Goal: Task Accomplishment & Management: Manage account settings

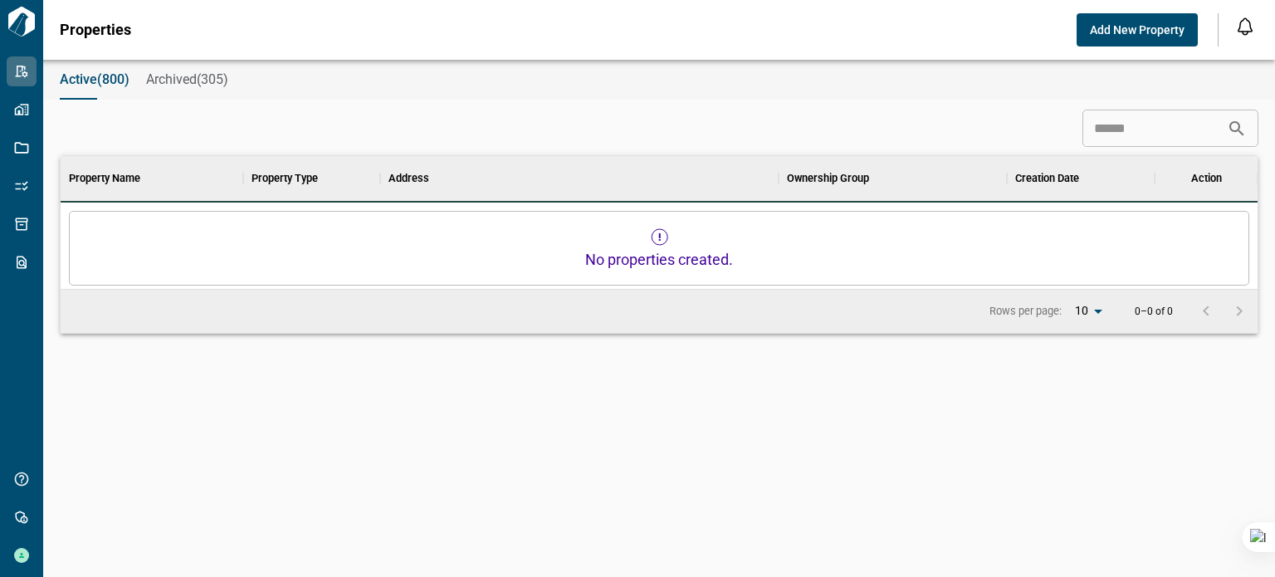
scroll to position [13, 7]
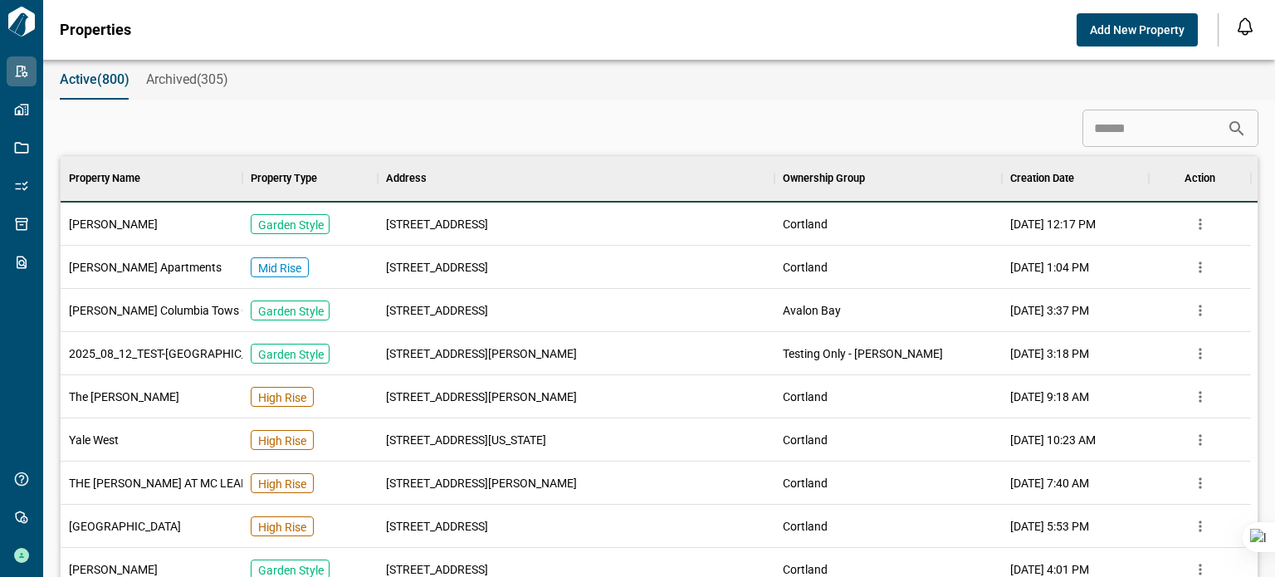
click at [1104, 24] on span "Add New Property" at bounding box center [1137, 30] width 95 height 17
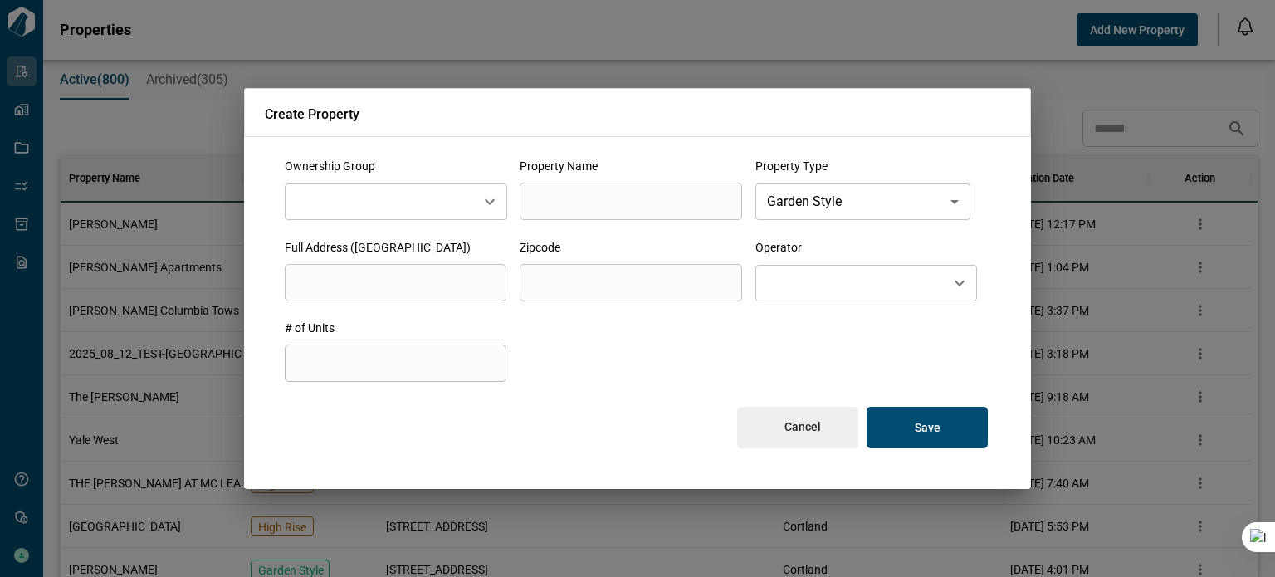
click at [382, 198] on input "text" at bounding box center [380, 202] width 176 height 22
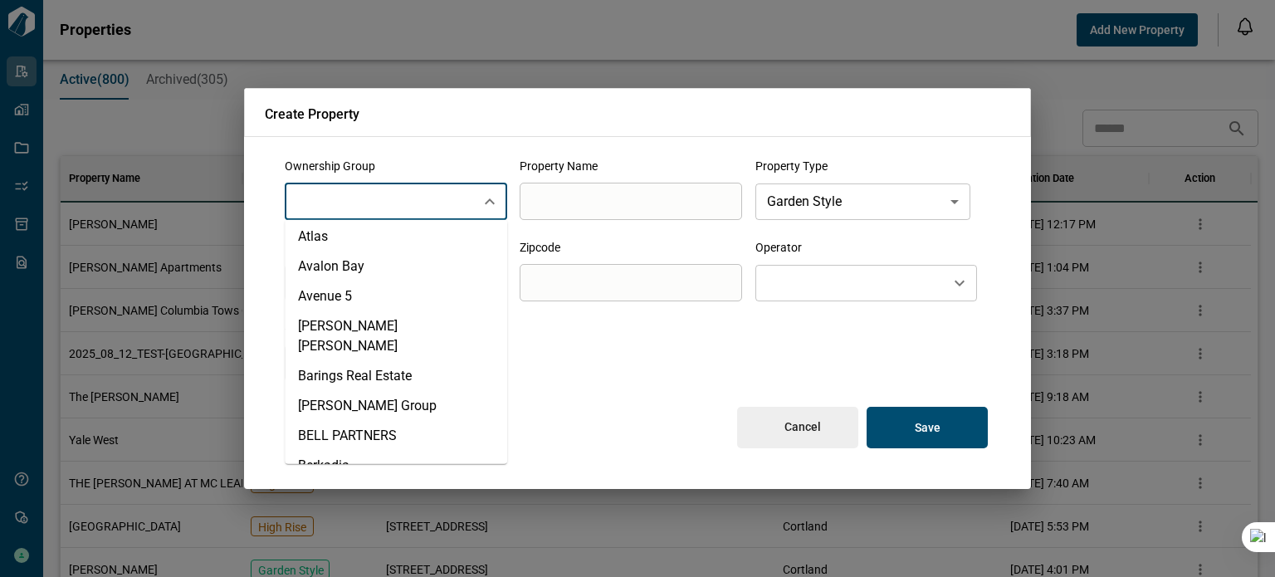
scroll to position [166, 0]
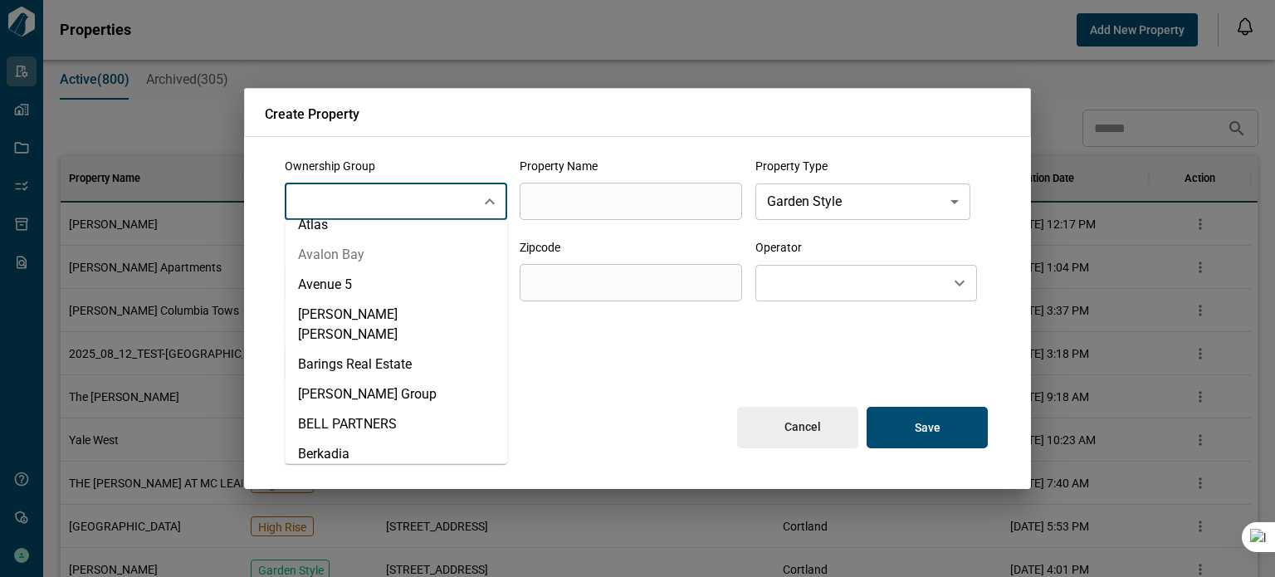
click at [352, 252] on li "Avalon Bay" at bounding box center [396, 255] width 223 height 30
type input "**********"
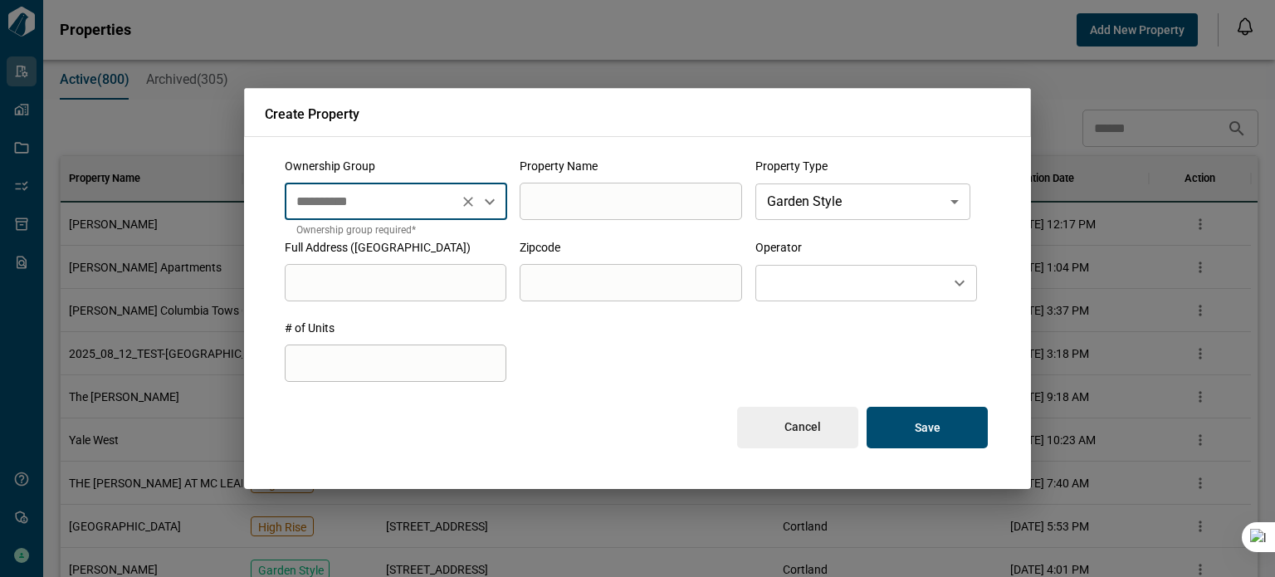
click at [561, 182] on input "search" at bounding box center [631, 201] width 222 height 47
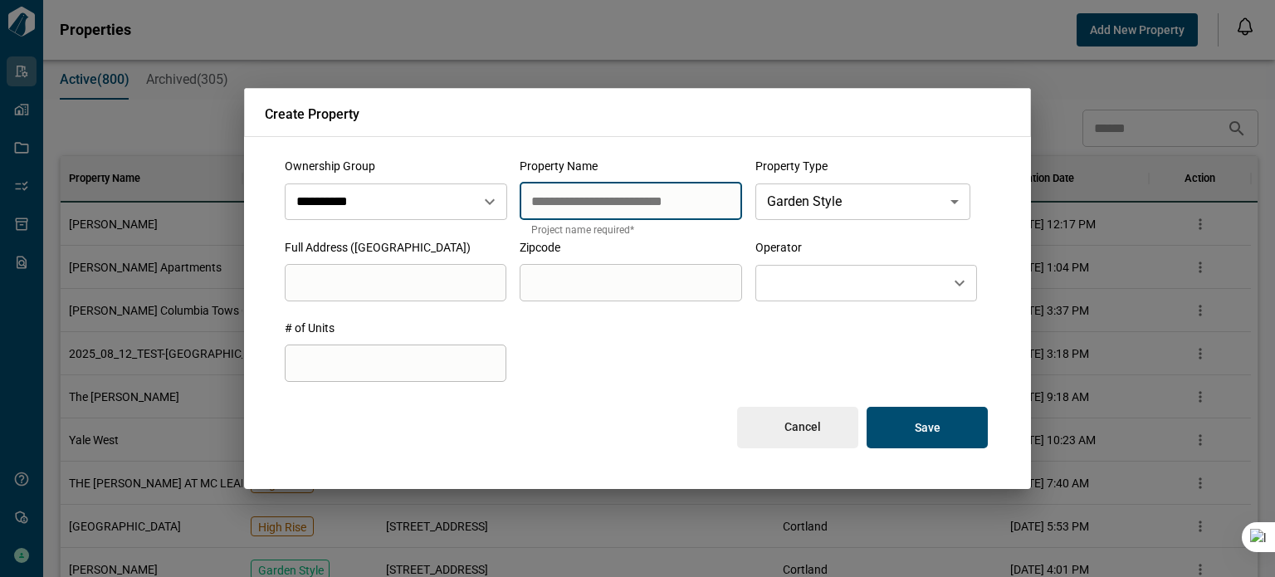
type input "**********"
click at [838, 190] on body "Tailorbird Inc Admin-Properties Properties Jobs Scopes Packages Scraper Get Hel…" at bounding box center [637, 288] width 1275 height 577
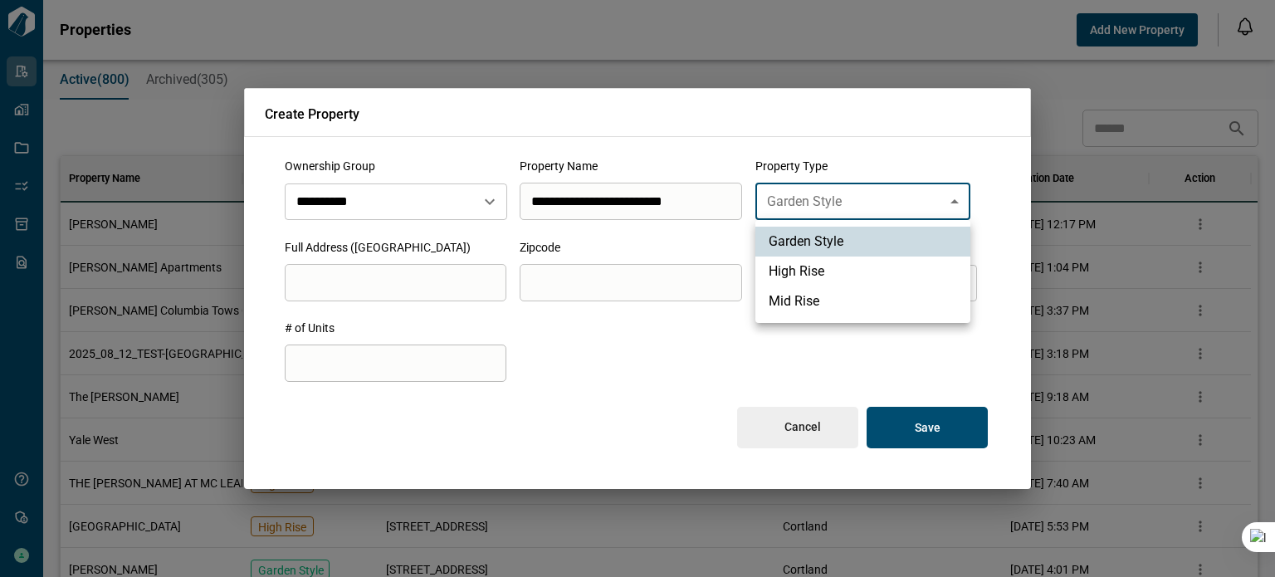
click at [838, 190] on div at bounding box center [637, 288] width 1275 height 577
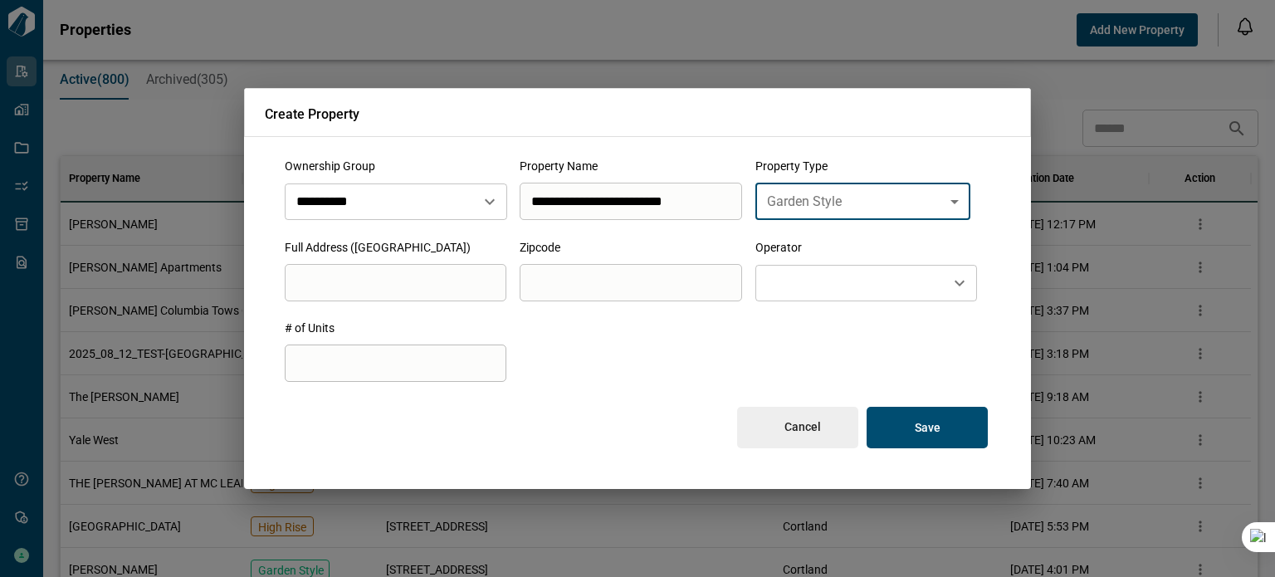
click at [852, 197] on body "Tailorbird Inc Admin-Properties Properties Jobs Scopes Packages Scraper Get Hel…" at bounding box center [637, 288] width 1275 height 577
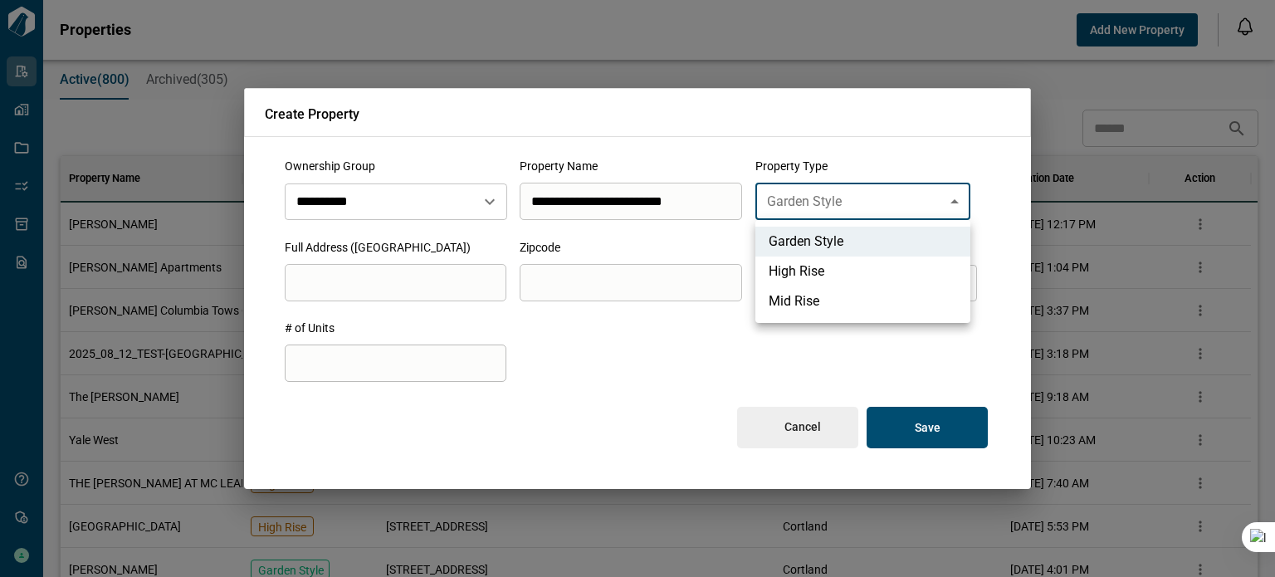
click at [852, 197] on div at bounding box center [637, 288] width 1275 height 577
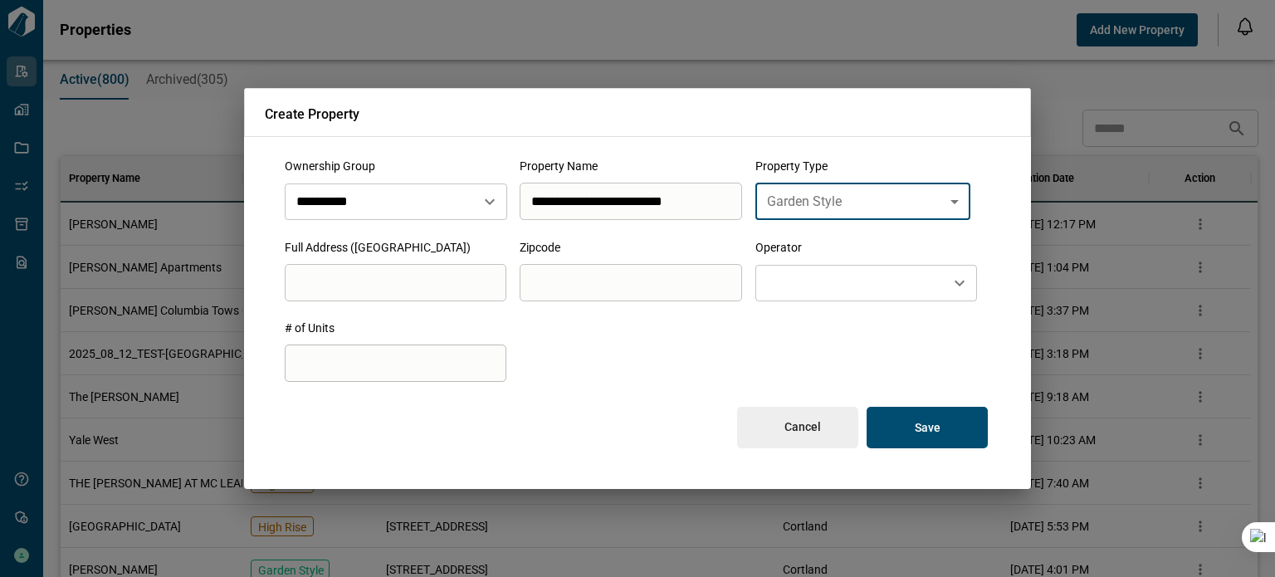
click at [520, 224] on input "search" at bounding box center [631, 201] width 222 height 47
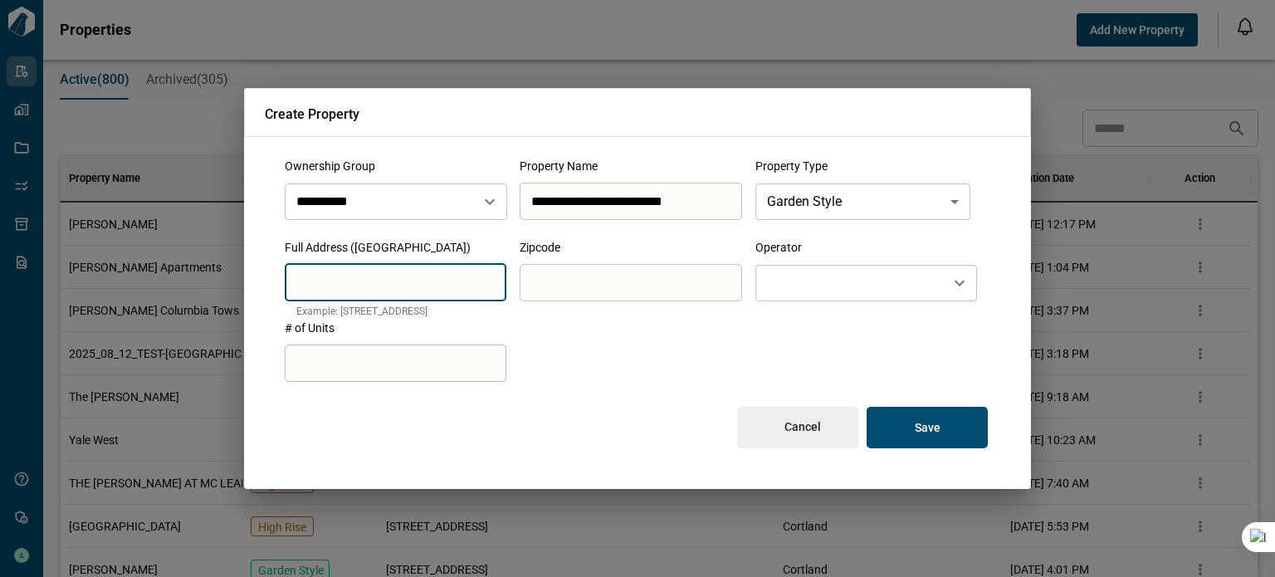
click at [398, 287] on input "search" at bounding box center [396, 282] width 222 height 47
paste input "**********"
type input "**********"
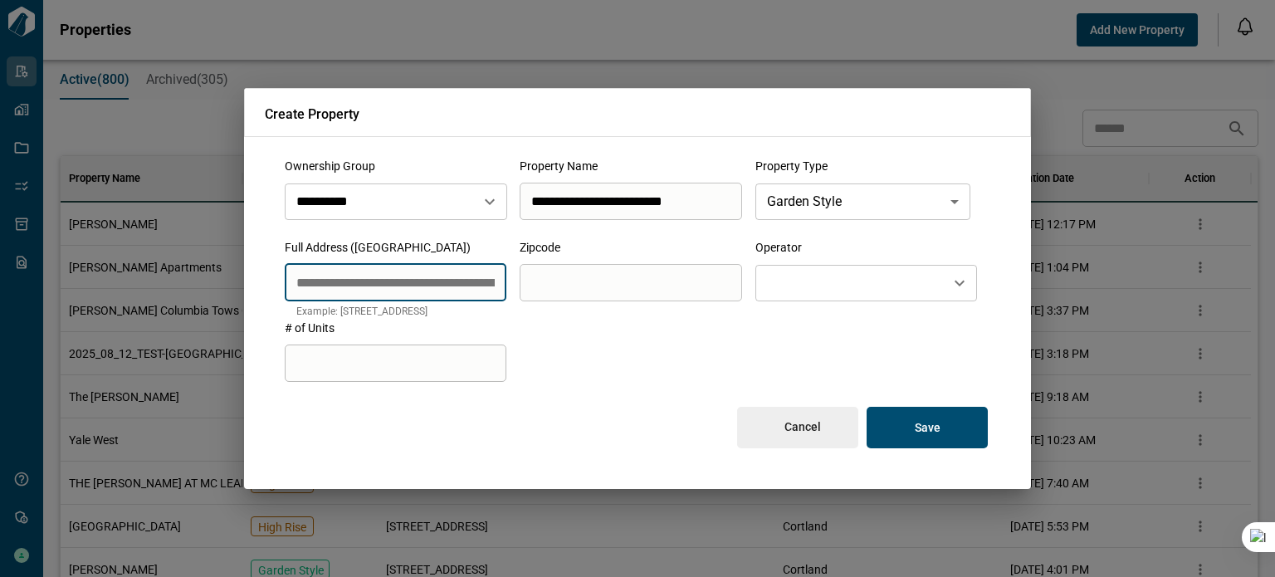
click at [570, 281] on input "search" at bounding box center [631, 282] width 222 height 47
drag, startPoint x: 463, startPoint y: 286, endPoint x: 541, endPoint y: 285, distance: 78.1
click at [541, 285] on div "**********" at bounding box center [637, 303] width 747 height 333
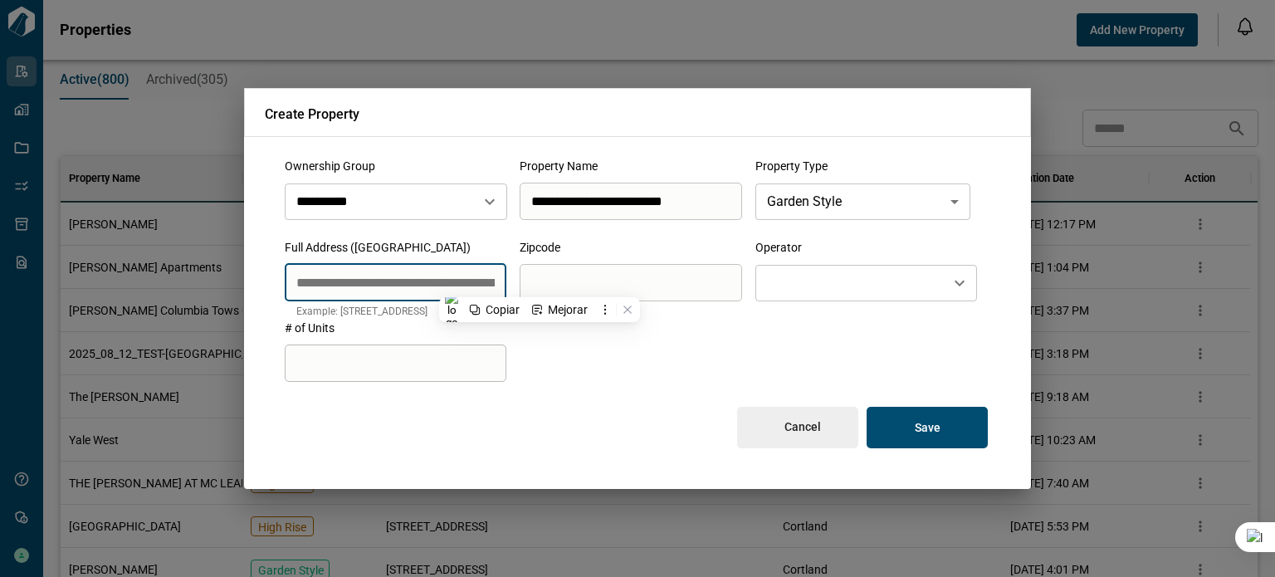
click at [575, 281] on input "search" at bounding box center [631, 282] width 222 height 47
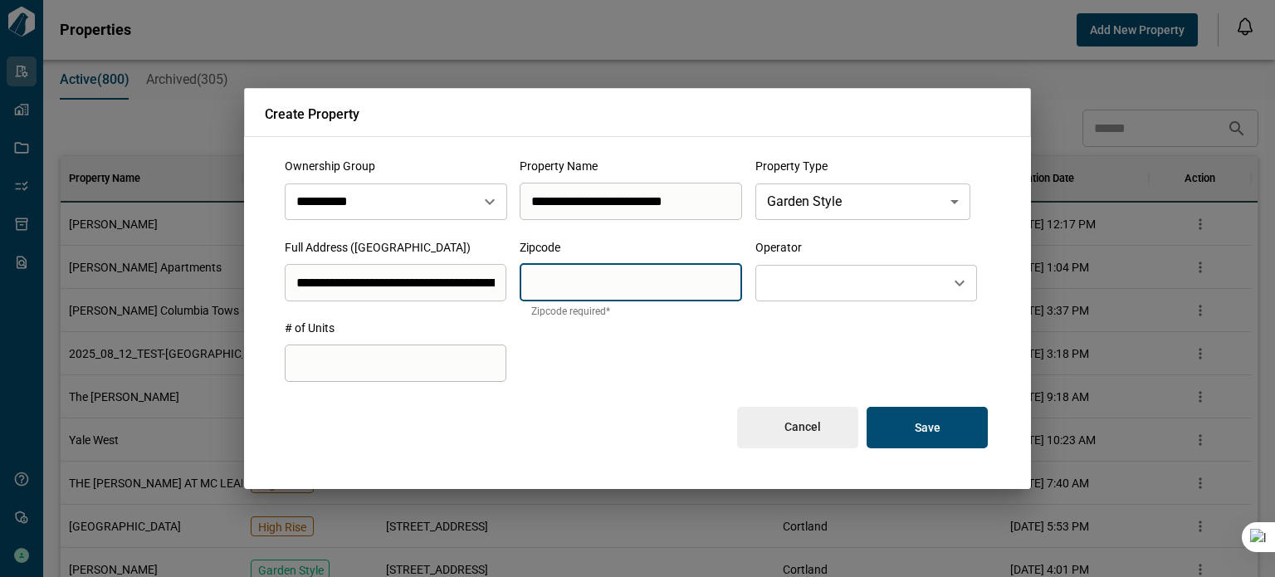
type input "*"
type input "*****"
click at [832, 285] on input "text" at bounding box center [850, 283] width 175 height 22
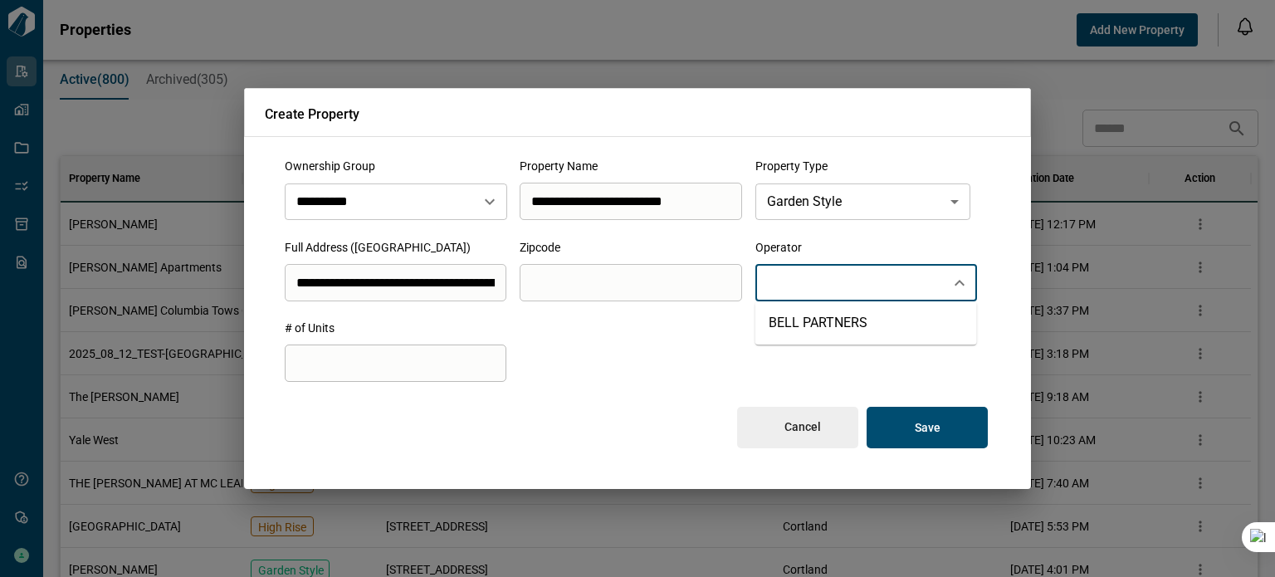
click at [832, 285] on input "text" at bounding box center [850, 283] width 175 height 22
click at [551, 383] on div "Cancel Save" at bounding box center [638, 415] width 706 height 66
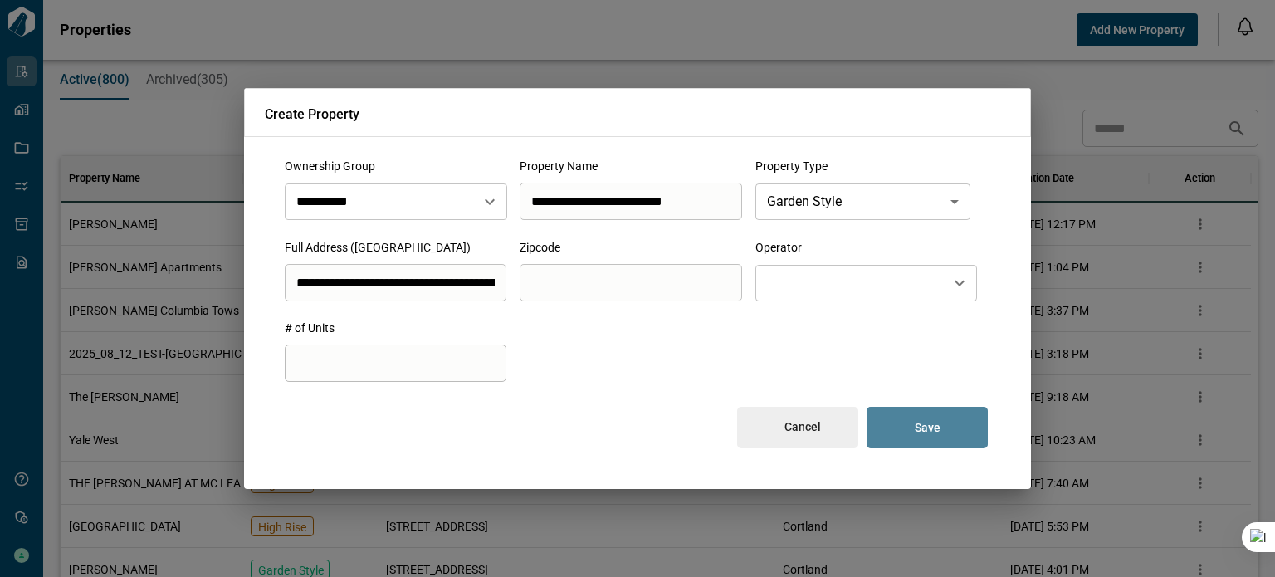
click at [903, 423] on button "Save" at bounding box center [927, 428] width 121 height 42
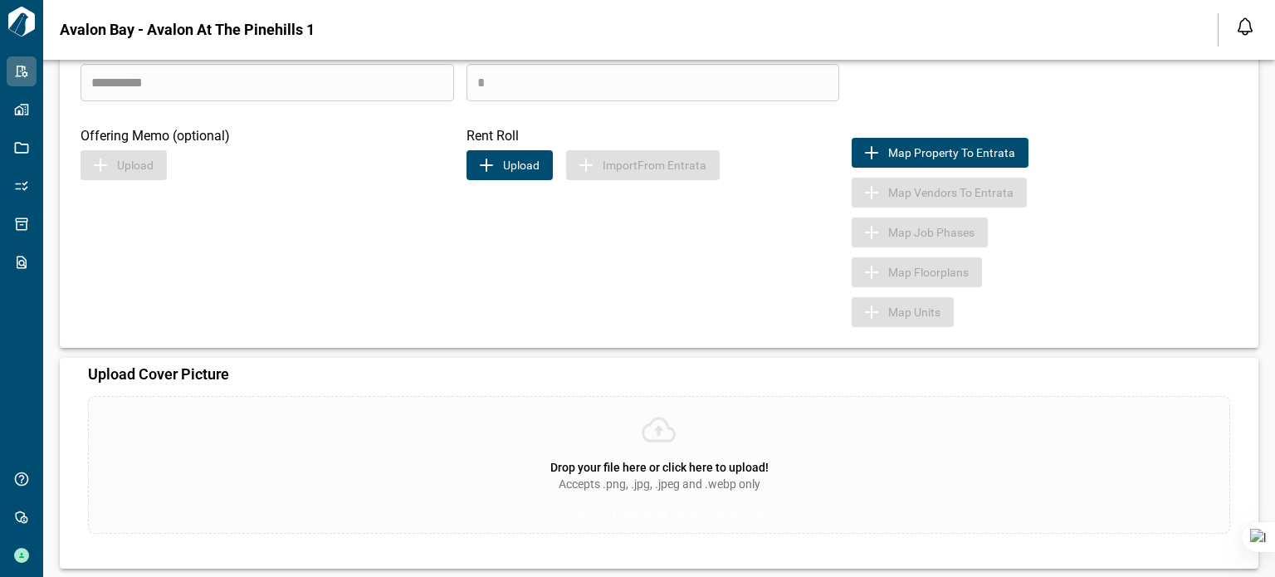
scroll to position [493, 0]
click at [516, 424] on div "Drop your file here or click here to upload! Accepts .png, .jpg, .jpeg and .web…" at bounding box center [659, 464] width 1143 height 138
click at [0, 0] on input "Drop your file here or click here to upload! Accepts .png, .jpg, .jpeg and .web…" at bounding box center [0, 0] width 0 height 0
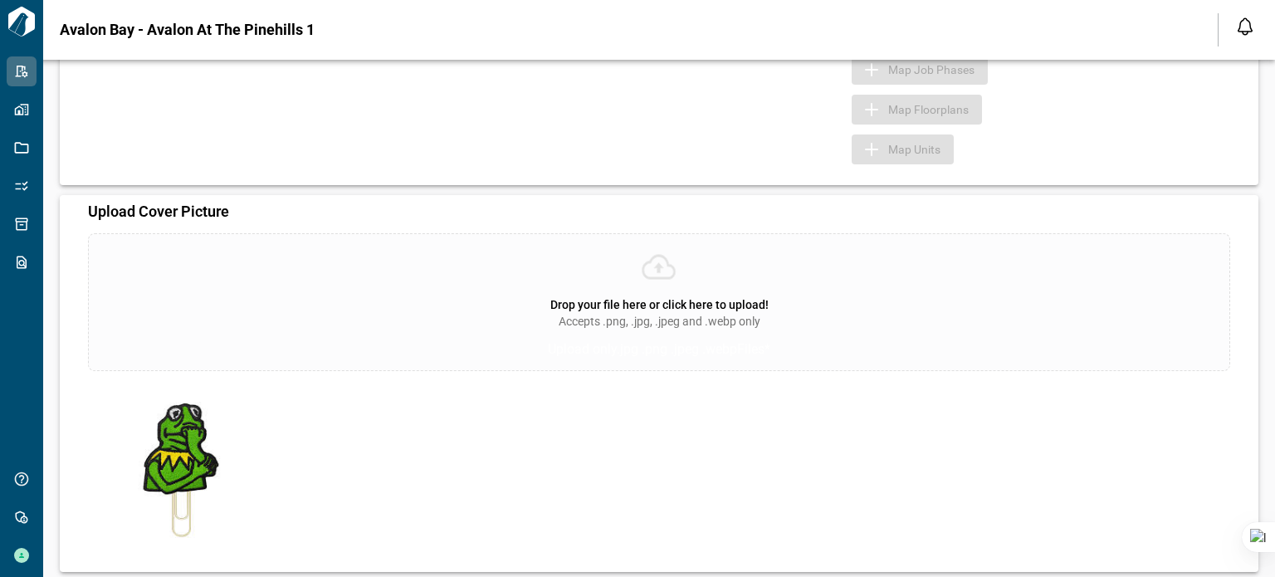
scroll to position [659, 0]
drag, startPoint x: 193, startPoint y: 445, endPoint x: 179, endPoint y: 453, distance: 16.0
click at [179, 453] on img at bounding box center [176, 463] width 177 height 166
click at [190, 406] on img at bounding box center [176, 463] width 177 height 166
drag, startPoint x: 282, startPoint y: 367, endPoint x: 199, endPoint y: 460, distance: 124.7
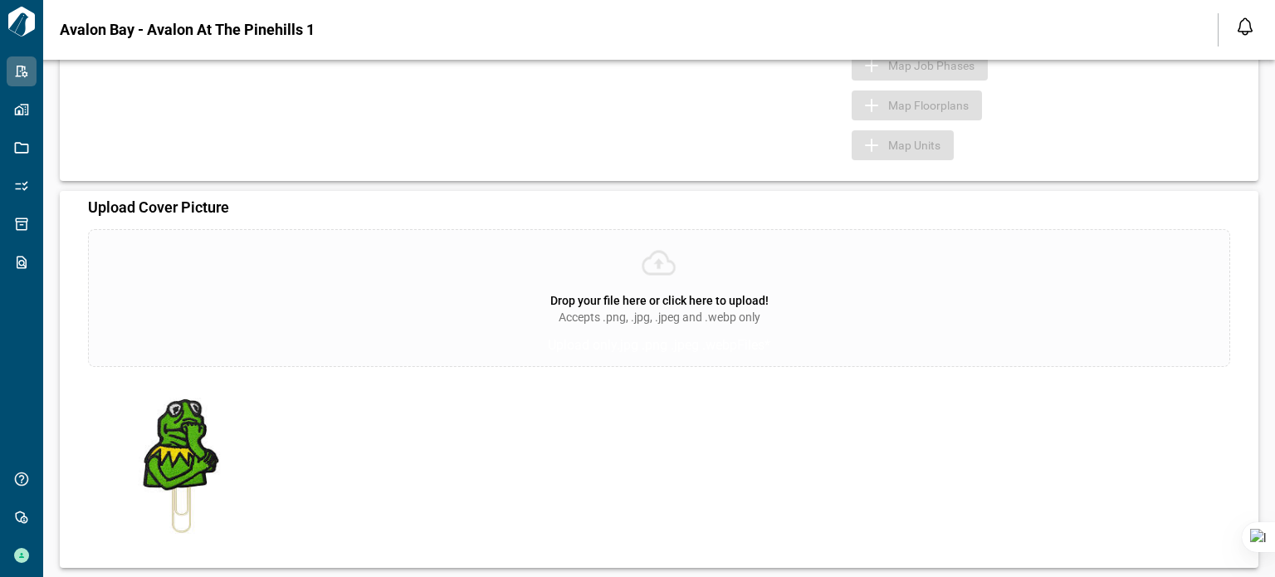
click at [118, 512] on div "Drop your file here or click here to upload! Accepts .png, .jpg, .jpeg and .web…" at bounding box center [659, 387] width 1143 height 317
drag, startPoint x: 203, startPoint y: 456, endPoint x: 177, endPoint y: 468, distance: 28.6
click at [177, 468] on img at bounding box center [176, 463] width 177 height 166
click at [651, 262] on icon at bounding box center [659, 263] width 33 height 25
click at [0, 0] on input "Drop your file here or click here to upload! Accepts .png, .jpg, .jpeg and .web…" at bounding box center [0, 0] width 0 height 0
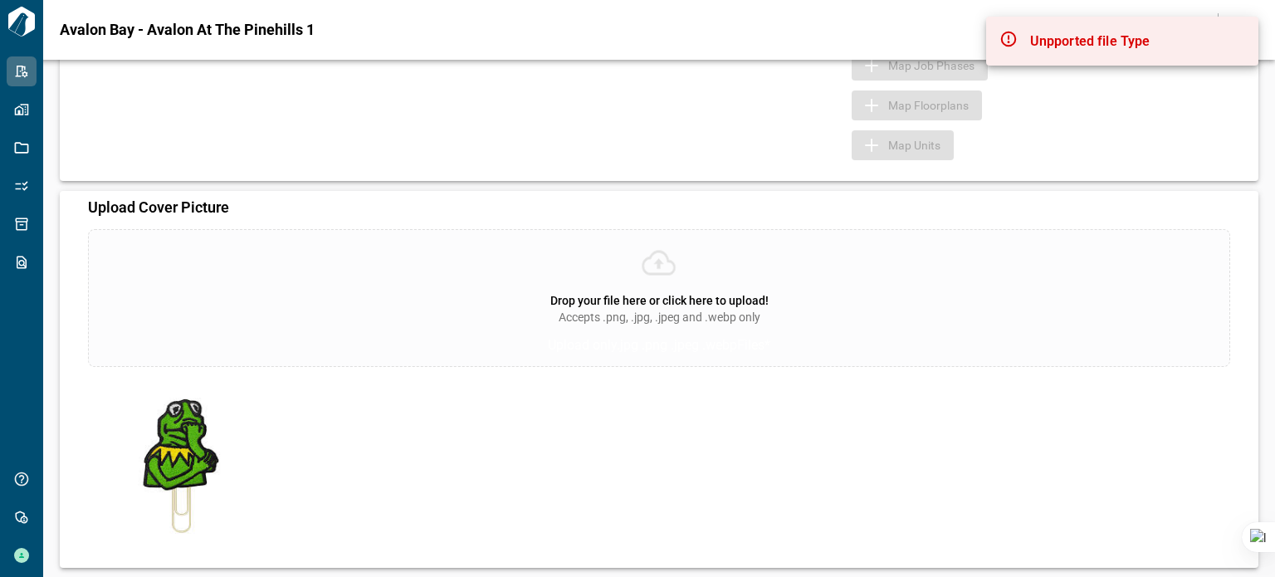
click at [634, 262] on div "Drop your file here or click here to upload! Accepts .png, .jpg, .jpeg and .web…" at bounding box center [659, 298] width 1143 height 138
click at [0, 0] on input "Drop your file here or click here to upload! Accepts .png, .jpg, .jpeg and .web…" at bounding box center [0, 0] width 0 height 0
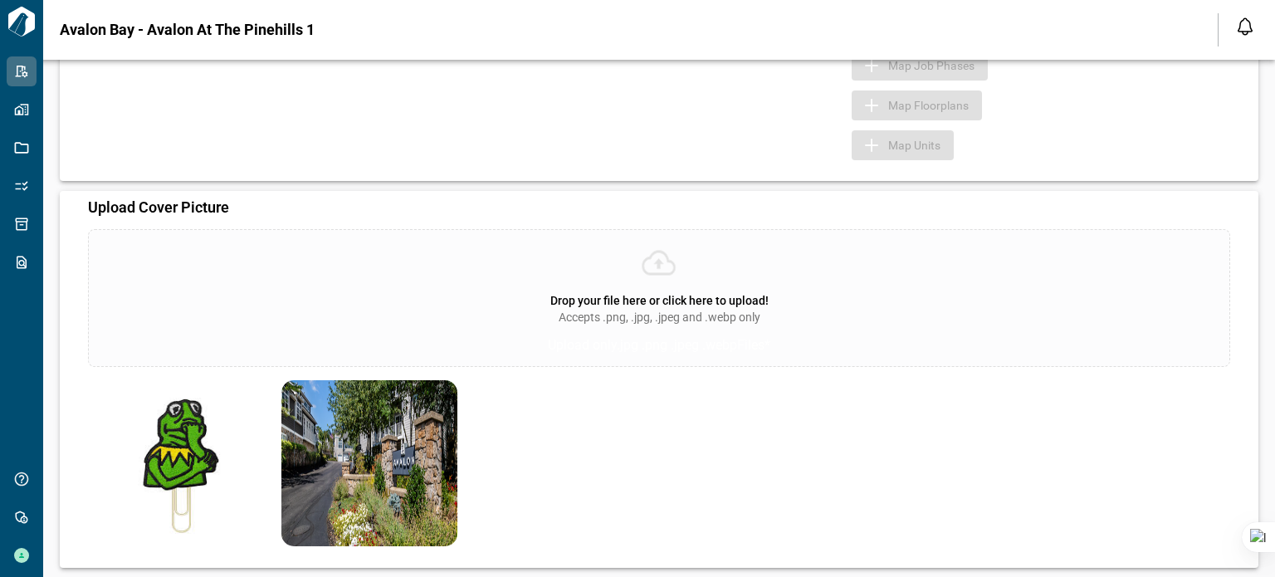
click at [183, 440] on img at bounding box center [176, 463] width 177 height 166
click at [183, 428] on img at bounding box center [176, 463] width 177 height 166
click at [653, 313] on span "Accepts .png, .jpg, .jpeg and .webp only" at bounding box center [660, 317] width 202 height 17
click at [0, 0] on input "Drop your file here or click here to upload! Accepts .png, .jpg, .jpeg and .web…" at bounding box center [0, 0] width 0 height 0
drag, startPoint x: 205, startPoint y: 435, endPoint x: 601, endPoint y: 488, distance: 399.6
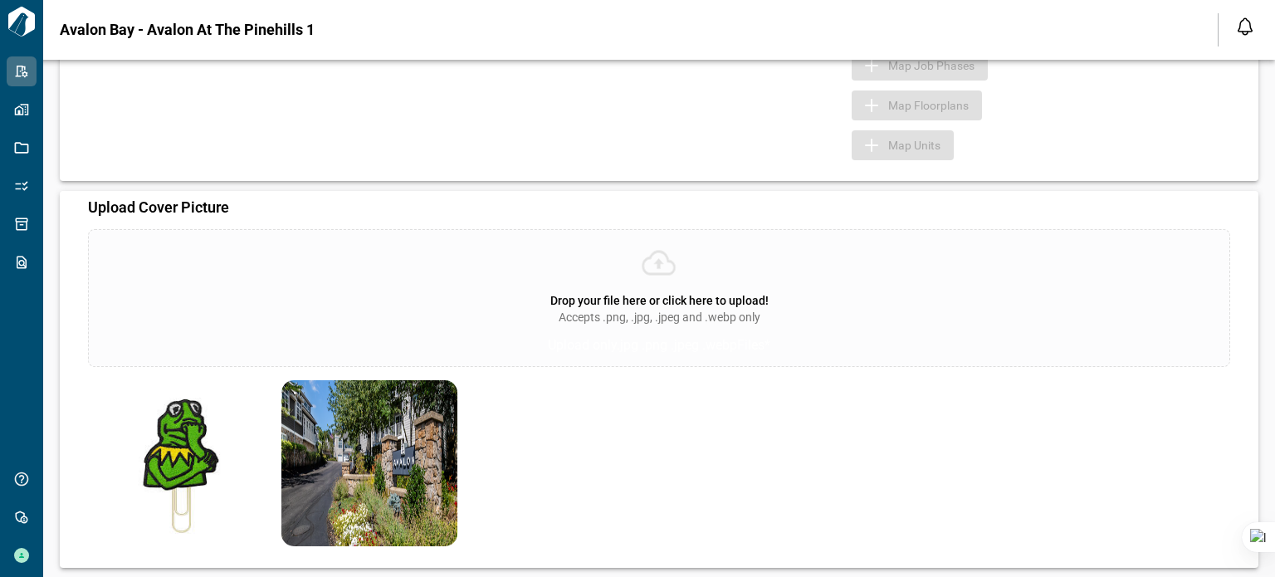
click at [601, 488] on div at bounding box center [659, 463] width 1143 height 166
click at [1172, 418] on div at bounding box center [659, 463] width 1143 height 166
click at [1194, 389] on div at bounding box center [659, 463] width 1143 height 166
drag, startPoint x: 189, startPoint y: 436, endPoint x: 154, endPoint y: 431, distance: 35.2
click at [154, 431] on img at bounding box center [176, 463] width 177 height 166
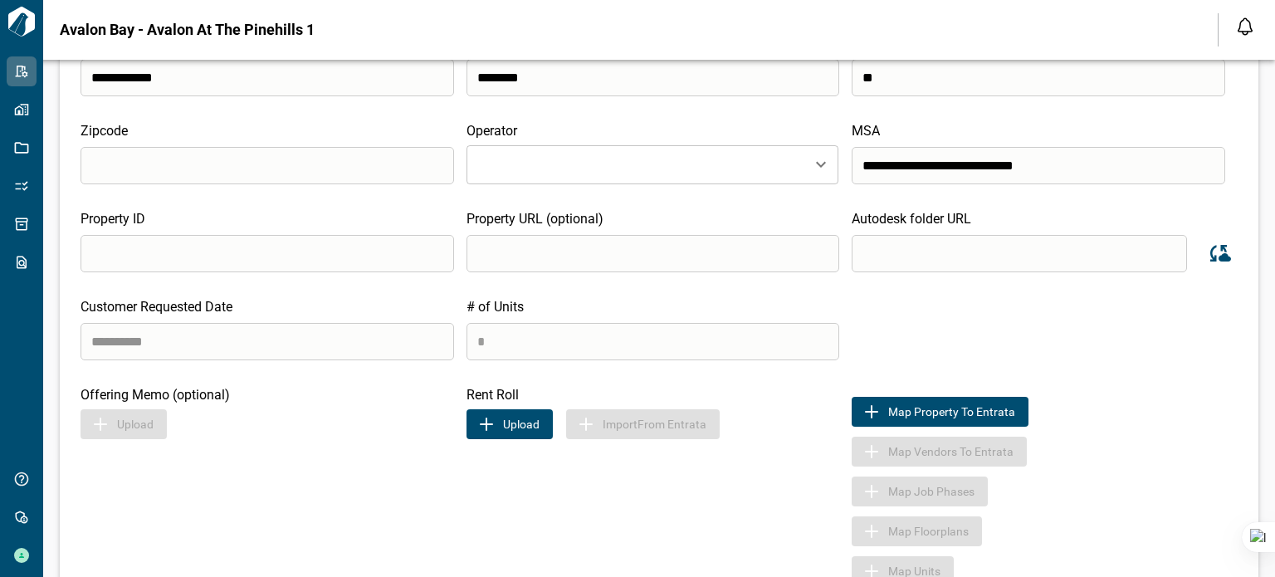
scroll to position [0, 0]
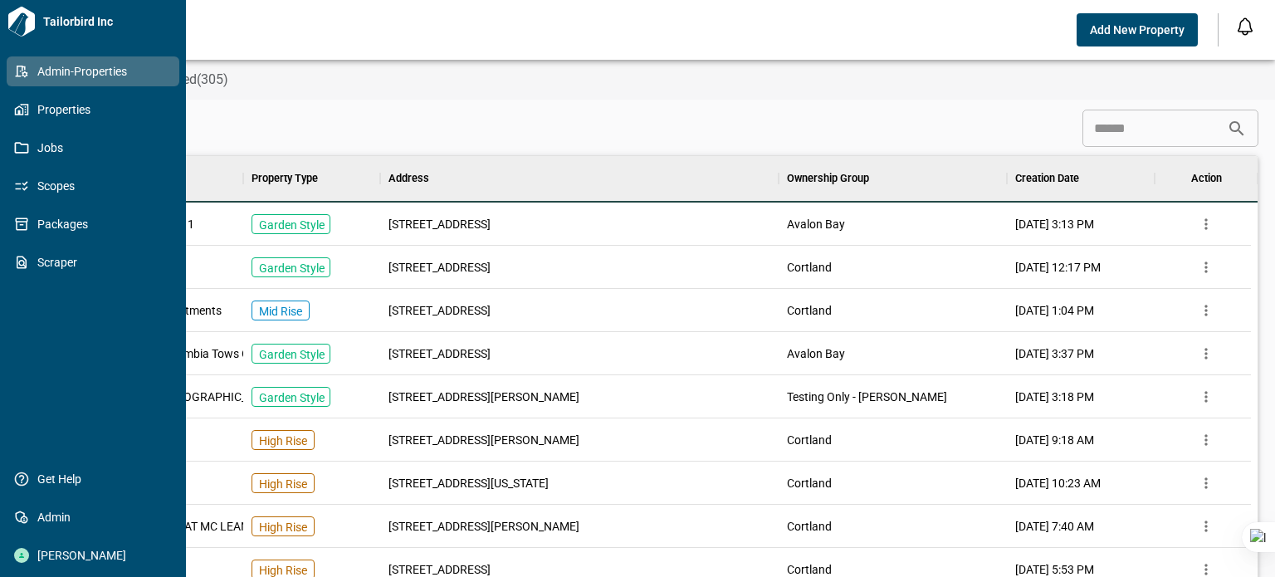
scroll to position [13, 7]
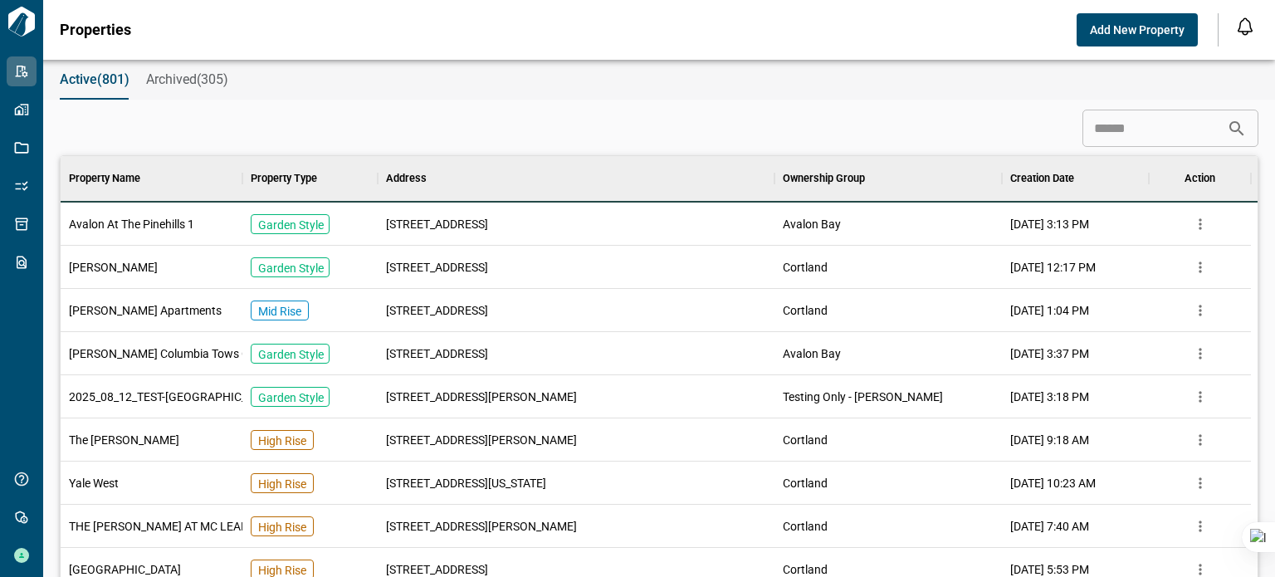
click at [153, 216] on span "Avalon At The Pinehills 1" at bounding box center [131, 224] width 125 height 17
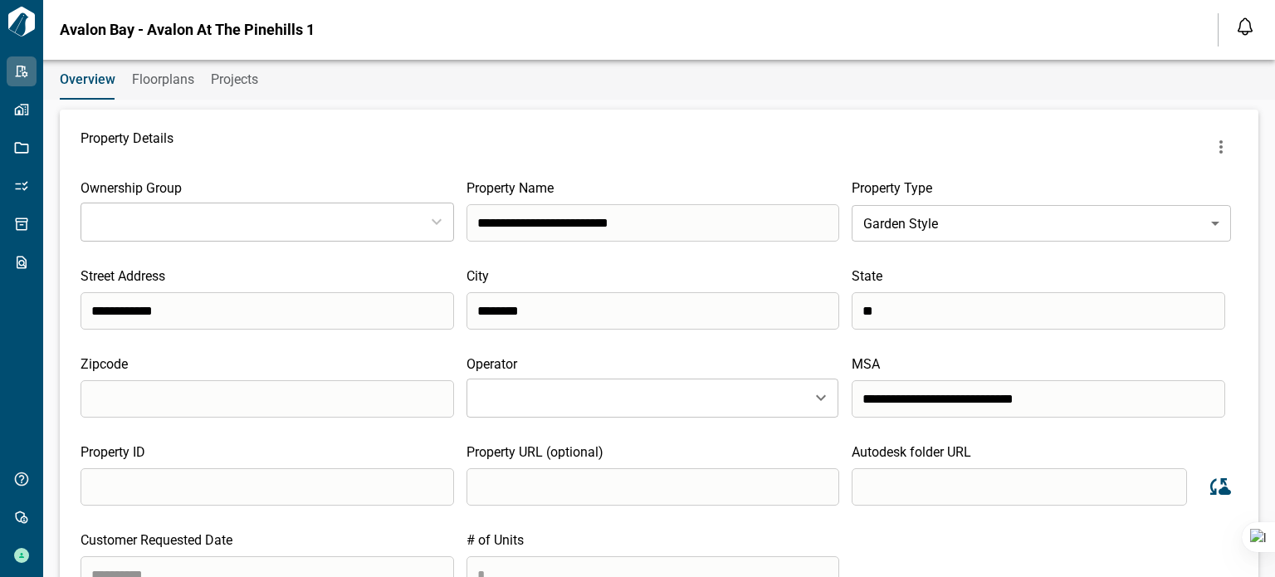
type input "**********"
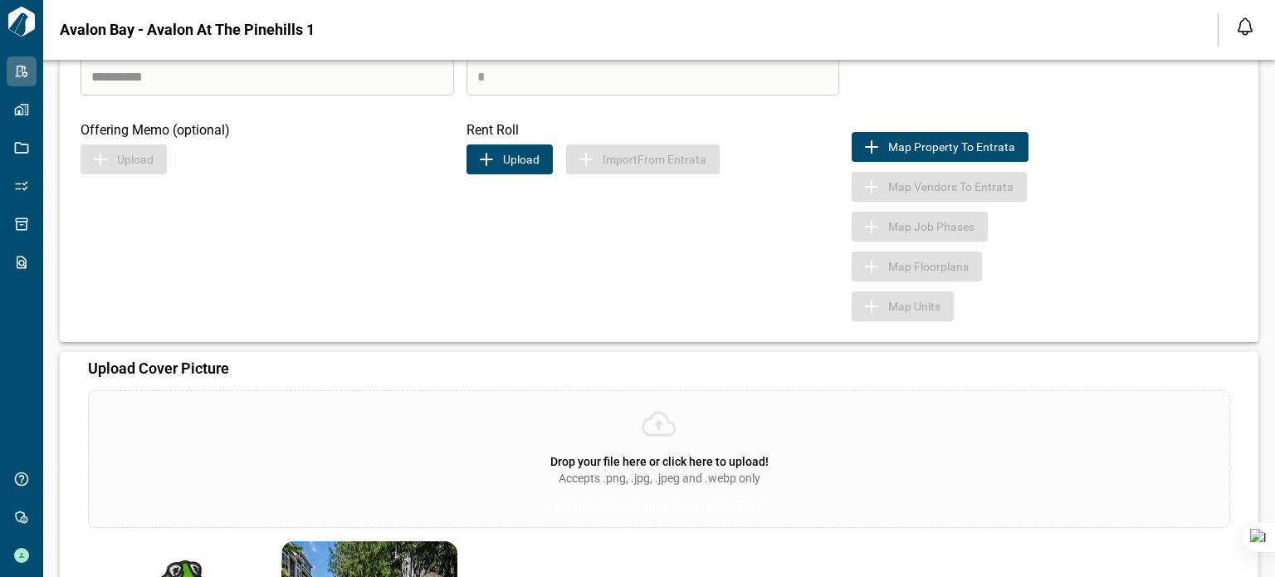
scroll to position [659, 0]
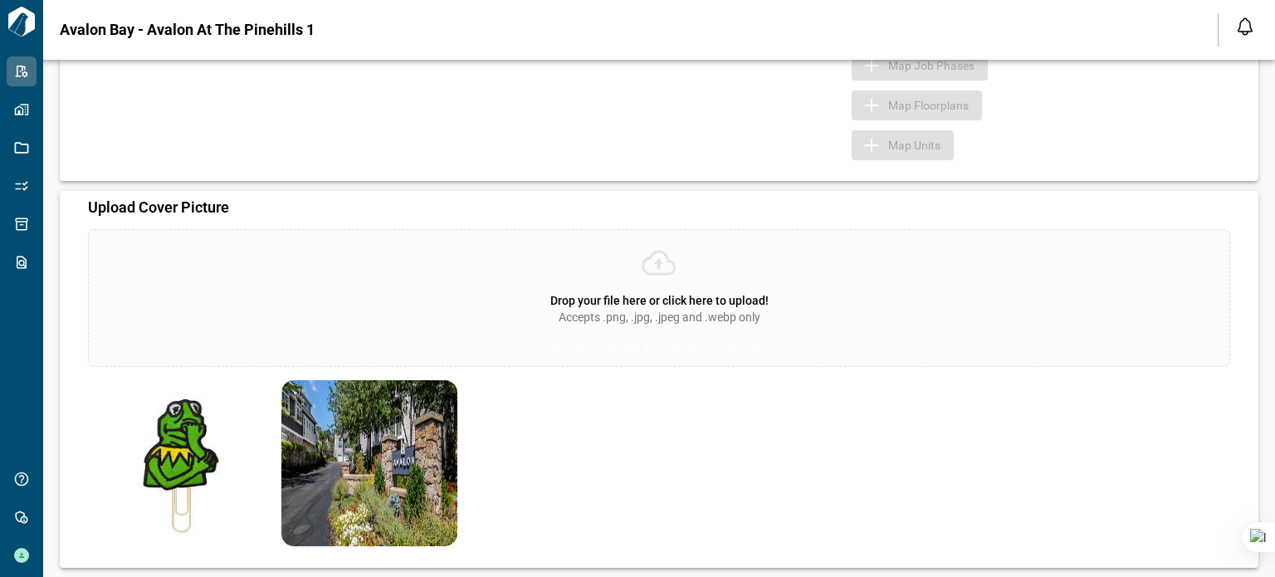
click at [213, 423] on img at bounding box center [176, 463] width 177 height 166
click at [171, 435] on img at bounding box center [176, 463] width 177 height 166
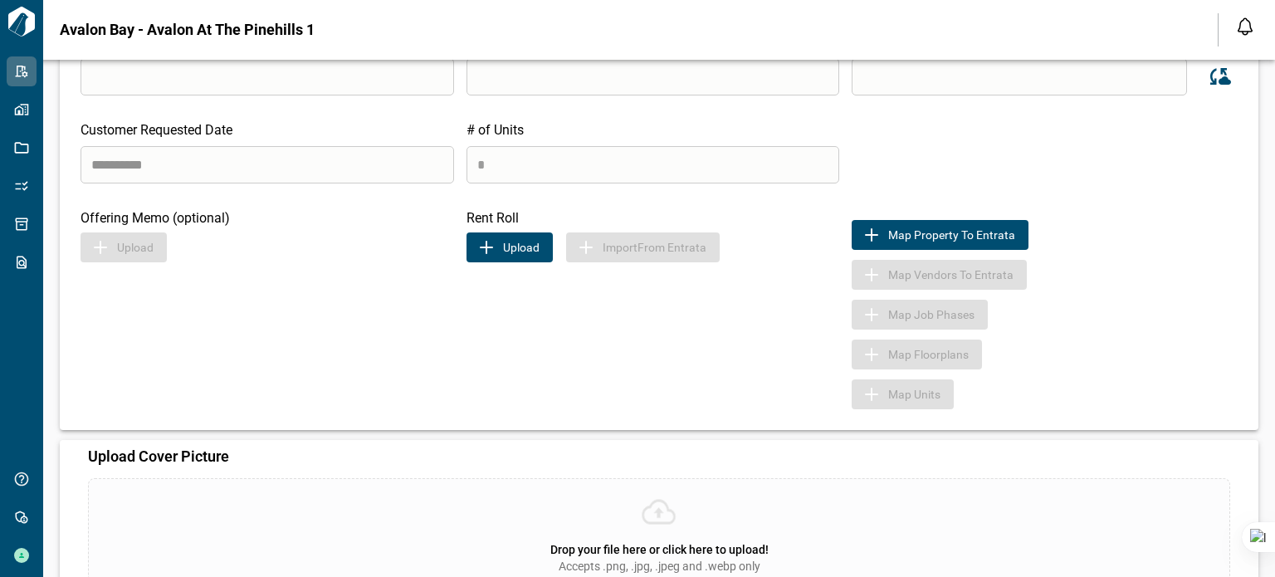
scroll to position [0, 0]
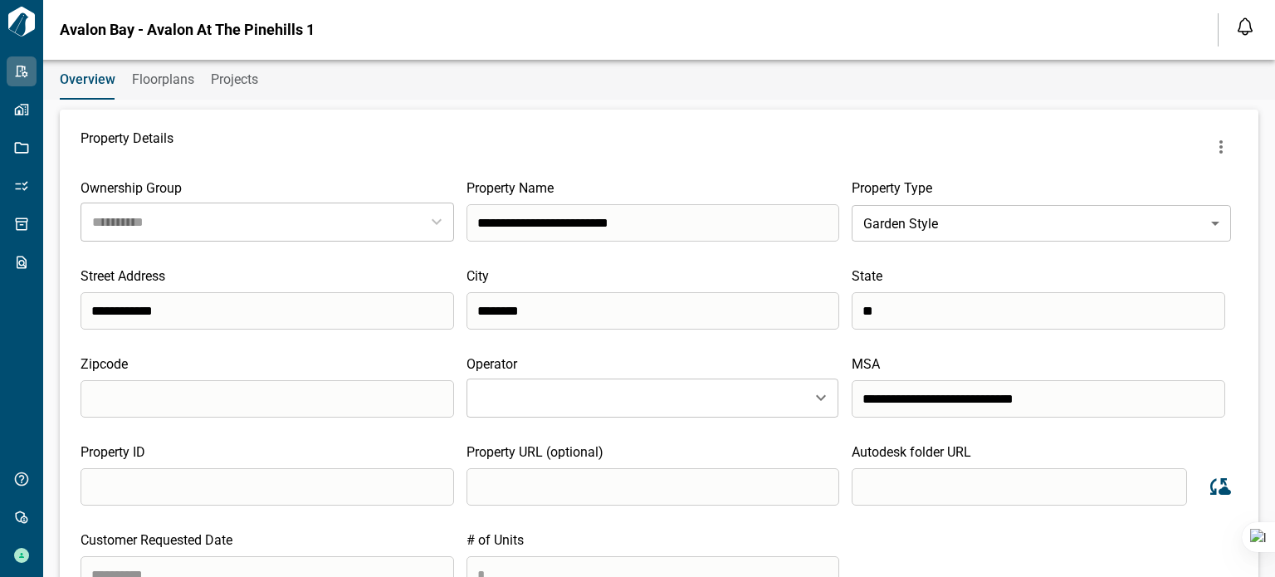
click at [1218, 145] on icon "more" at bounding box center [1221, 147] width 20 height 20
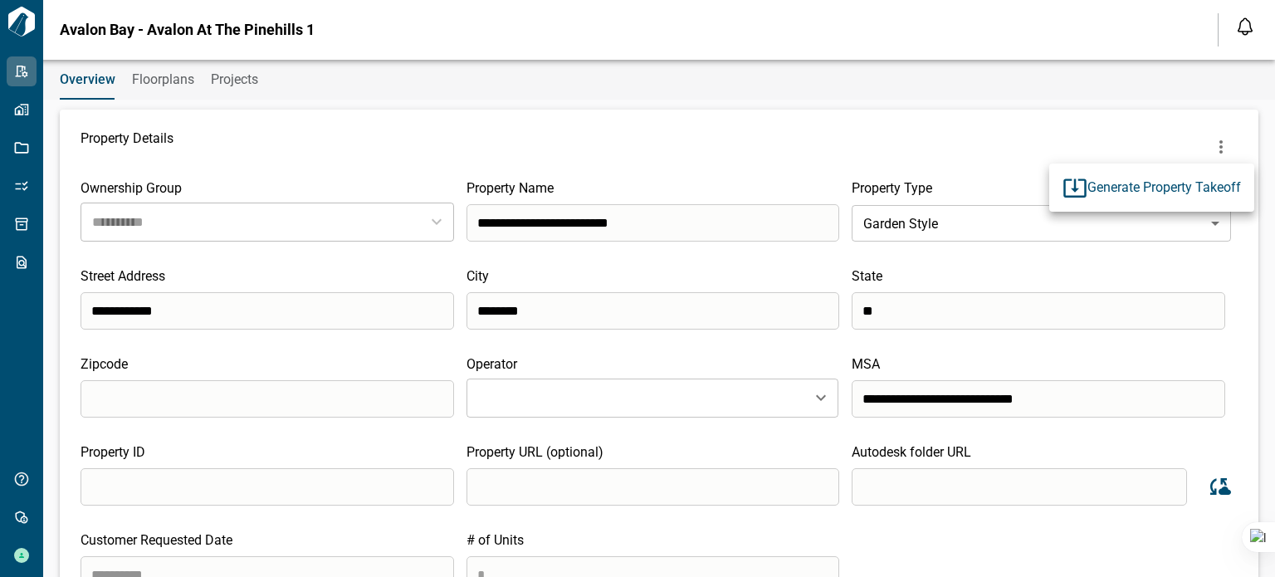
click at [179, 170] on div at bounding box center [637, 288] width 1275 height 577
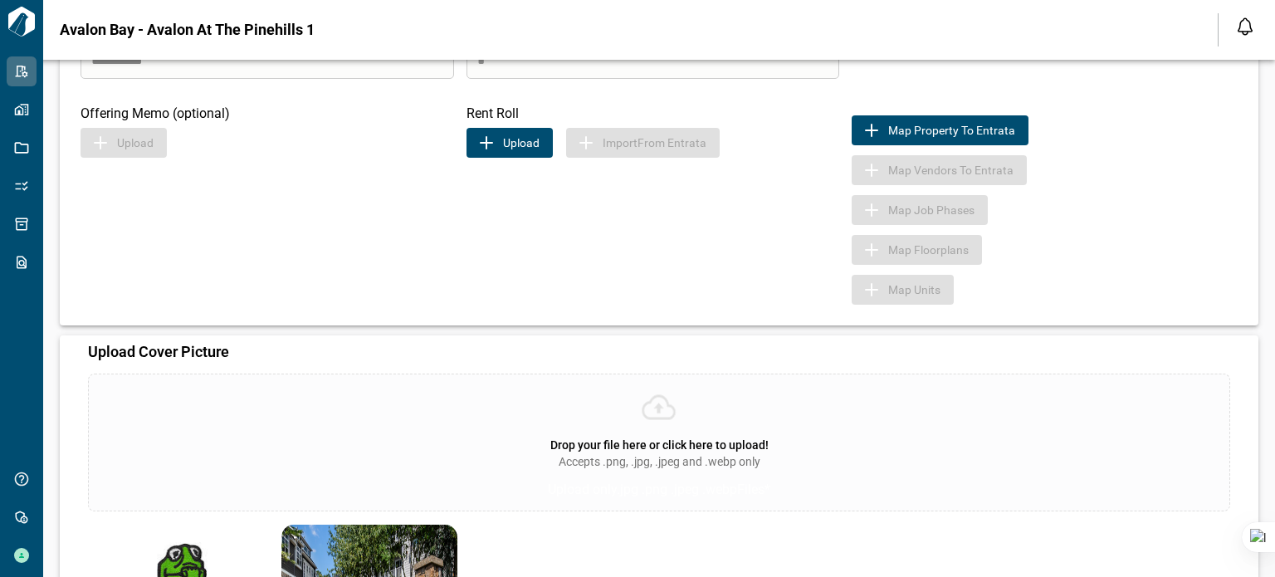
scroll to position [659, 0]
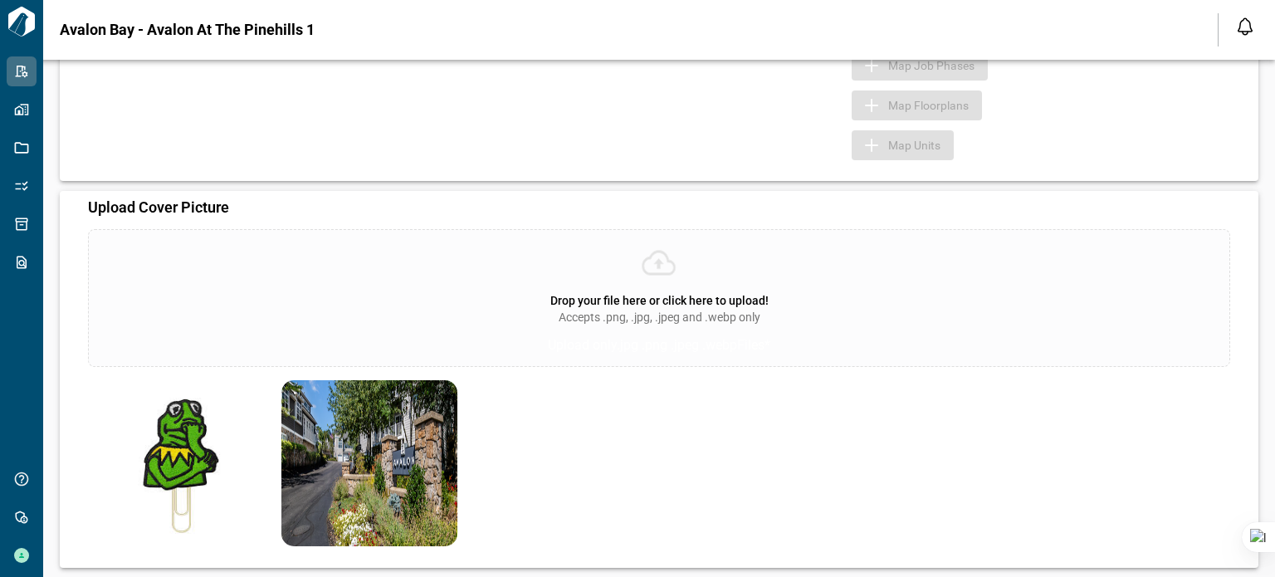
drag, startPoint x: 208, startPoint y: 427, endPoint x: 188, endPoint y: 432, distance: 20.5
drag, startPoint x: 188, startPoint y: 432, endPoint x: 169, endPoint y: 441, distance: 21.2
click at [169, 441] on img at bounding box center [176, 463] width 177 height 166
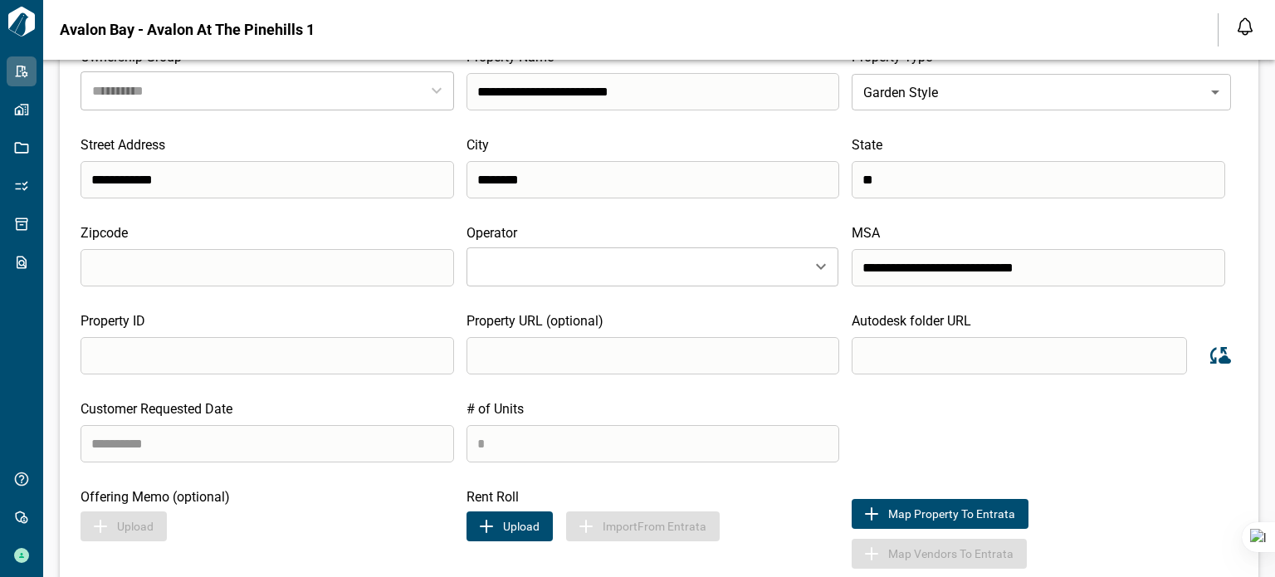
scroll to position [0, 0]
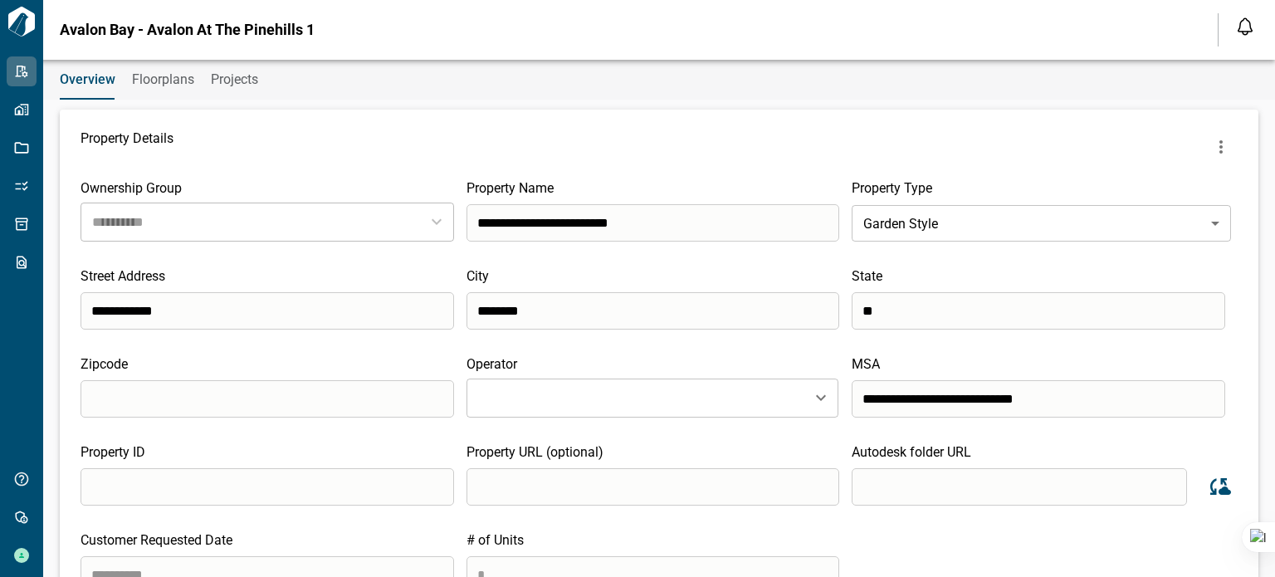
click at [1159, 103] on div "**********" at bounding box center [637, 318] width 1275 height 517
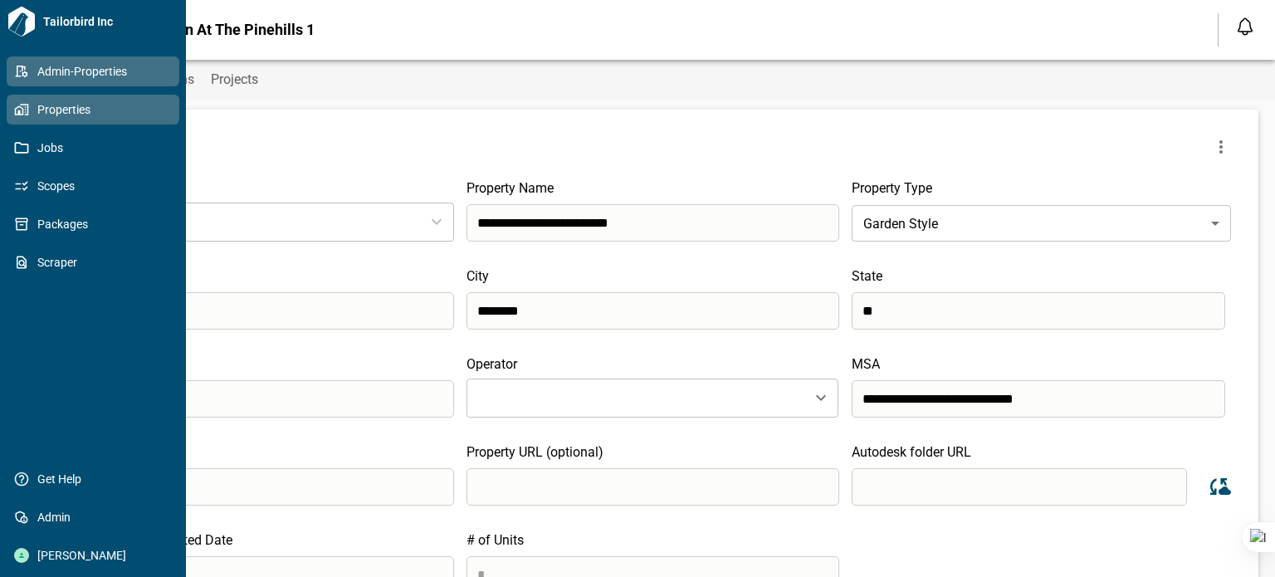
click at [48, 109] on span "Properties" at bounding box center [96, 109] width 135 height 17
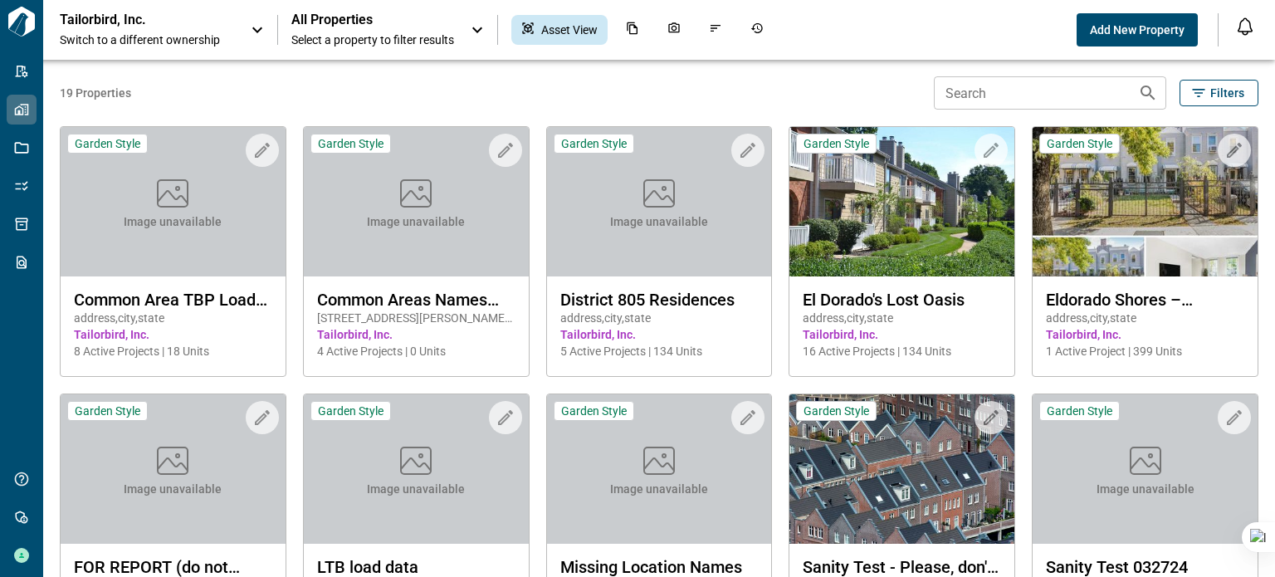
click at [252, 34] on icon at bounding box center [257, 30] width 20 height 20
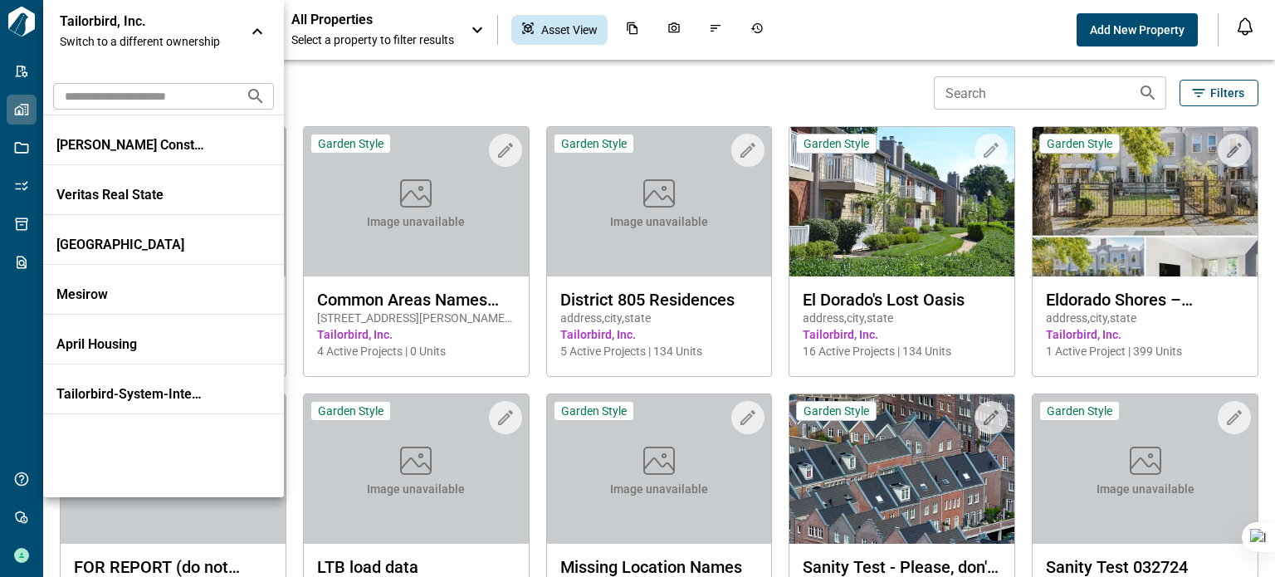
scroll to position [1495, 0]
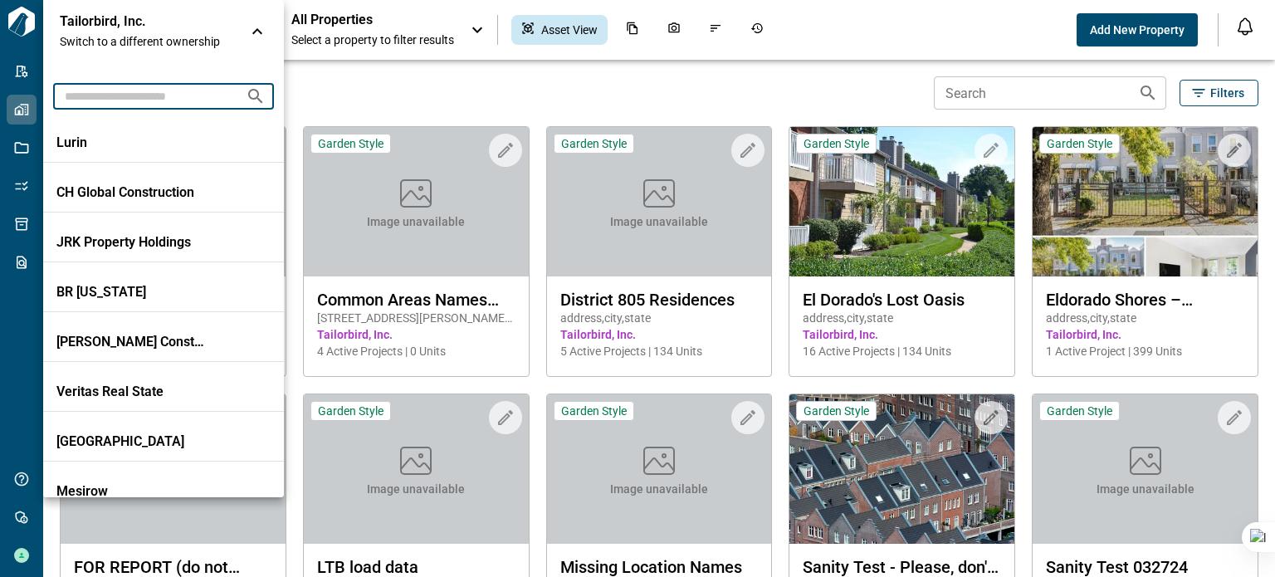
click at [136, 89] on input "text" at bounding box center [142, 96] width 179 height 31
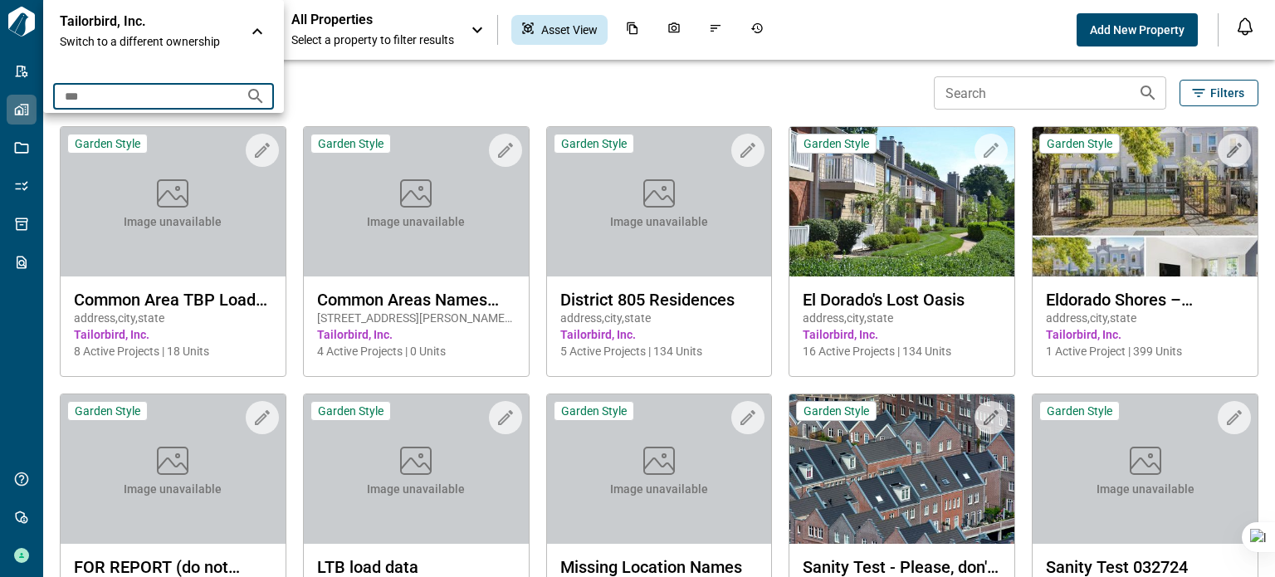
scroll to position [0, 0]
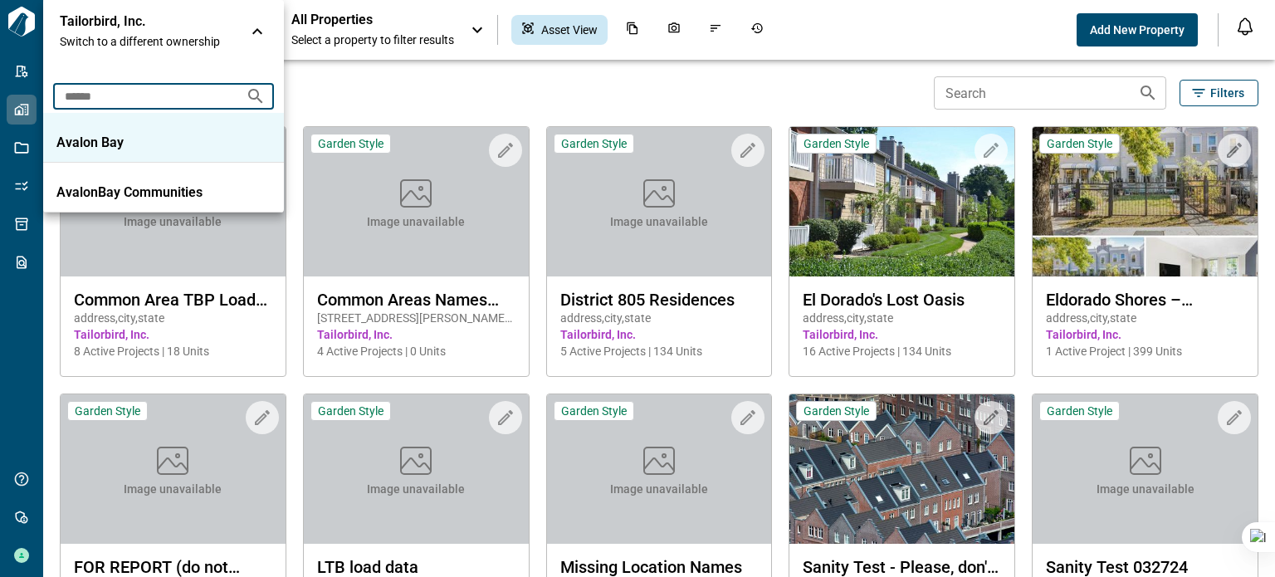
type input "******"
click at [109, 146] on p "Avalon Bay" at bounding box center [130, 143] width 149 height 17
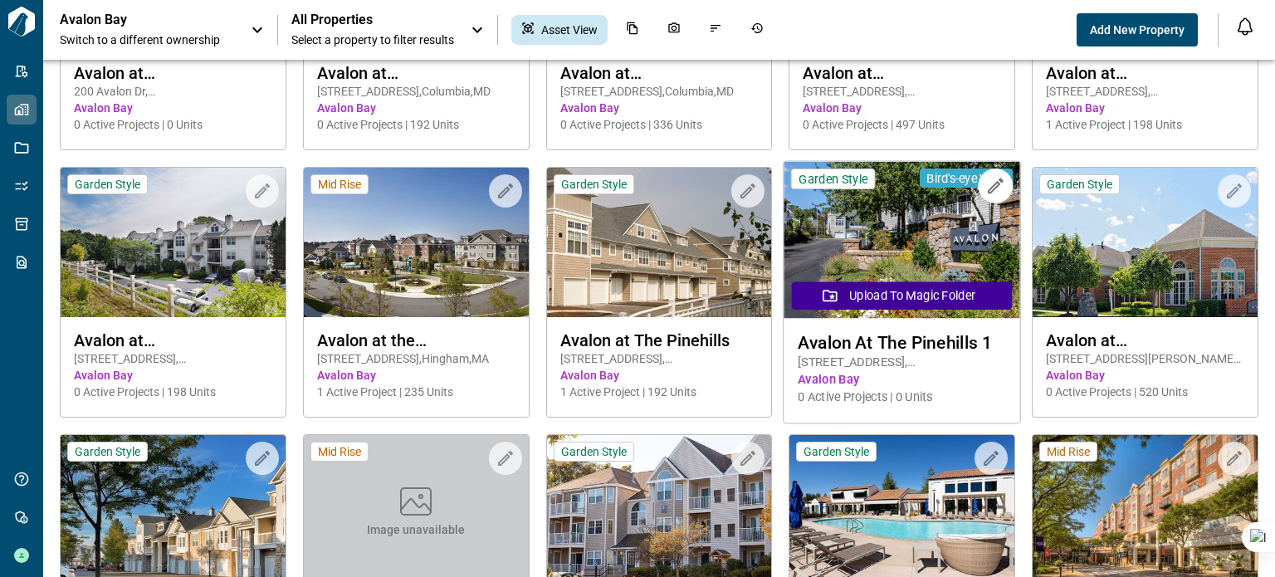
scroll to position [498, 0]
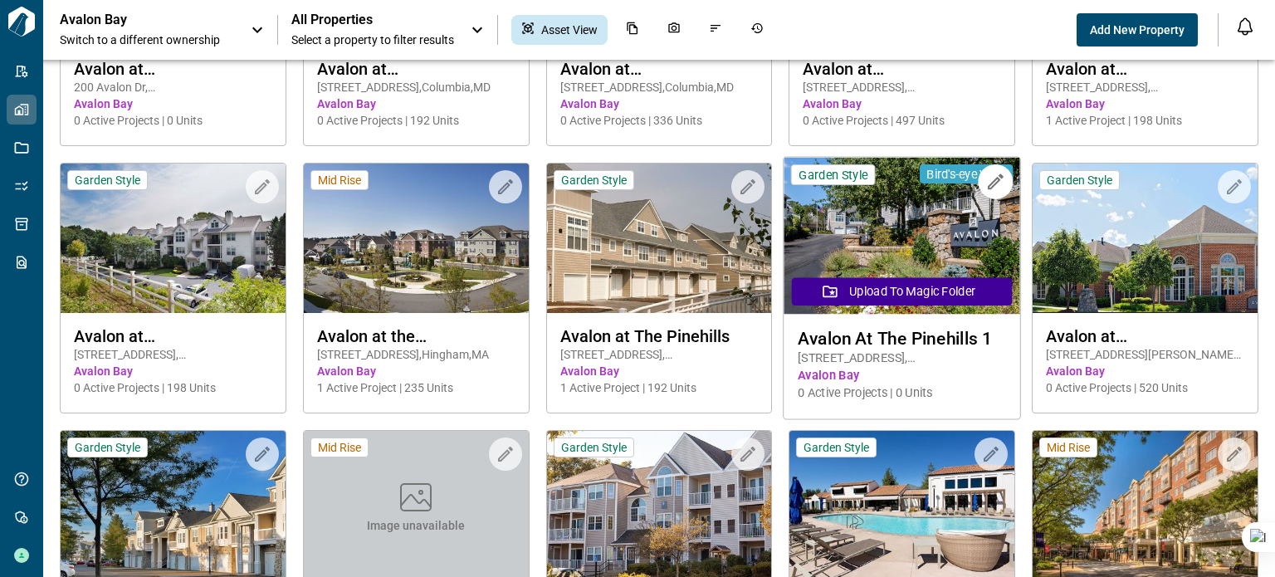
click at [894, 233] on img at bounding box center [903, 236] width 236 height 157
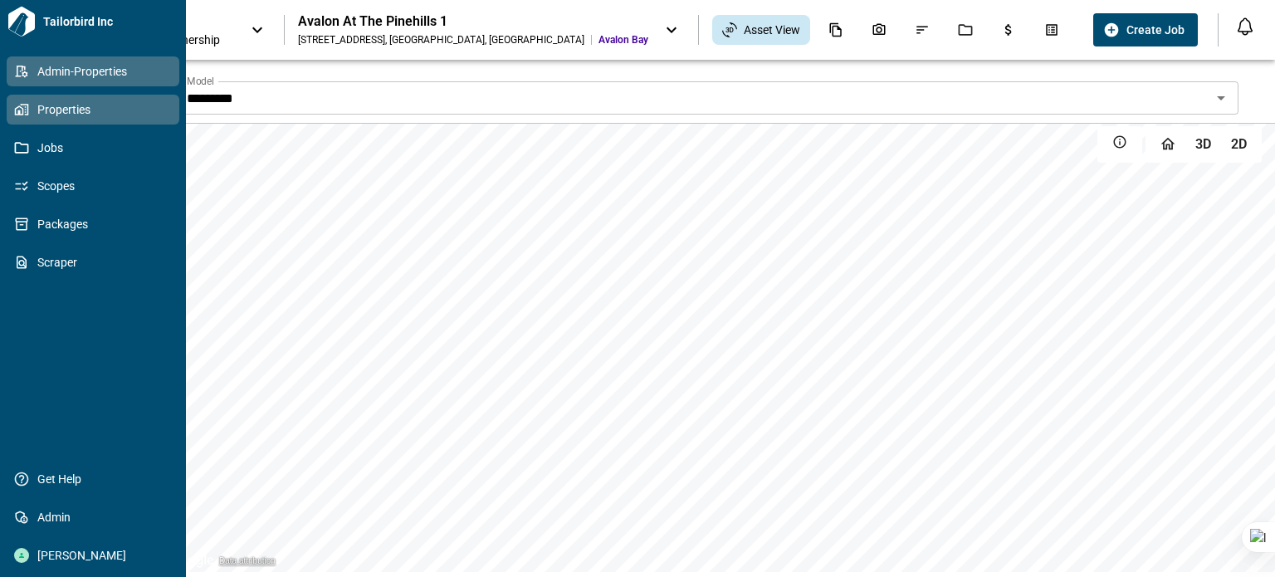
click at [20, 68] on icon at bounding box center [21, 71] width 15 height 15
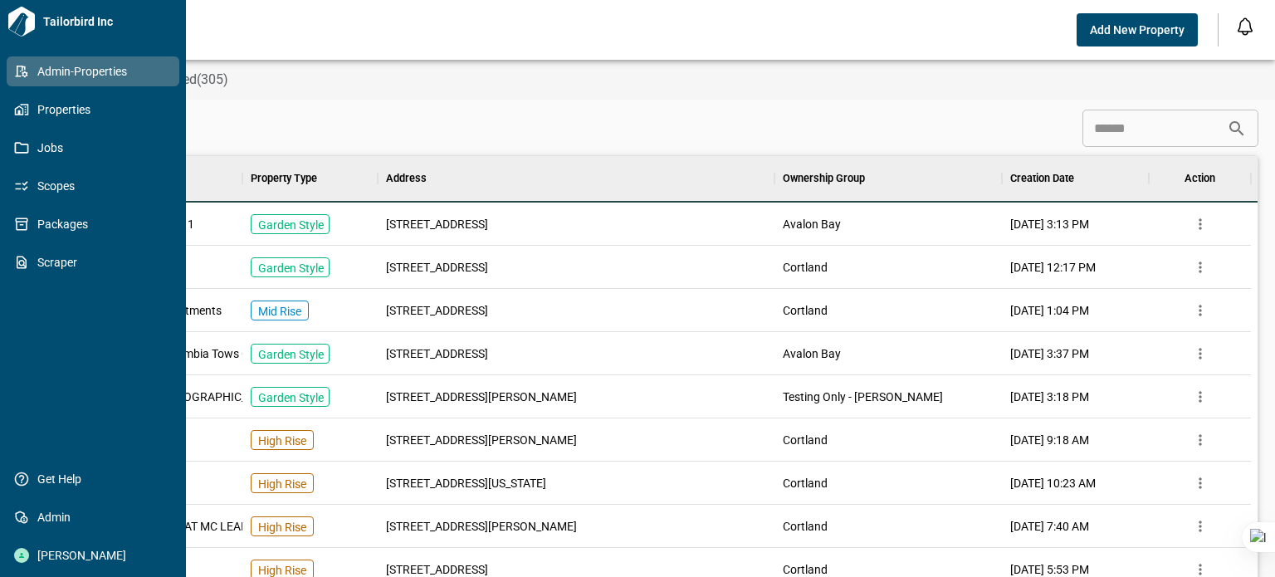
scroll to position [465, 1184]
click at [70, 115] on span "Properties" at bounding box center [96, 109] width 135 height 17
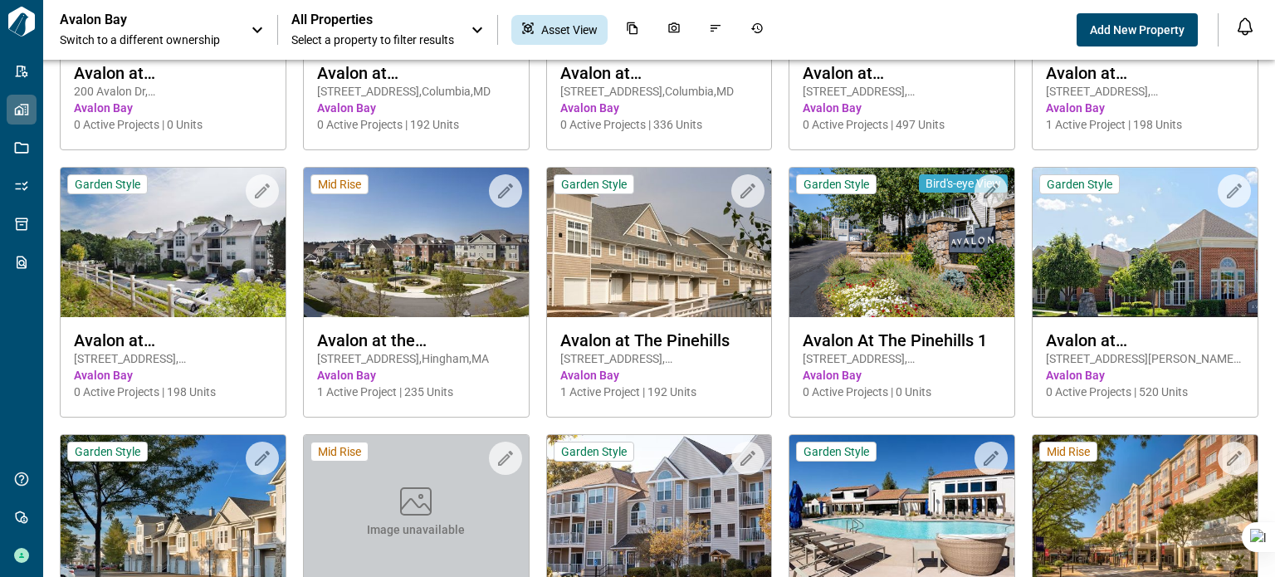
scroll to position [493, 0]
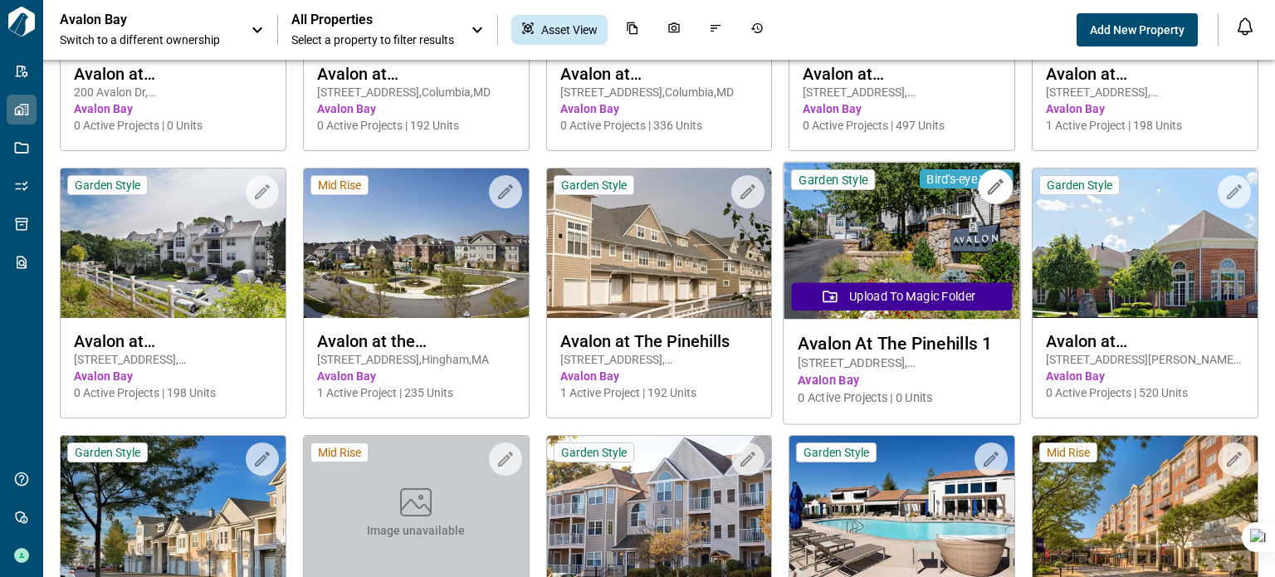
click at [903, 239] on img at bounding box center [903, 241] width 236 height 157
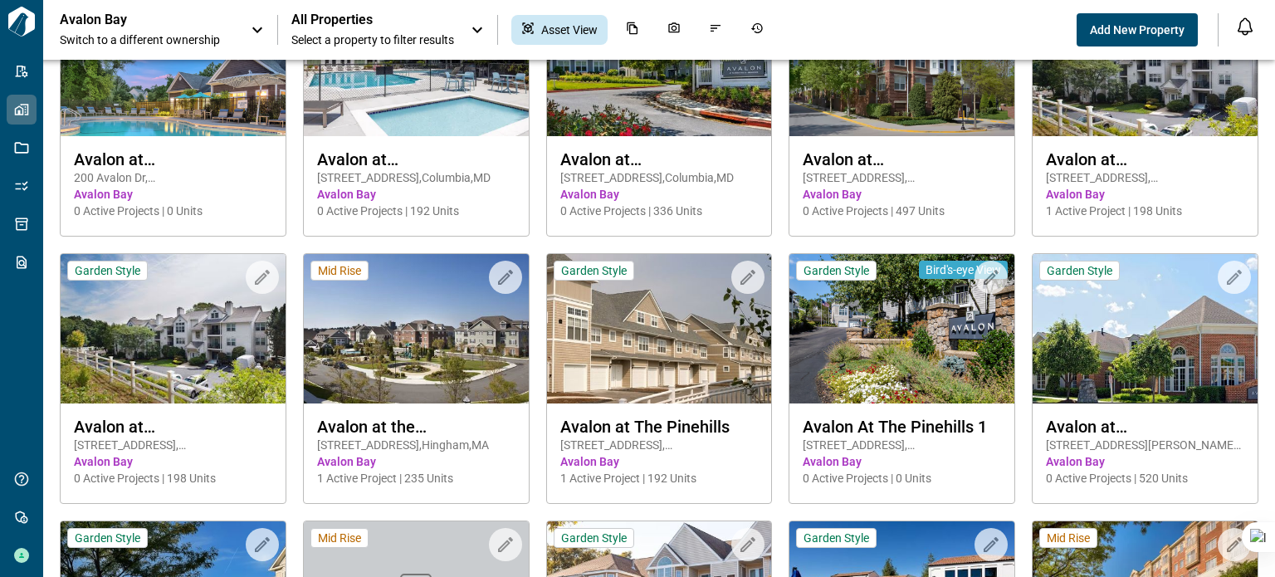
scroll to position [415, 0]
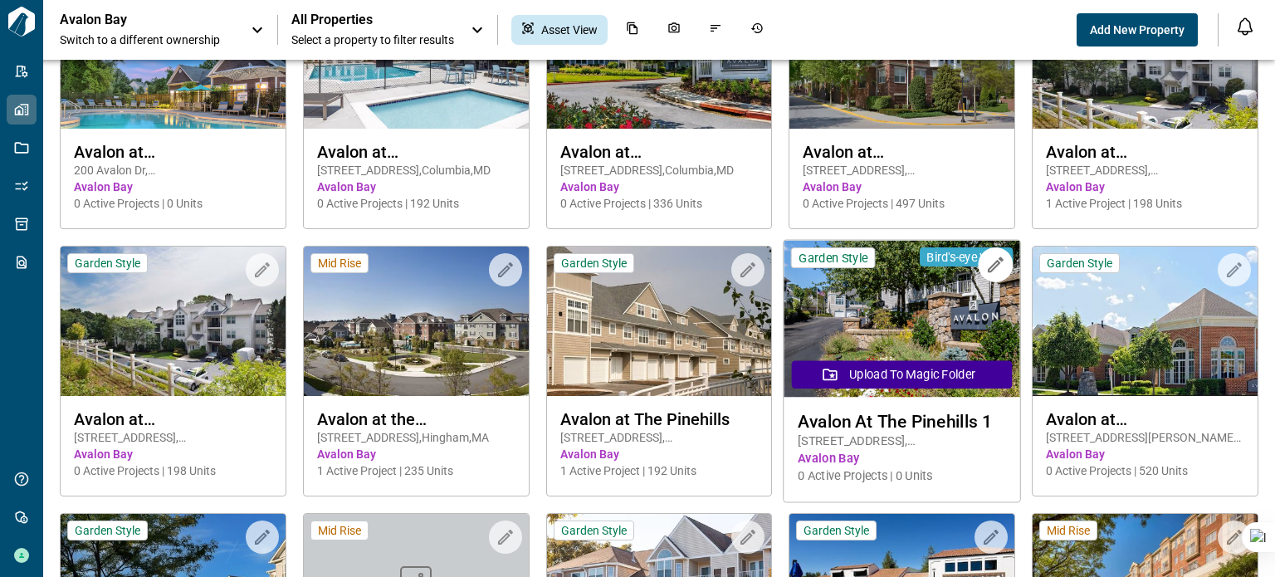
click at [899, 325] on img at bounding box center [903, 319] width 236 height 157
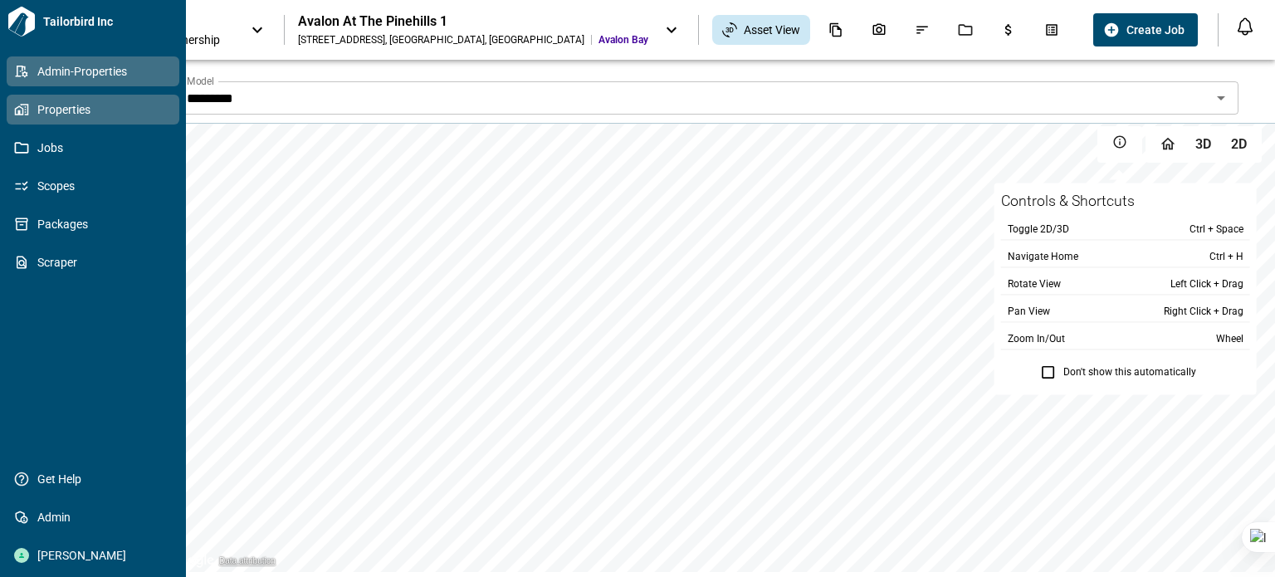
click at [14, 72] on icon at bounding box center [21, 71] width 15 height 15
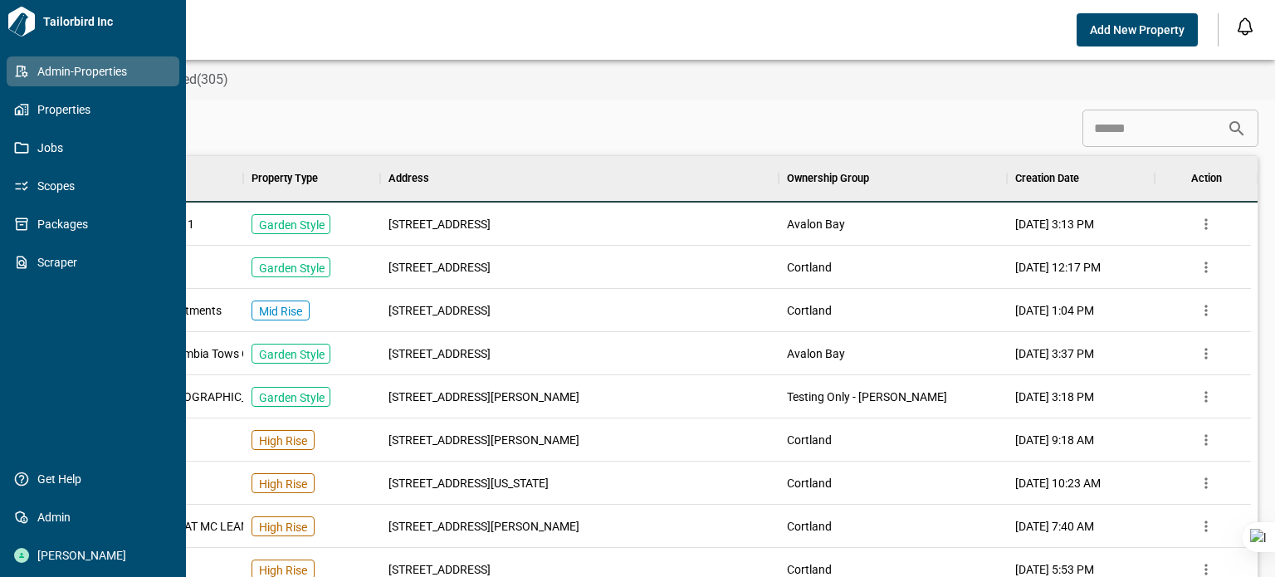
scroll to position [465, 1184]
click at [25, 74] on icon at bounding box center [21, 71] width 15 height 15
click at [109, 70] on span "Admin-Properties" at bounding box center [96, 71] width 135 height 17
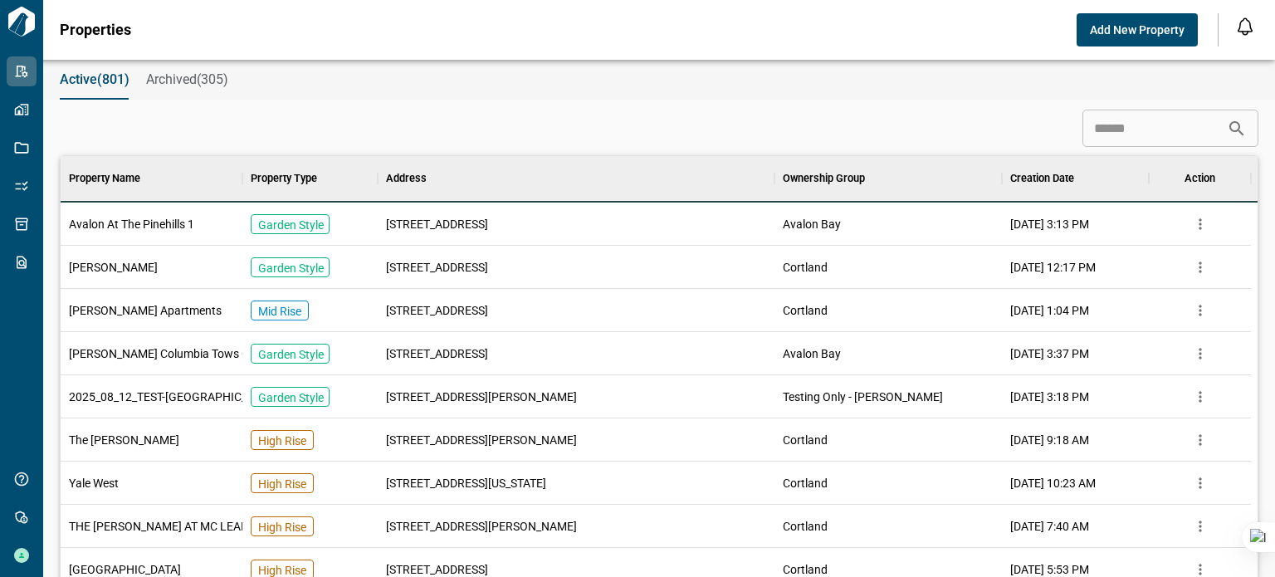
click at [135, 222] on span "Avalon At The Pinehills 1" at bounding box center [131, 224] width 125 height 17
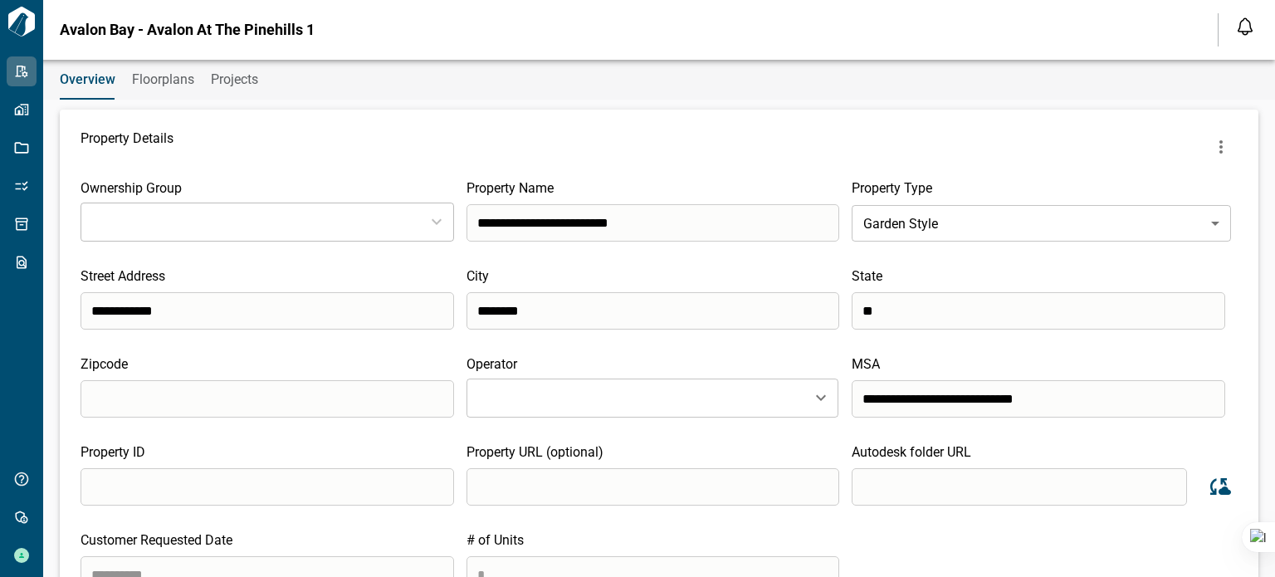
type input "**********"
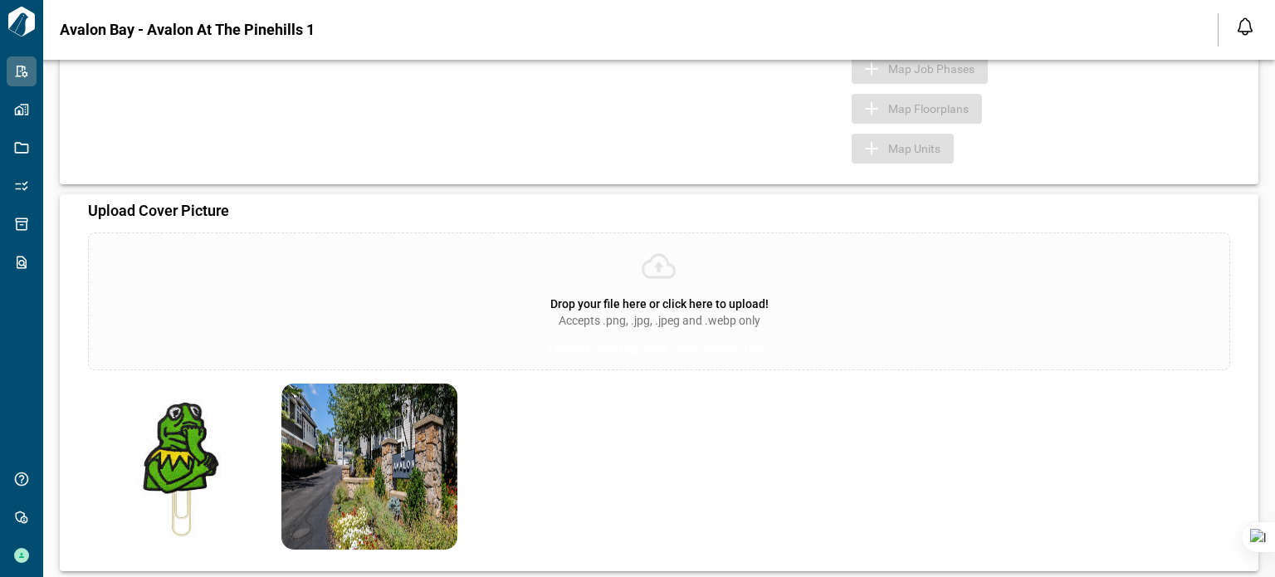
scroll to position [659, 0]
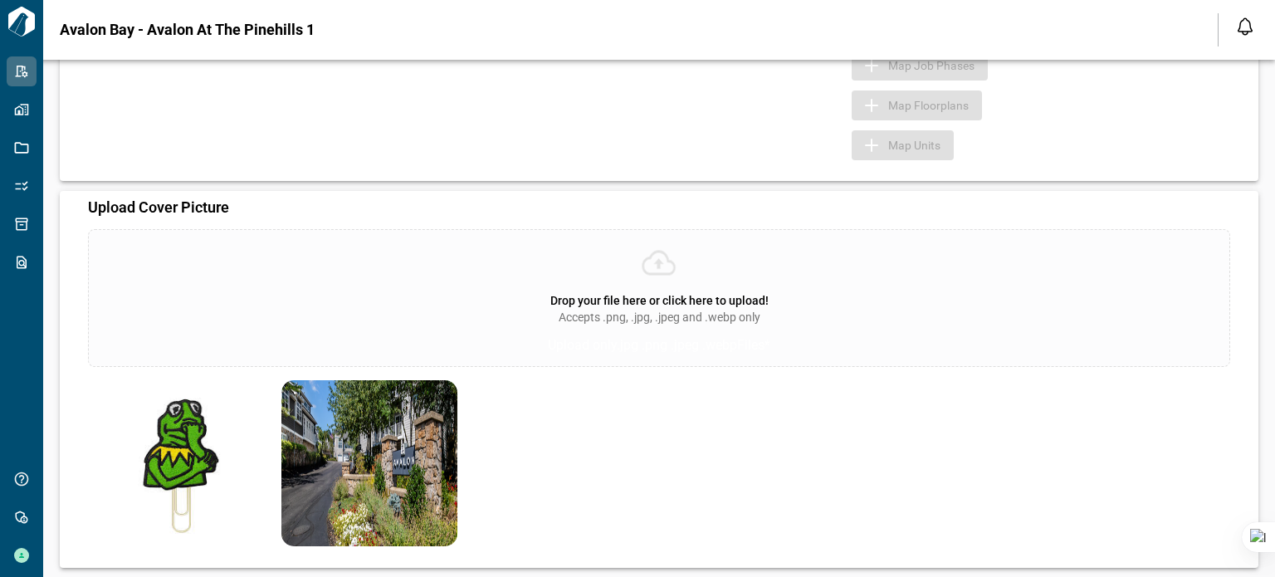
click at [208, 461] on img at bounding box center [176, 463] width 177 height 166
drag, startPoint x: 184, startPoint y: 434, endPoint x: 173, endPoint y: 453, distance: 21.7
click at [173, 453] on img at bounding box center [176, 463] width 177 height 166
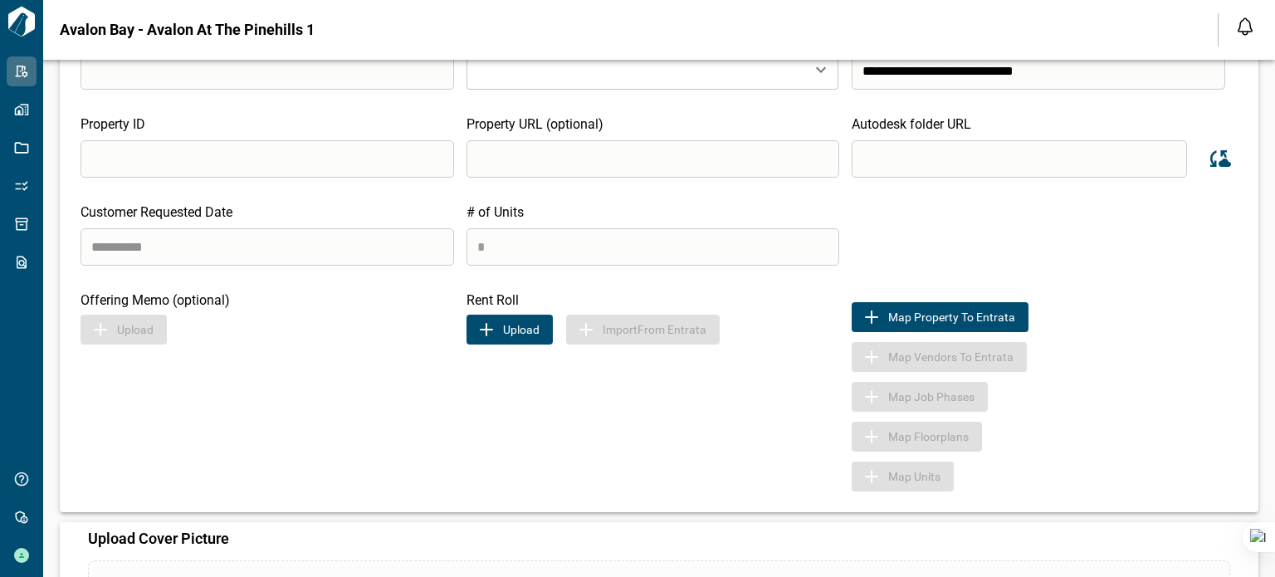
scroll to position [327, 0]
click at [500, 330] on button "Upload" at bounding box center [510, 331] width 86 height 30
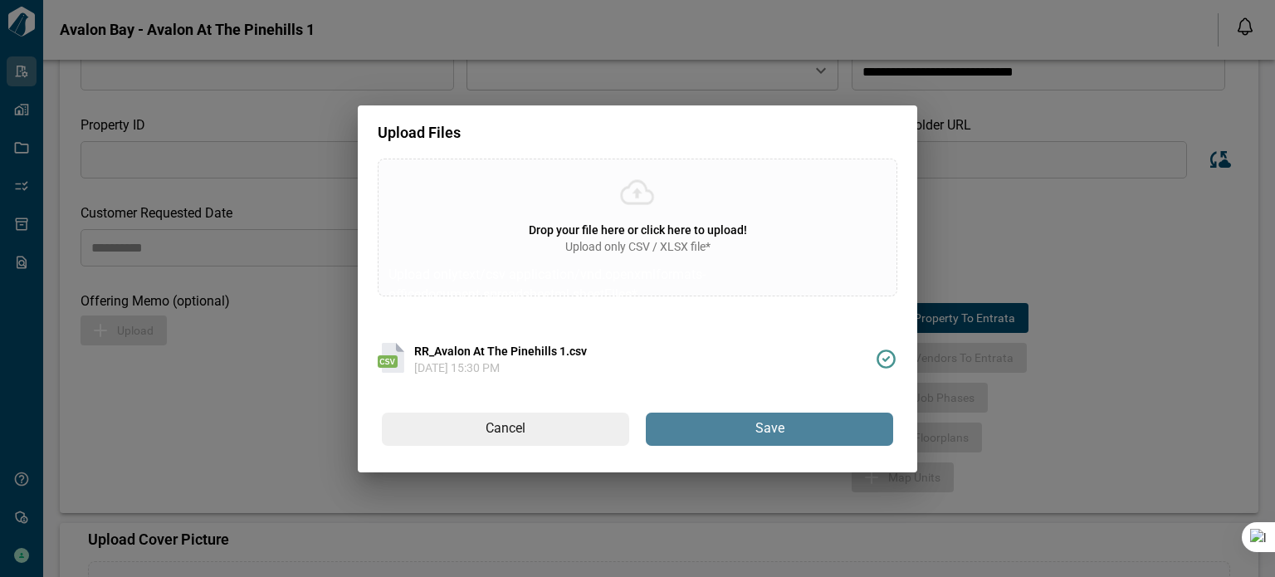
click at [766, 433] on span "Save" at bounding box center [770, 428] width 29 height 17
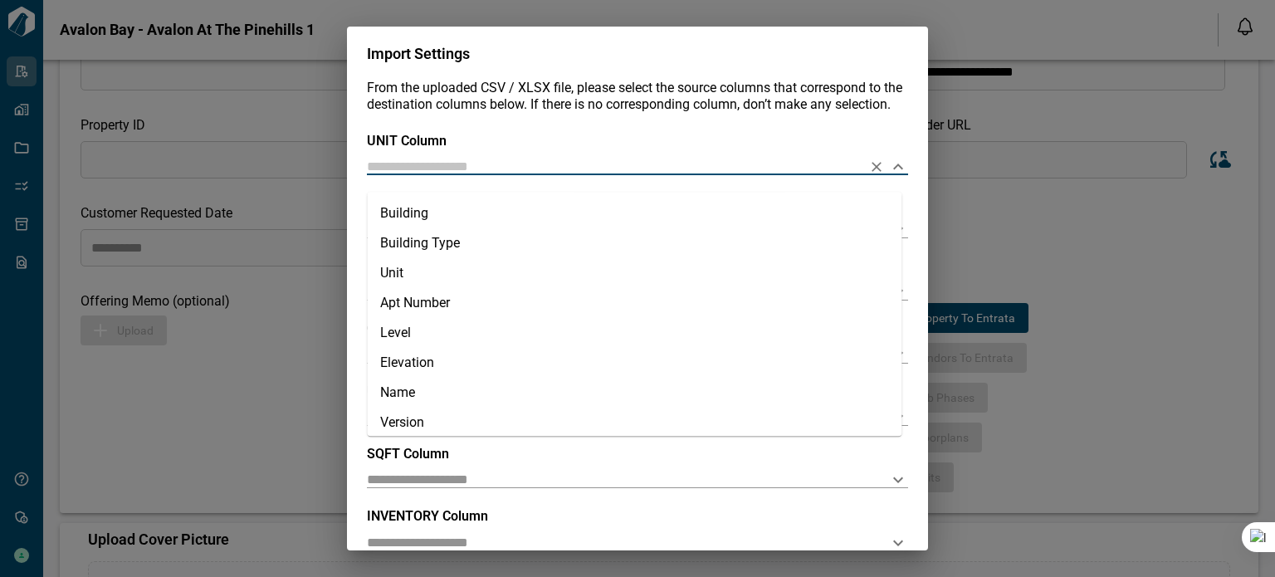
click at [415, 174] on input "text" at bounding box center [611, 167] width 488 height 16
click at [417, 272] on li "Unit" at bounding box center [634, 273] width 535 height 30
type input "****"
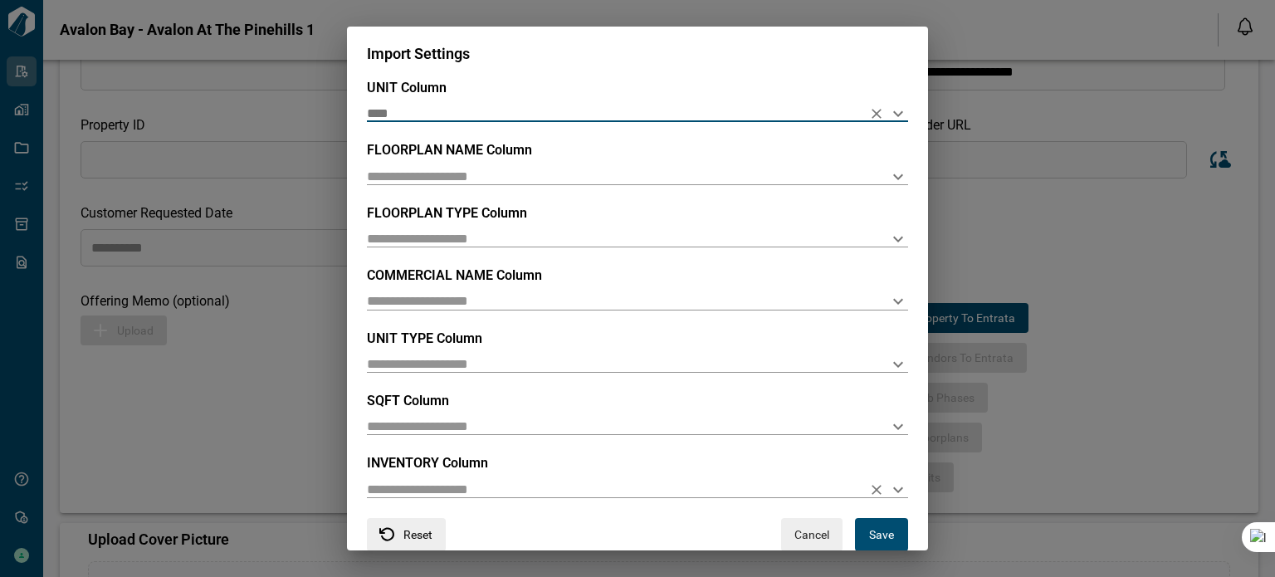
scroll to position [106, 0]
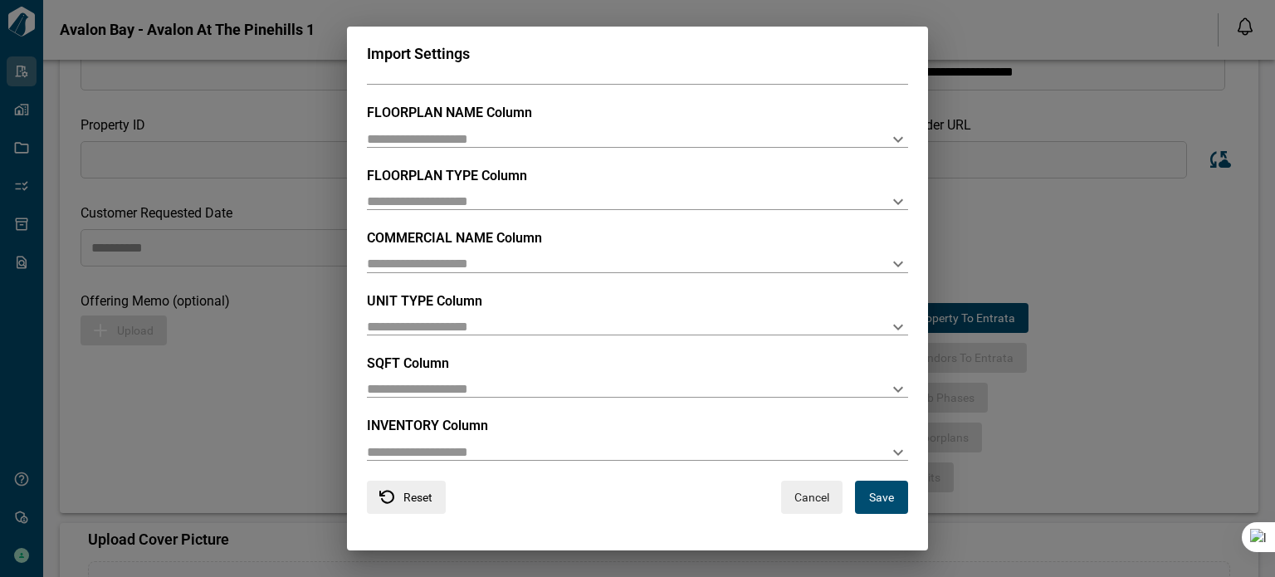
click at [448, 440] on div "INVENTORY Column" at bounding box center [637, 439] width 541 height 42
click at [447, 452] on input "text" at bounding box center [611, 451] width 488 height 16
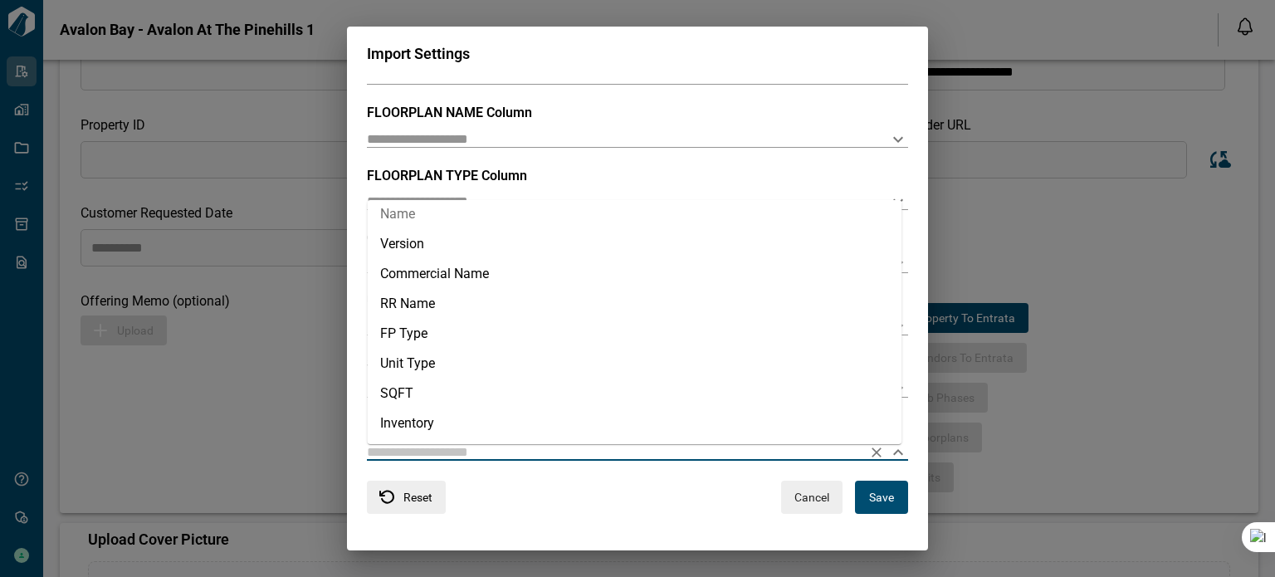
scroll to position [277, 0]
click at [422, 330] on li "Inventory" at bounding box center [634, 334] width 535 height 30
type input "*********"
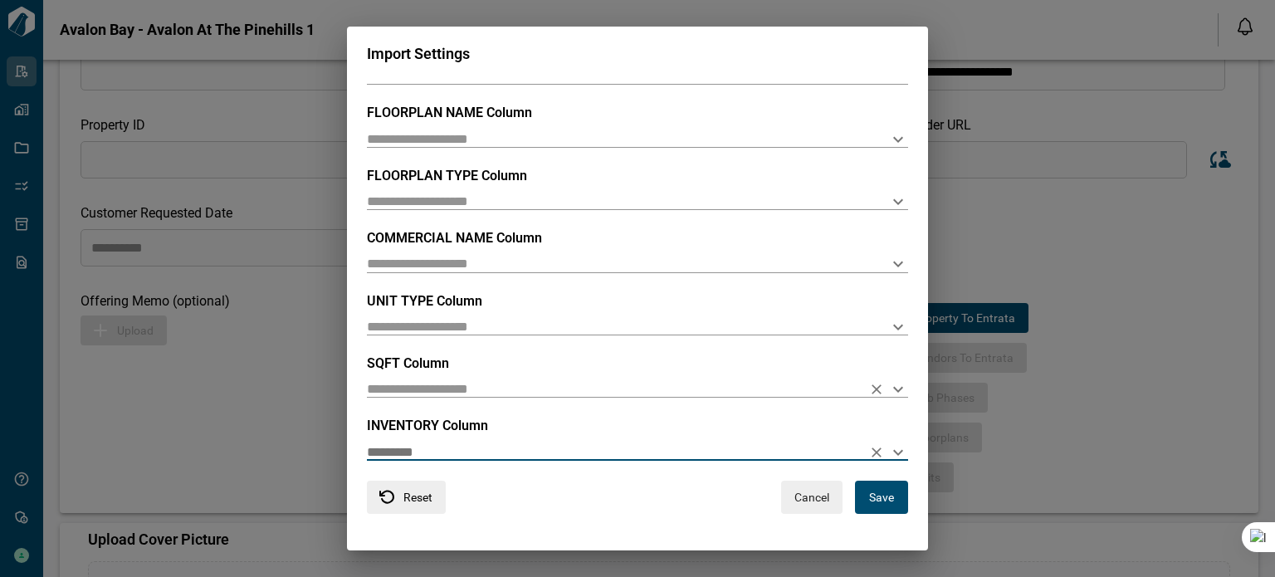
click at [439, 391] on input "text" at bounding box center [611, 389] width 488 height 16
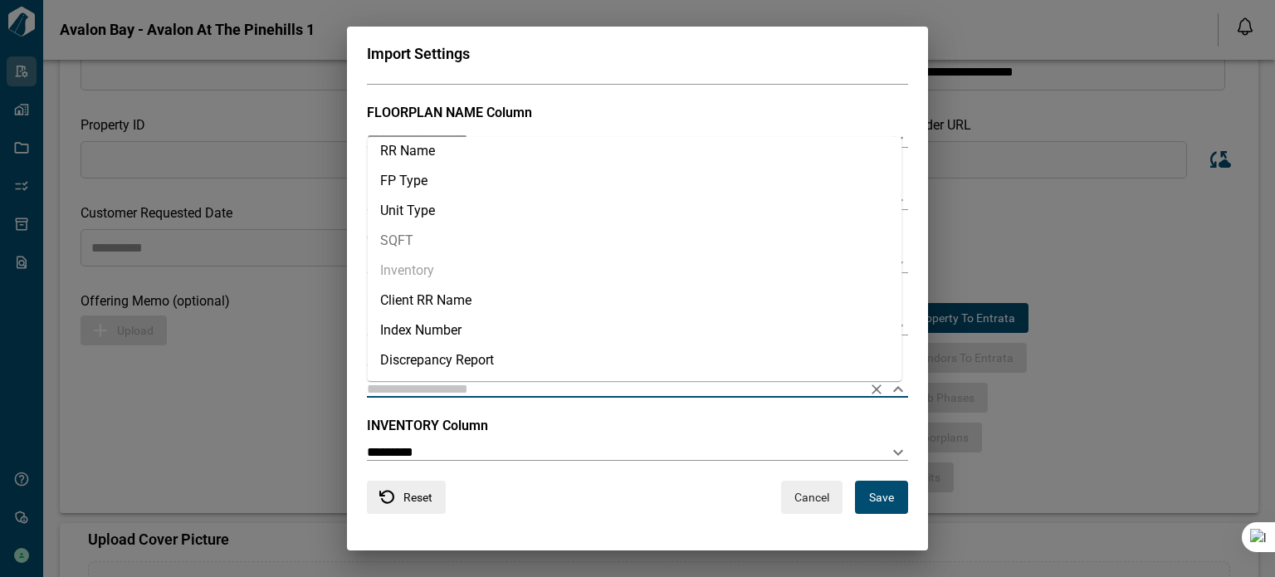
click at [433, 247] on li "SQFT" at bounding box center [634, 241] width 535 height 30
type input "****"
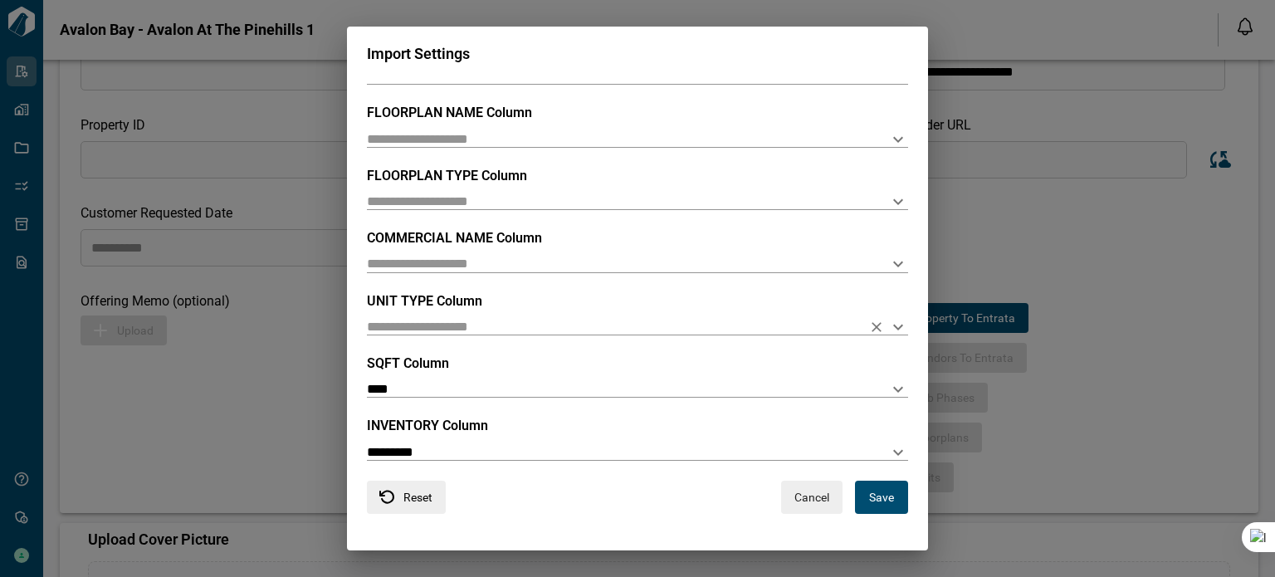
click at [428, 318] on div "UNIT TYPE Column" at bounding box center [637, 314] width 541 height 42
click at [428, 331] on input "text" at bounding box center [611, 327] width 488 height 16
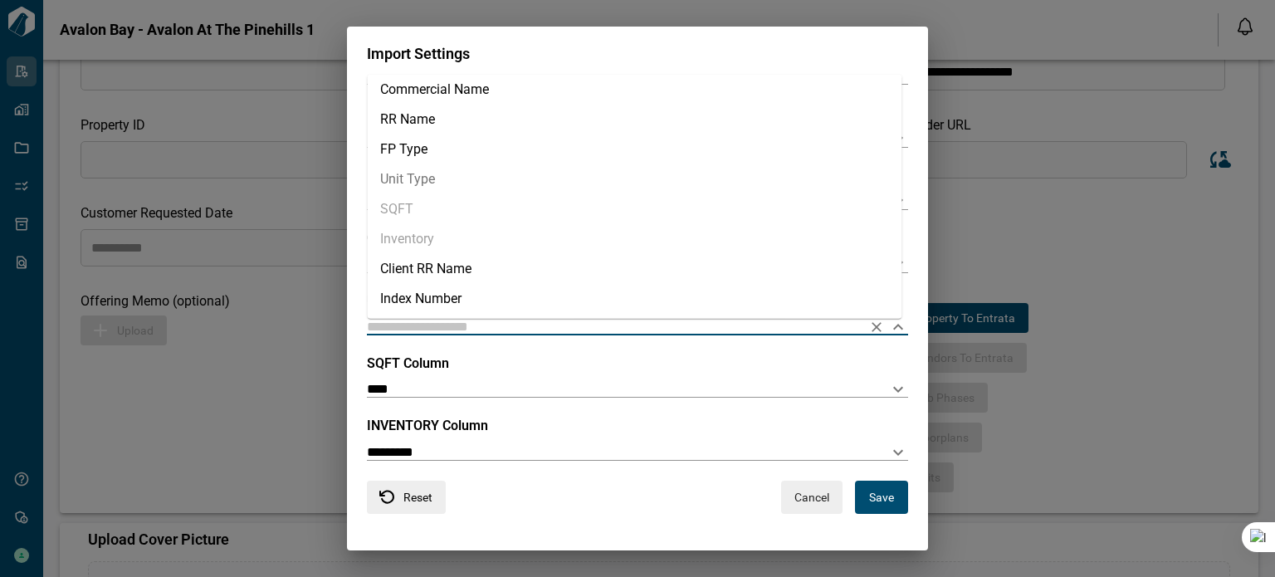
scroll to position [249, 0]
click at [448, 170] on li "Unit Type" at bounding box center [634, 176] width 535 height 30
type input "*********"
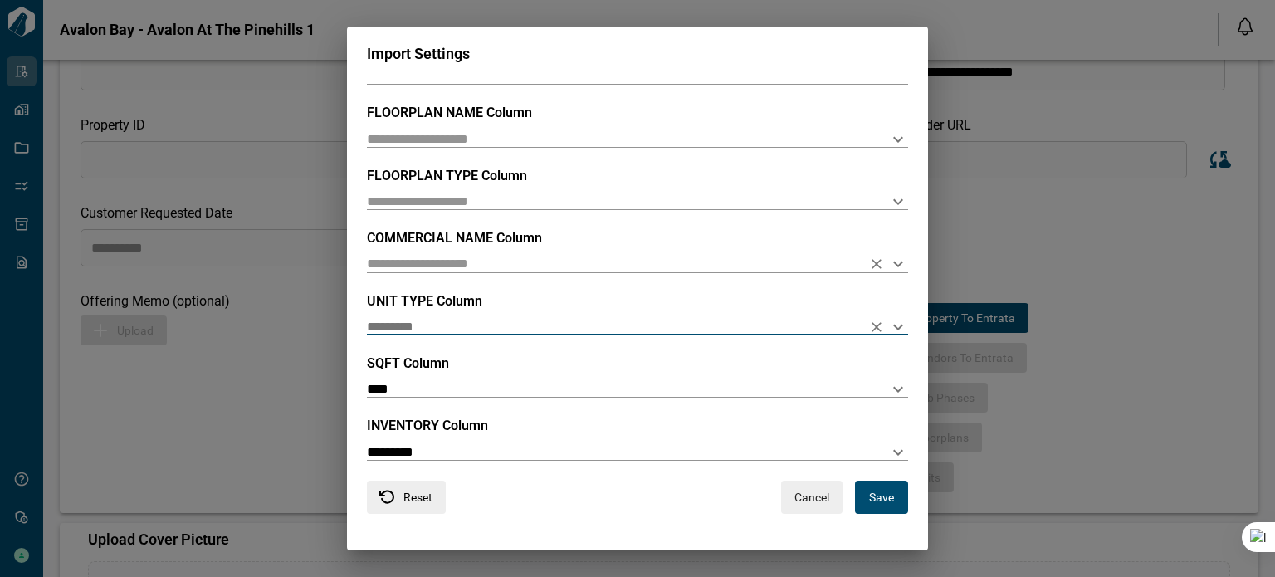
click at [459, 263] on input "text" at bounding box center [611, 264] width 488 height 16
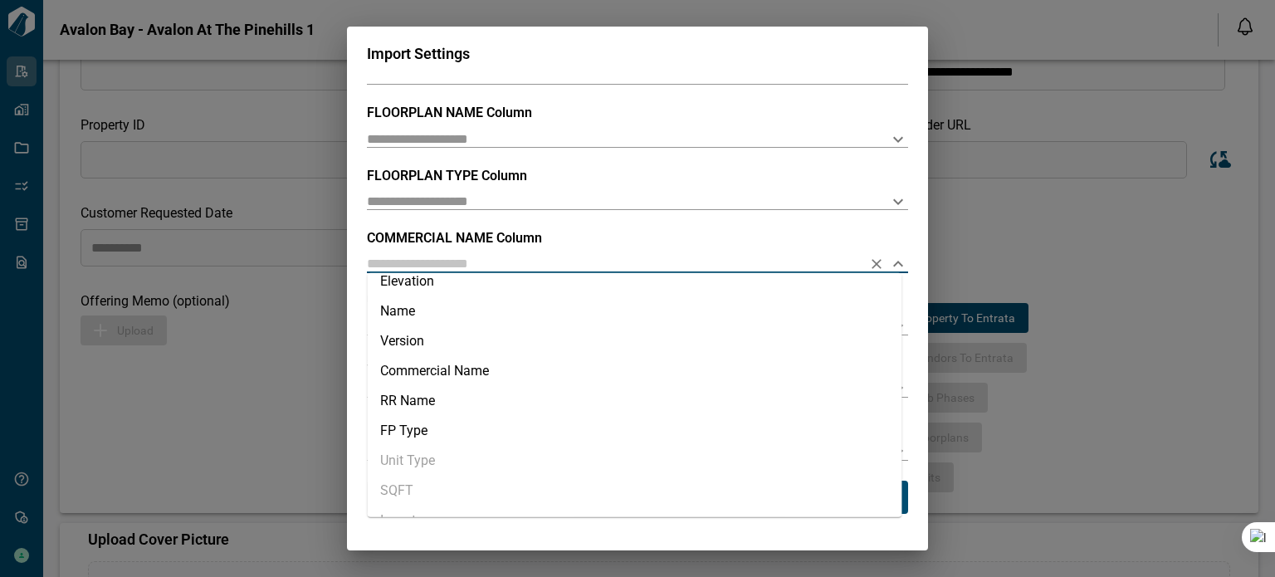
scroll to position [166, 0]
click at [448, 365] on li "Commercial Name" at bounding box center [634, 368] width 535 height 30
type input "**********"
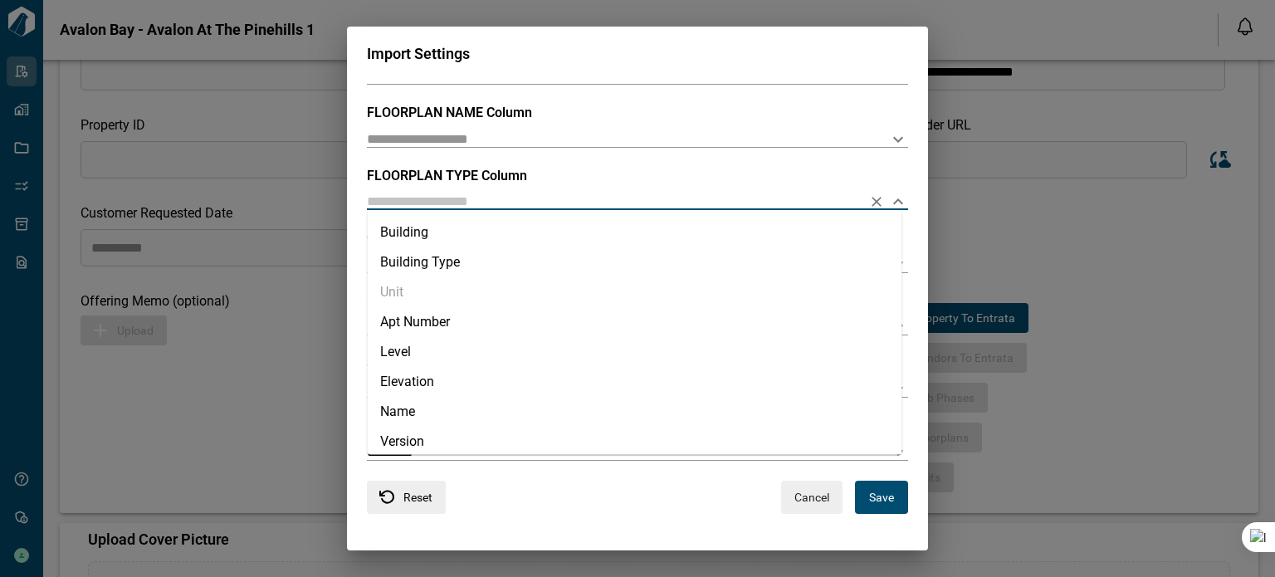
click at [462, 194] on input "text" at bounding box center [611, 201] width 488 height 16
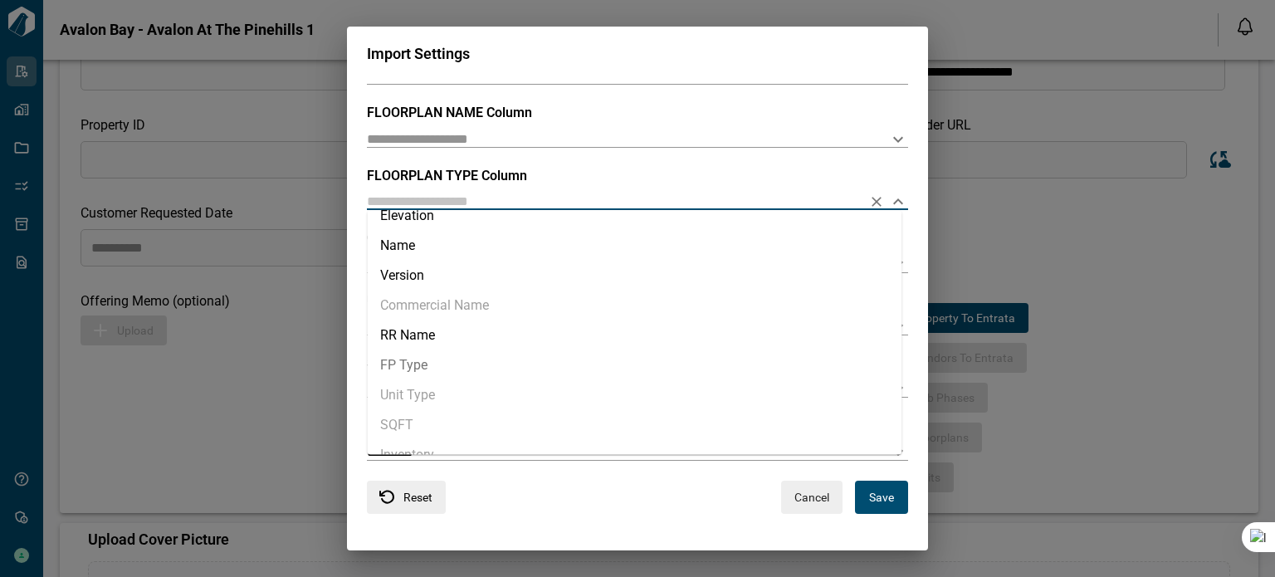
click at [448, 365] on li "FP Type" at bounding box center [634, 365] width 535 height 30
type input "*******"
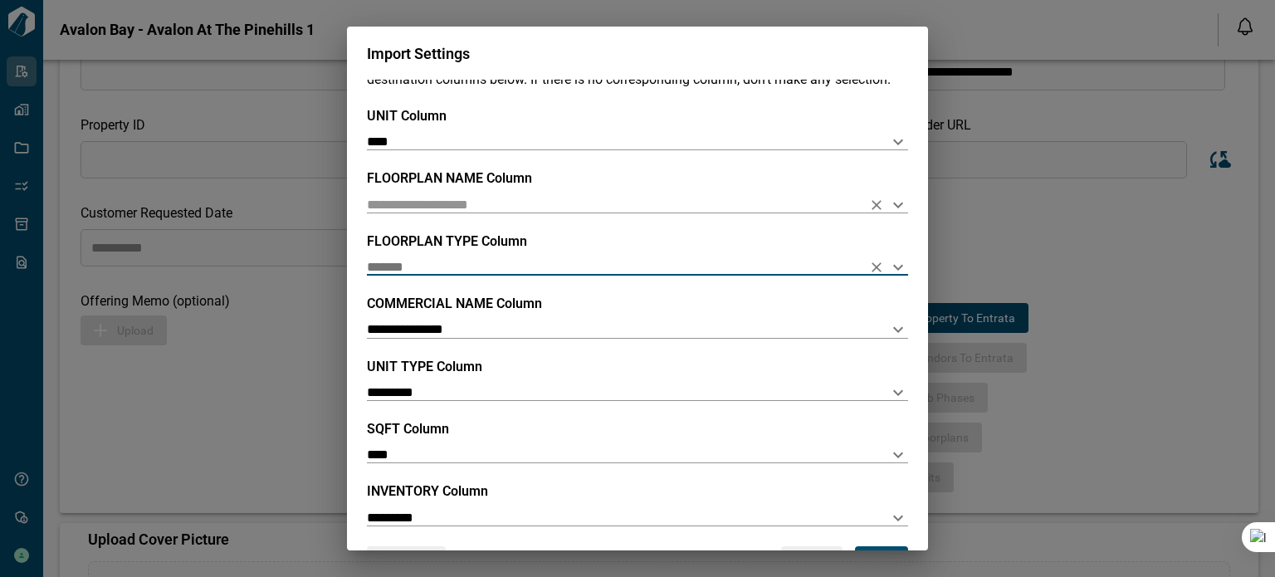
scroll to position [23, 0]
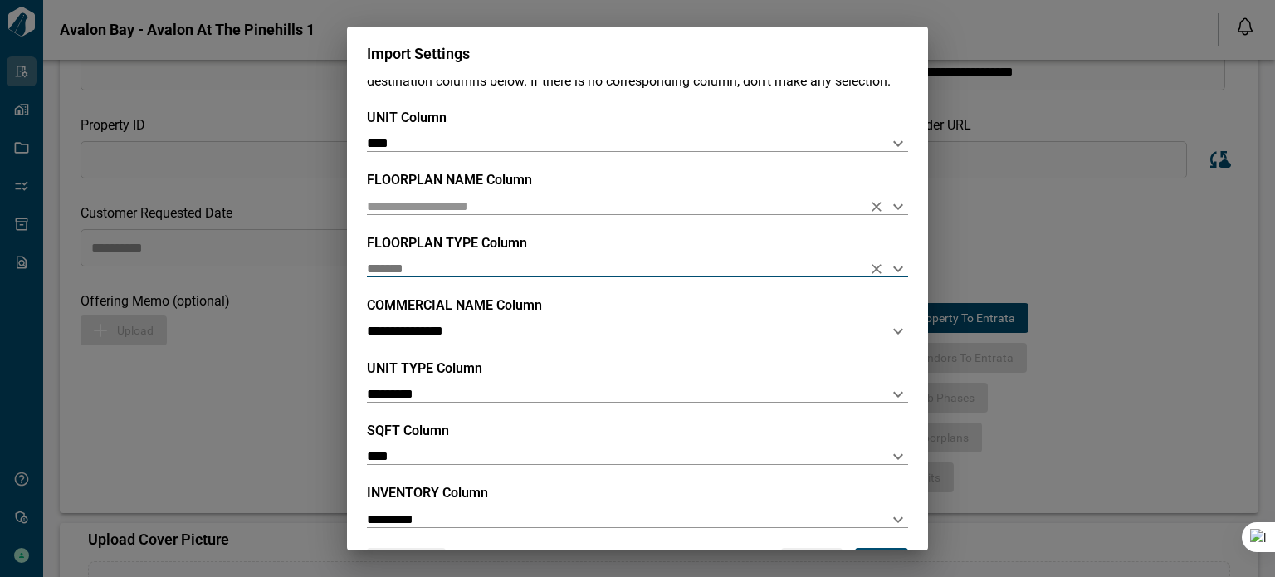
click at [458, 214] on input "text" at bounding box center [611, 206] width 488 height 16
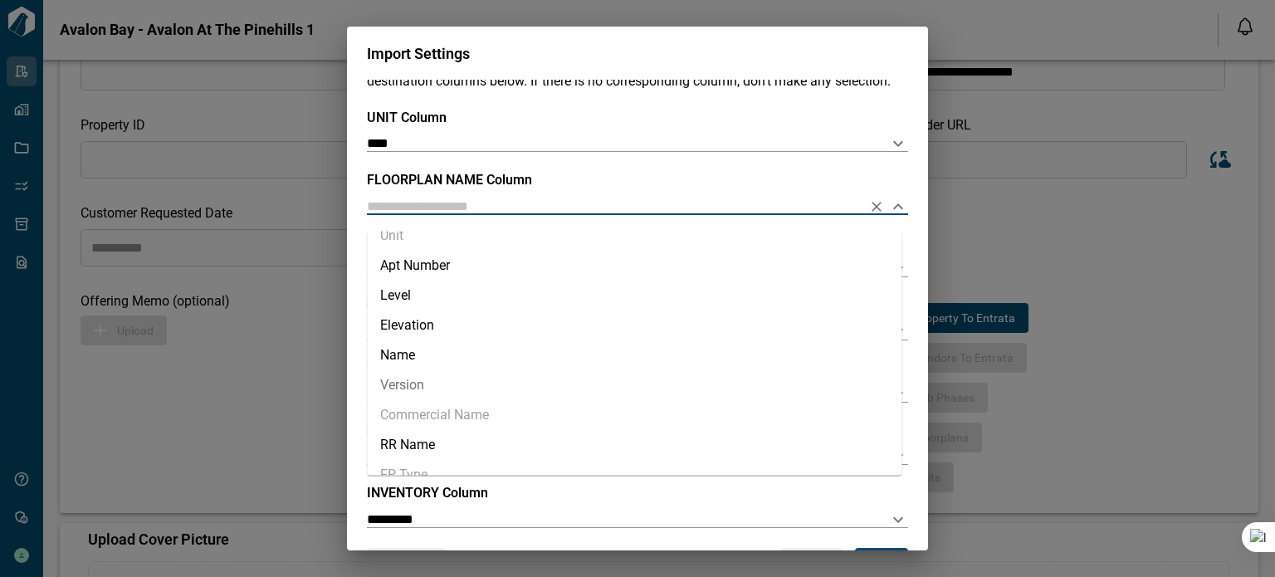
scroll to position [83, 0]
click at [417, 348] on li "Name" at bounding box center [634, 349] width 535 height 30
type input "****"
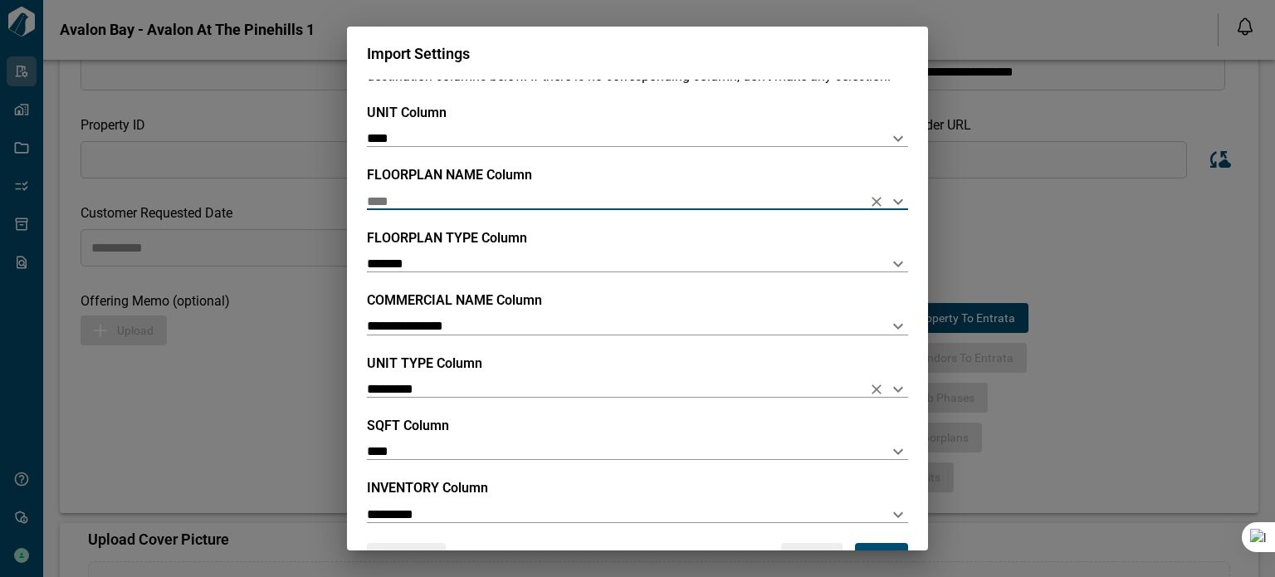
scroll to position [106, 0]
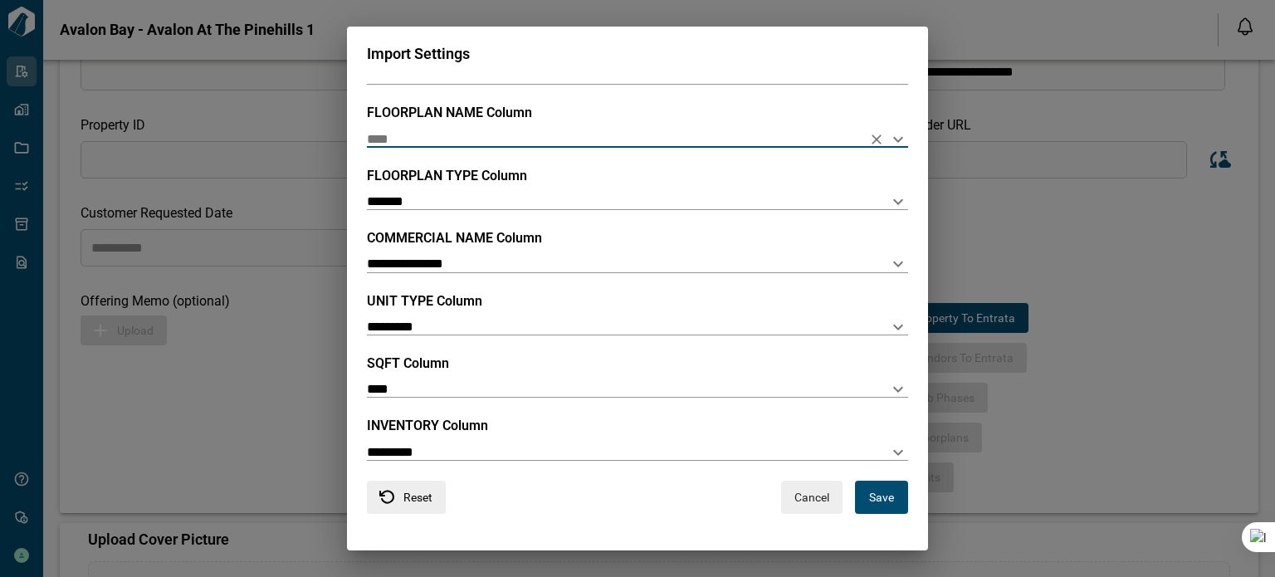
click at [885, 493] on button "Save" at bounding box center [881, 497] width 53 height 33
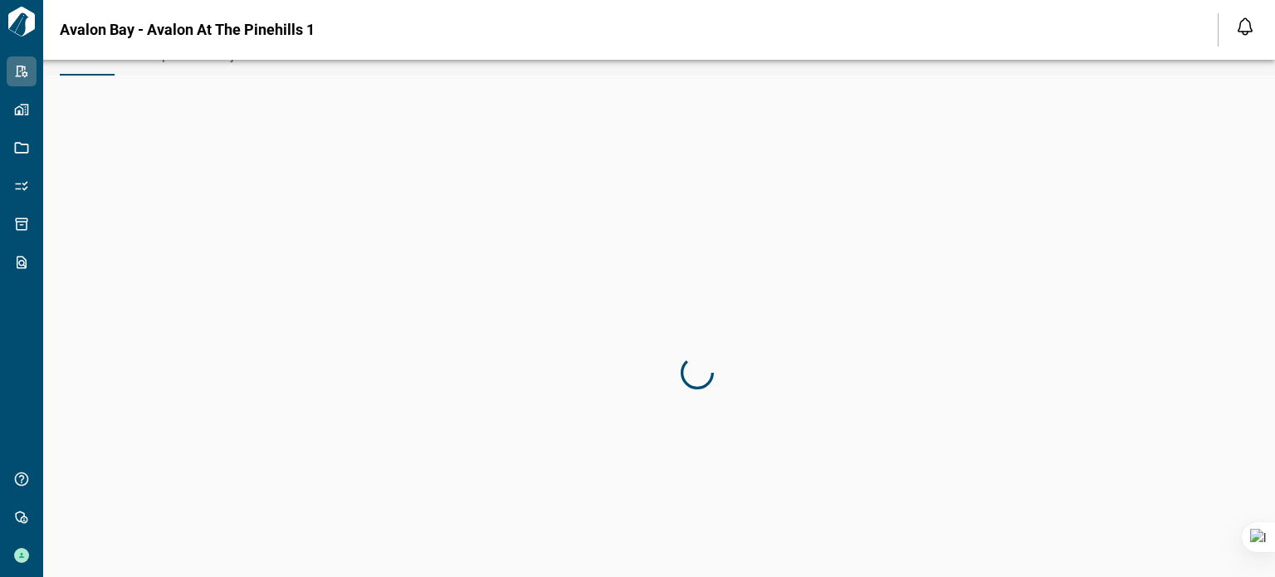
scroll to position [0, 0]
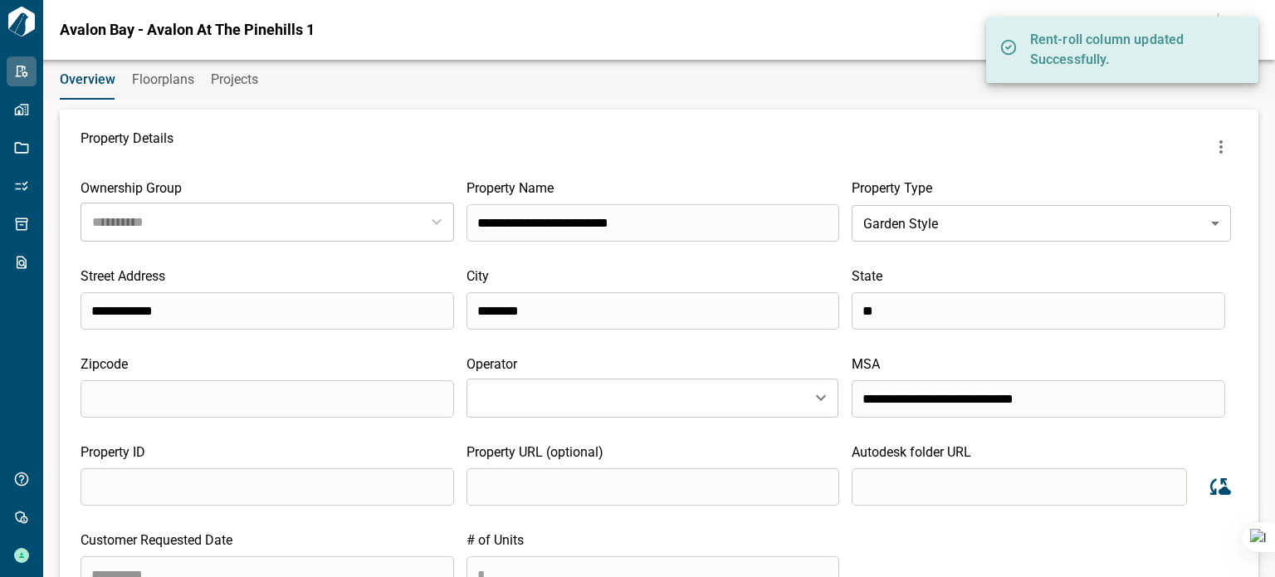
click at [161, 80] on span "Floorplans" at bounding box center [163, 79] width 62 height 17
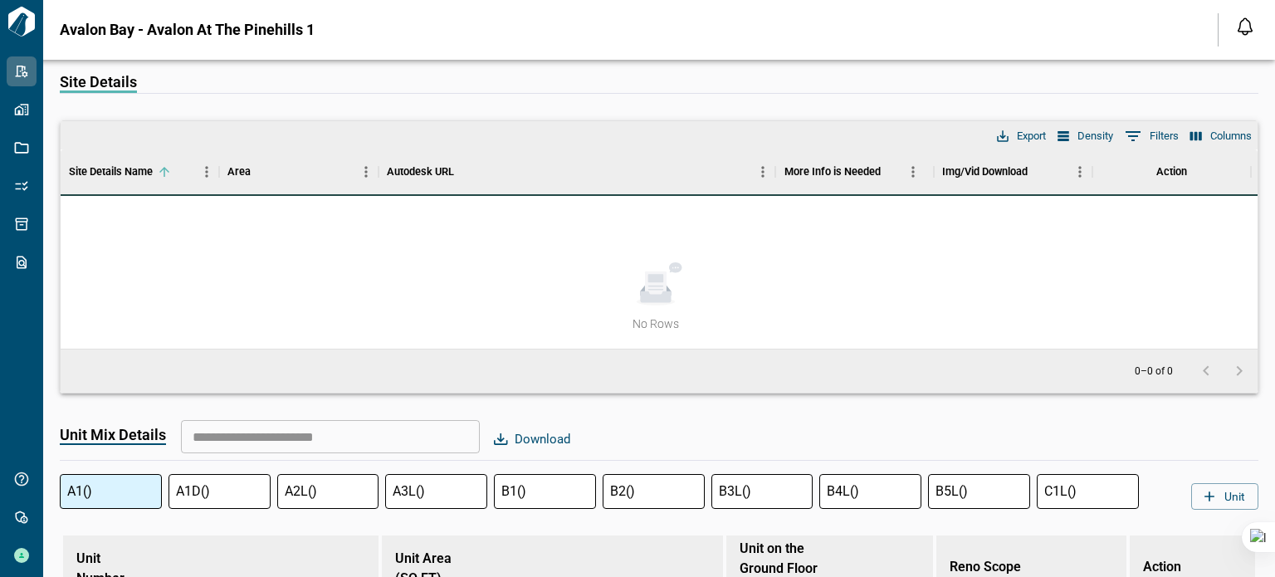
scroll to position [1744, 0]
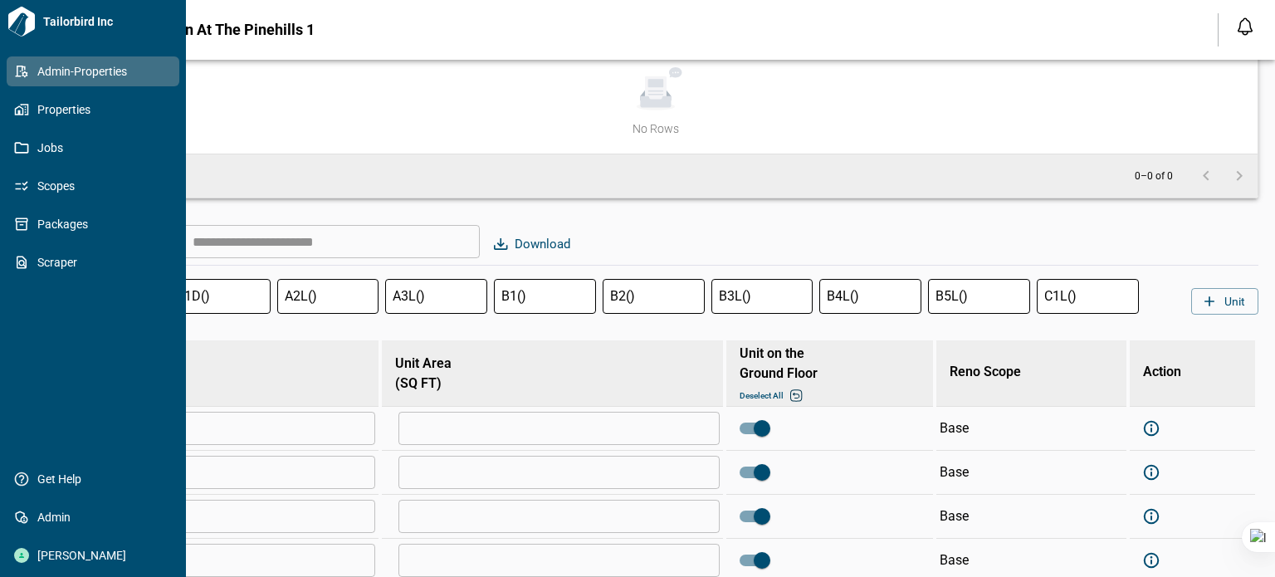
click at [0, 341] on div "Tailorbird Inc Admin-Properties Properties Jobs Scopes Packages Scraper Get Hel…" at bounding box center [93, 288] width 186 height 577
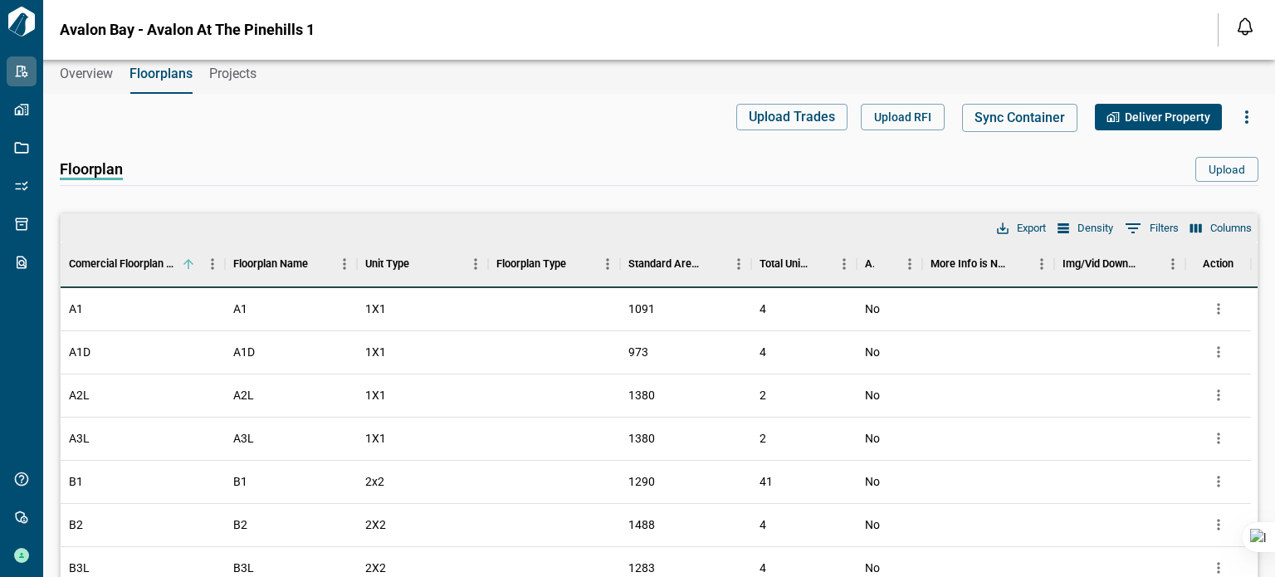
scroll to position [0, 0]
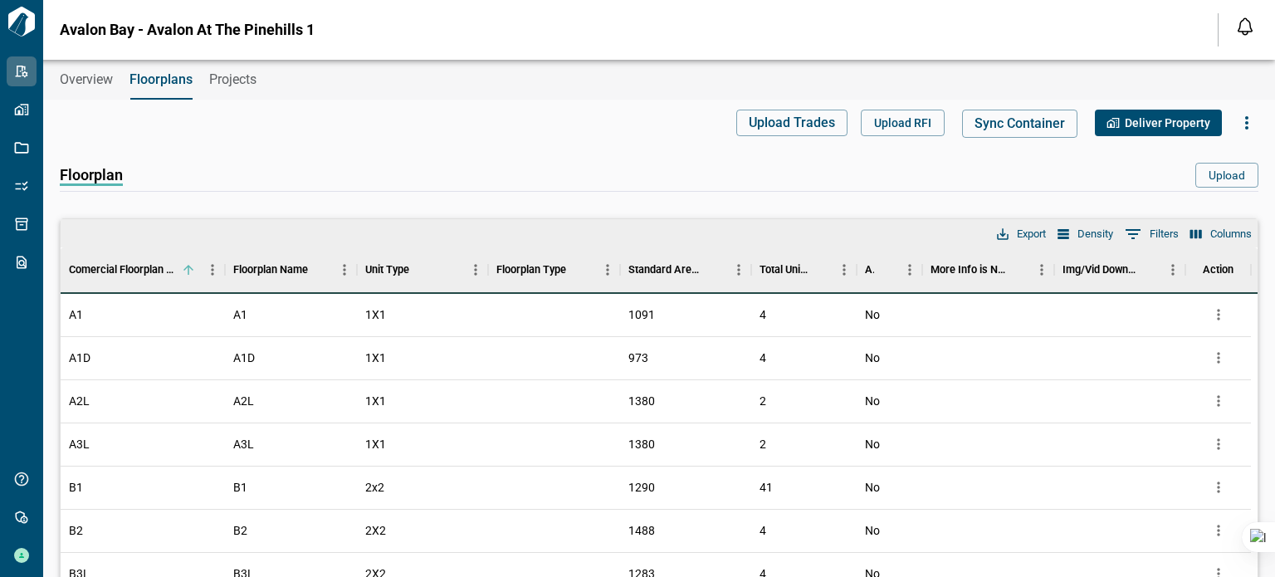
click at [75, 78] on span "Overview" at bounding box center [86, 79] width 53 height 17
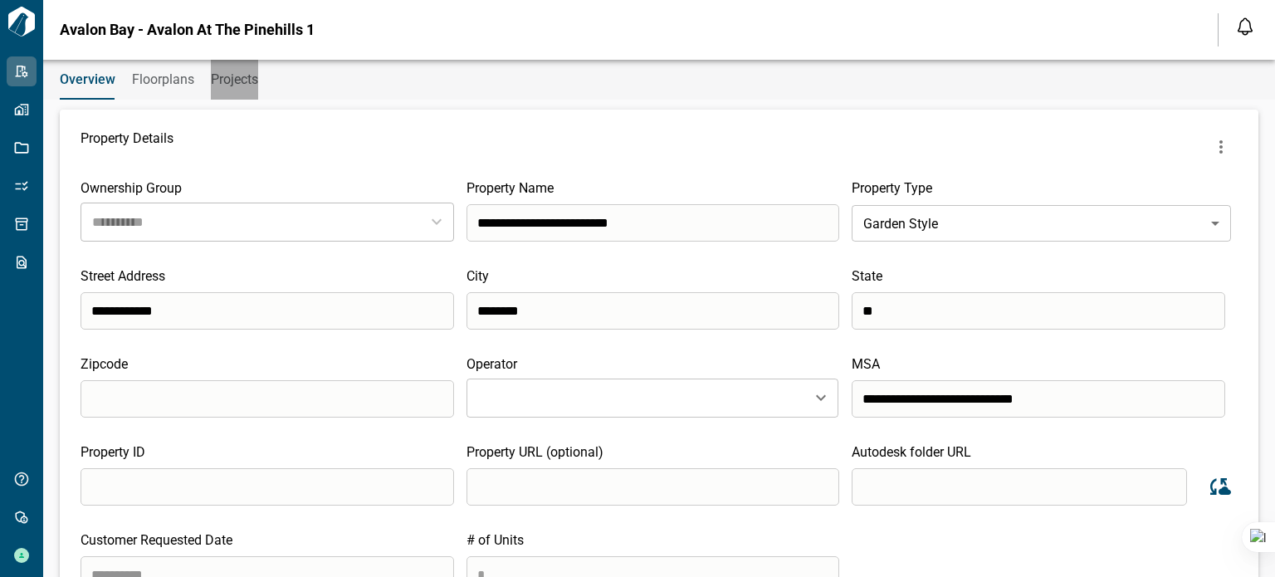
click at [235, 85] on span "Projects" at bounding box center [234, 79] width 47 height 17
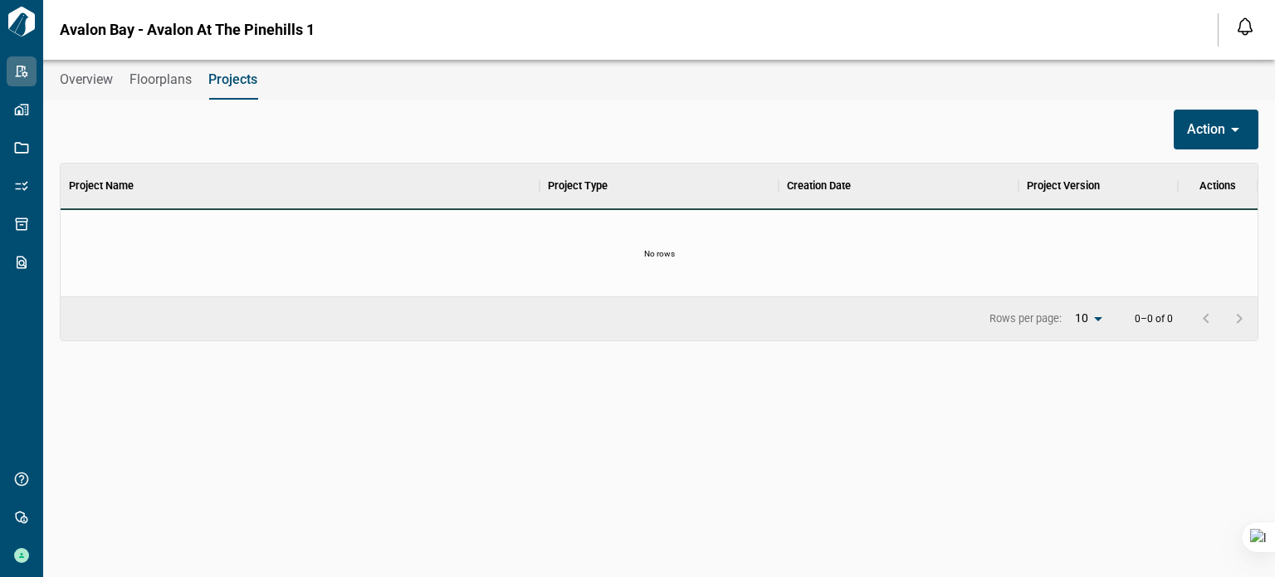
scroll to position [120, 1191]
click at [76, 84] on span "Overview" at bounding box center [86, 79] width 53 height 17
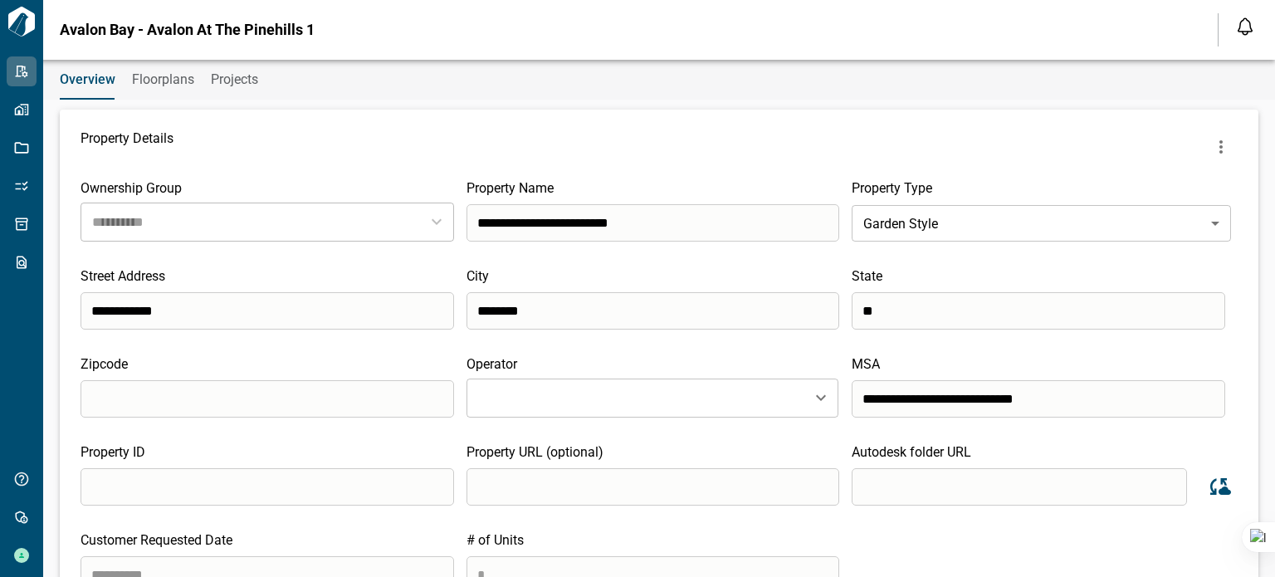
drag, startPoint x: 1202, startPoint y: 542, endPoint x: 1193, endPoint y: 536, distance: 10.6
click at [1202, 542] on div "Customer Requested Date # of Units *" at bounding box center [660, 562] width 1158 height 61
click at [986, 485] on input "search" at bounding box center [1019, 486] width 335 height 37
drag, startPoint x: 986, startPoint y: 485, endPoint x: 908, endPoint y: 488, distance: 78.1
click at [908, 488] on input "search" at bounding box center [1019, 486] width 335 height 37
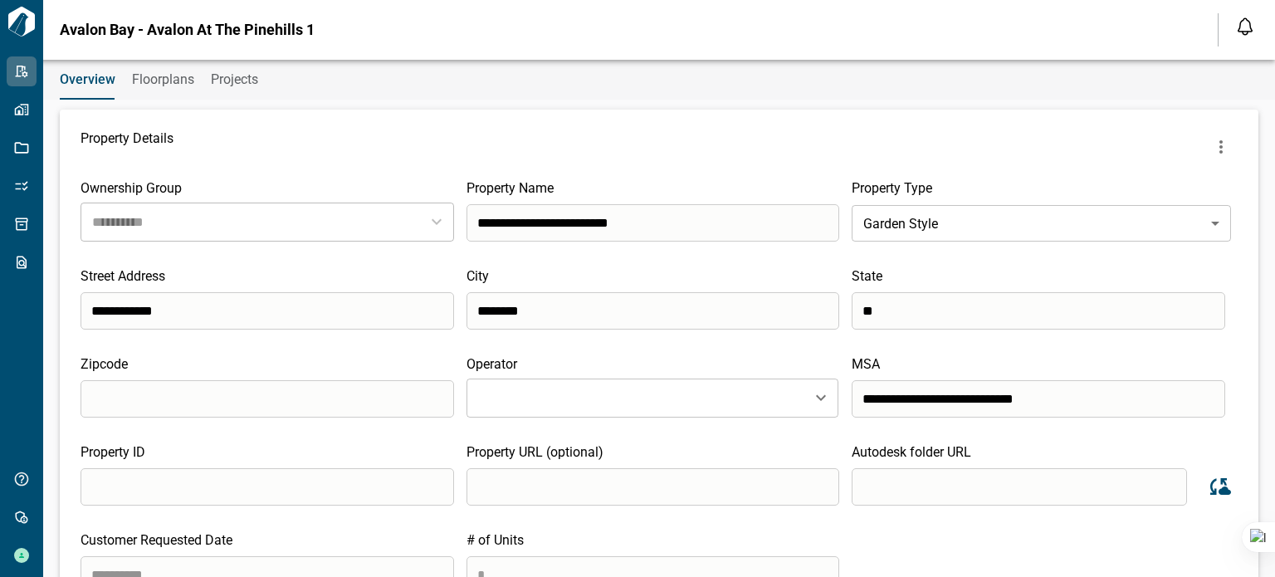
paste input "**********"
type input "**********"
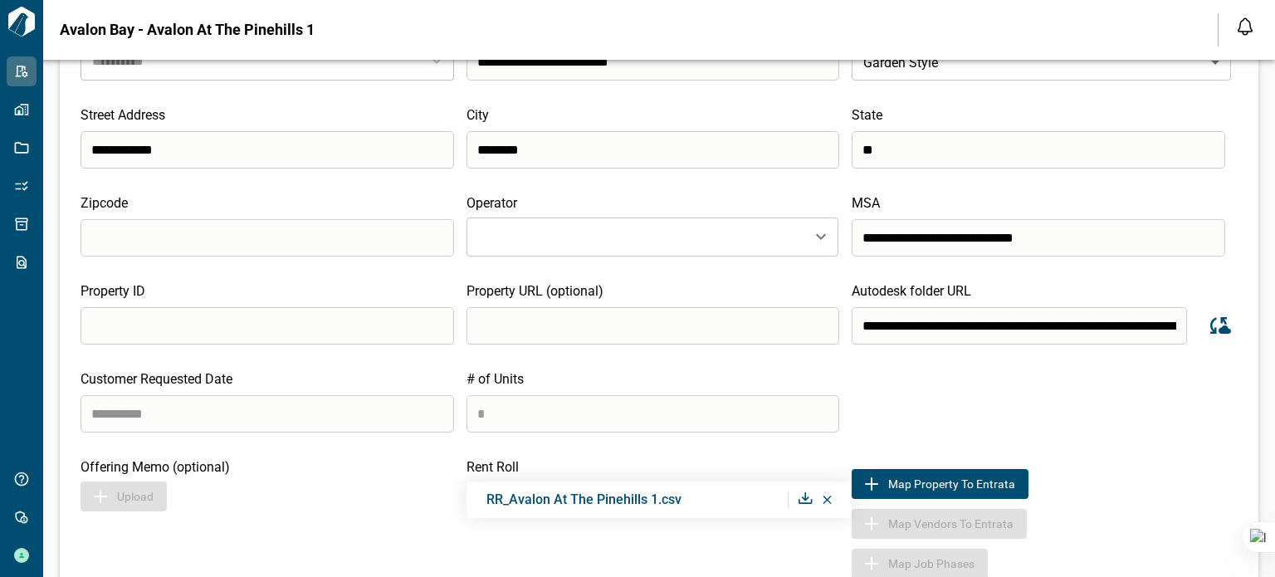
scroll to position [0, 0]
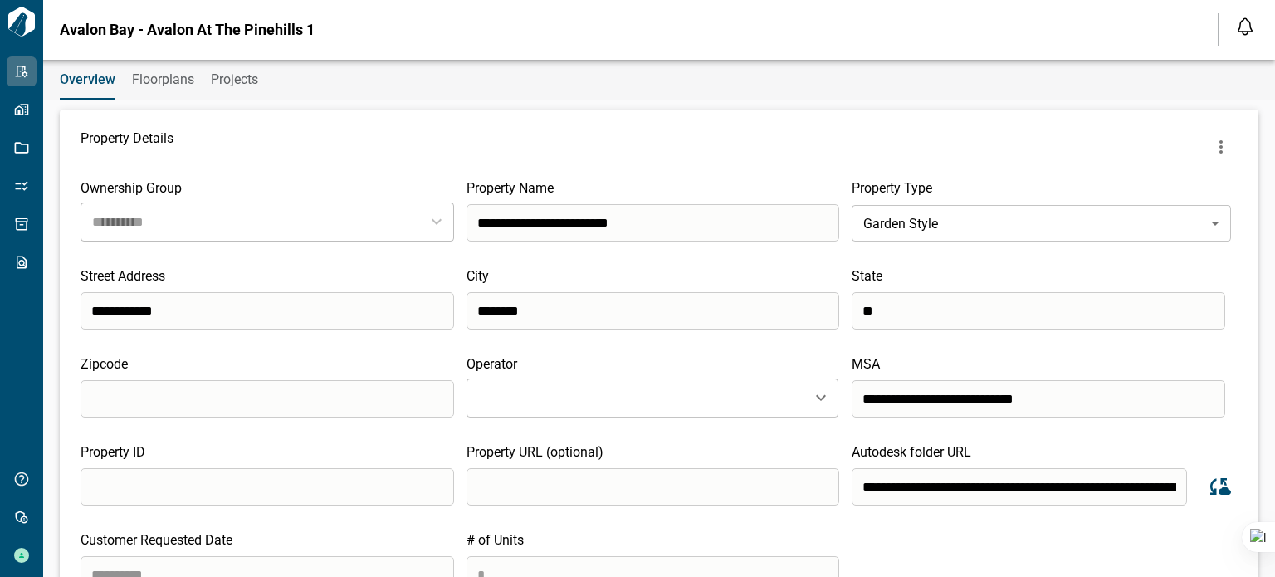
click at [164, 86] on span "Floorplans" at bounding box center [163, 79] width 62 height 17
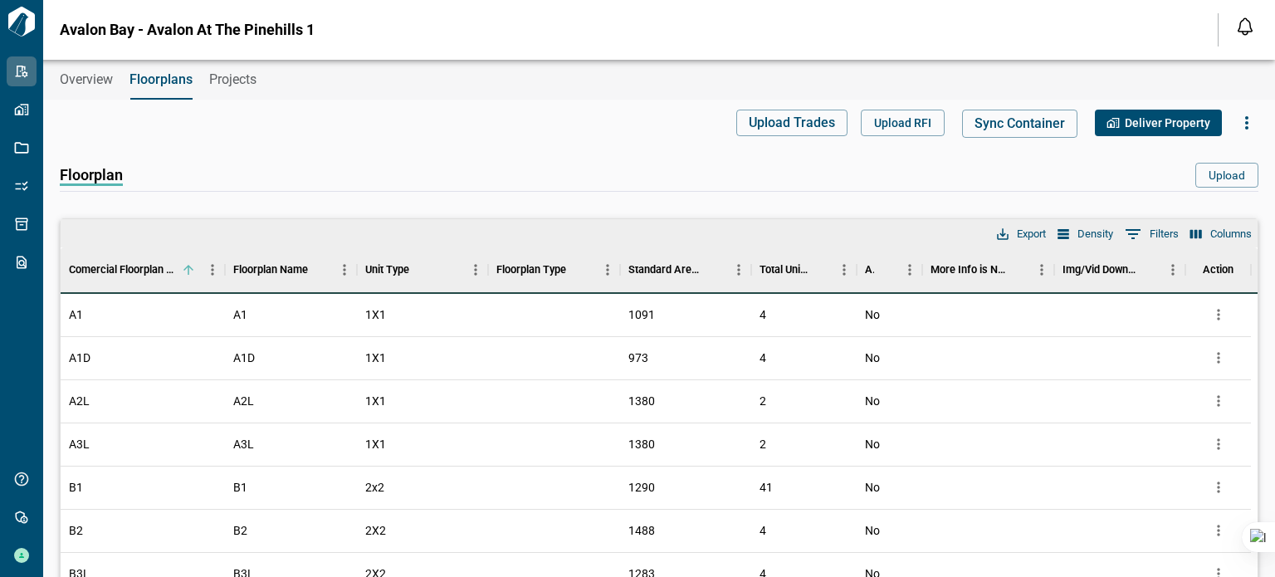
click at [73, 79] on span "Overview" at bounding box center [86, 79] width 53 height 17
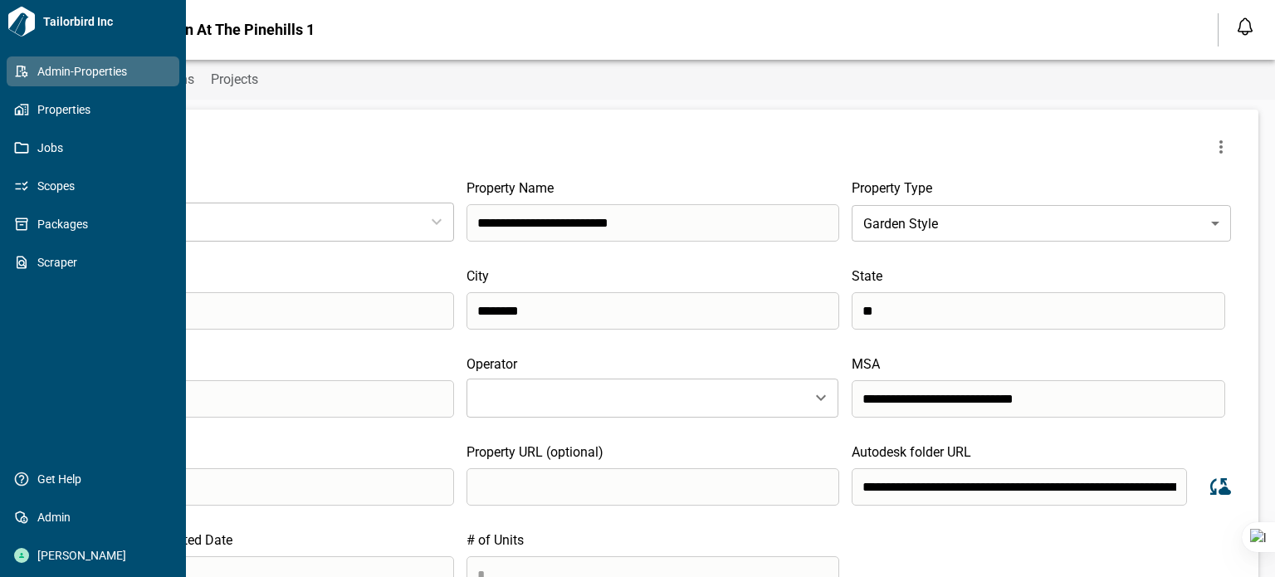
click at [91, 71] on span "Admin-Properties" at bounding box center [96, 71] width 135 height 17
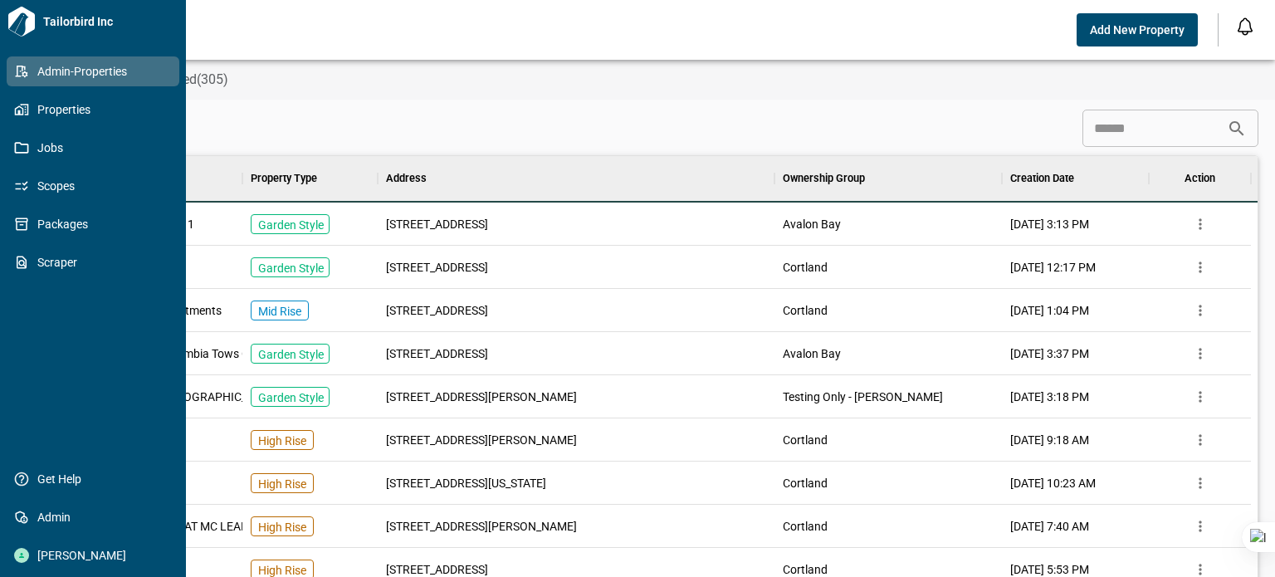
scroll to position [465, 1184]
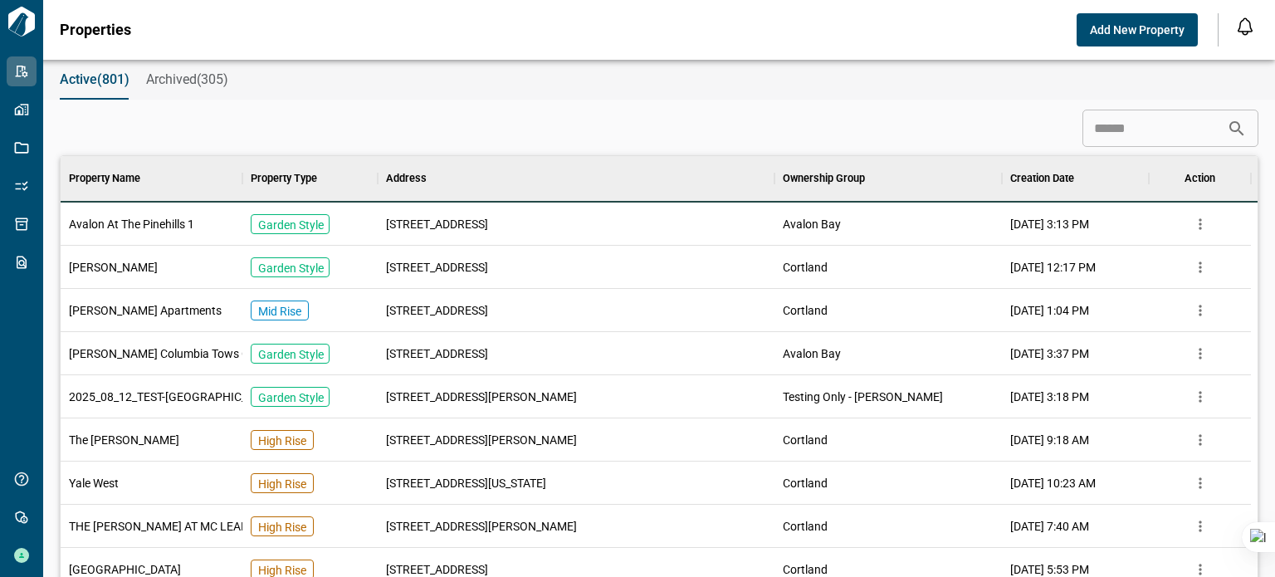
click at [135, 225] on span "Avalon At The Pinehills 1" at bounding box center [131, 224] width 125 height 17
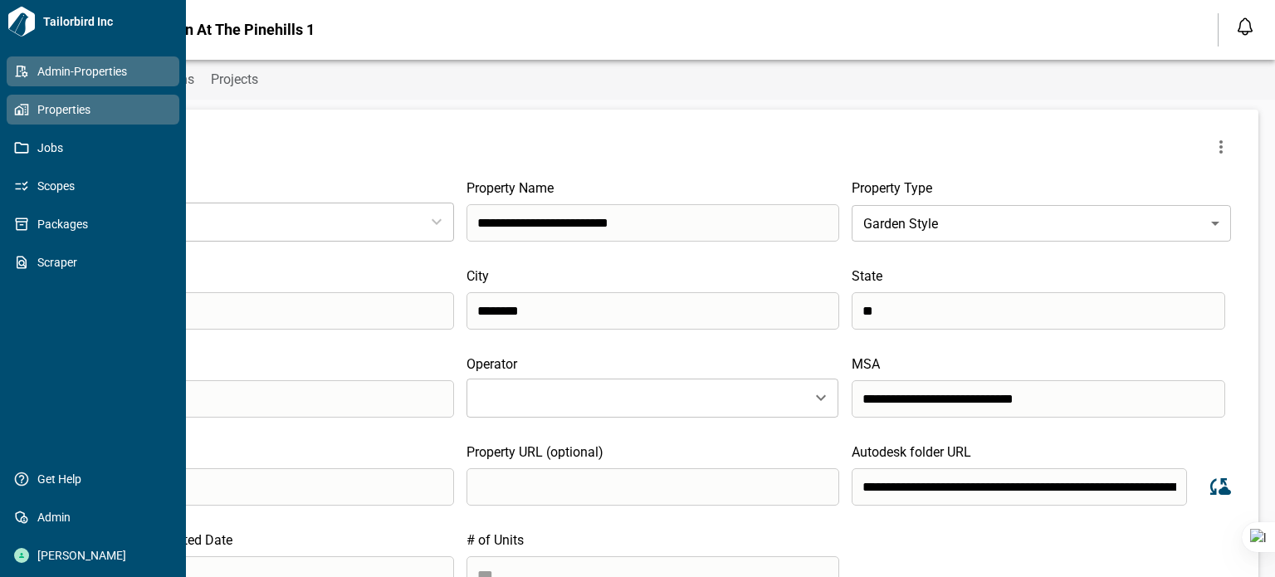
click at [66, 112] on span "Properties" at bounding box center [96, 109] width 135 height 17
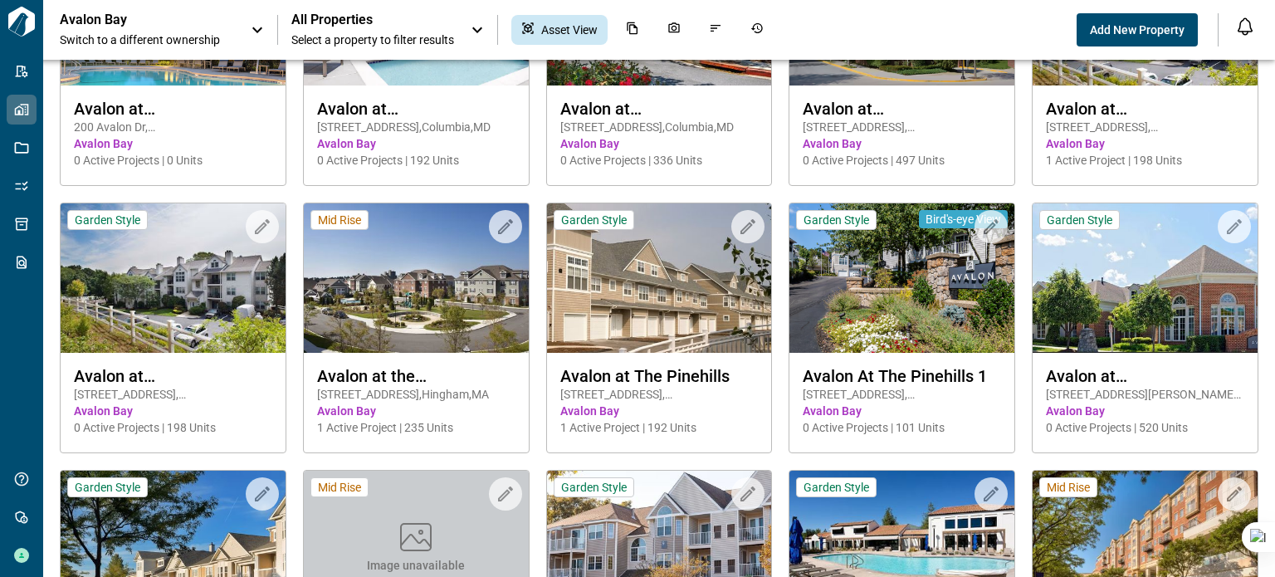
scroll to position [498, 0]
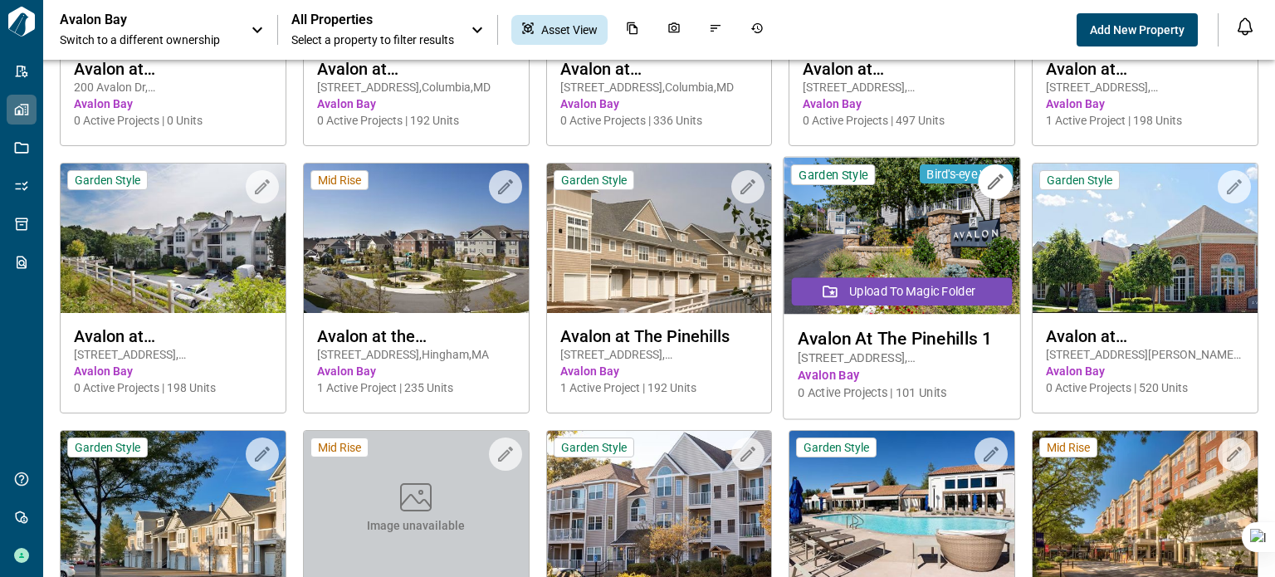
click at [911, 284] on button "Upload to Magic Folder" at bounding box center [902, 291] width 220 height 28
click at [915, 241] on img at bounding box center [903, 236] width 236 height 157
